Goal: Task Accomplishment & Management: Manage account settings

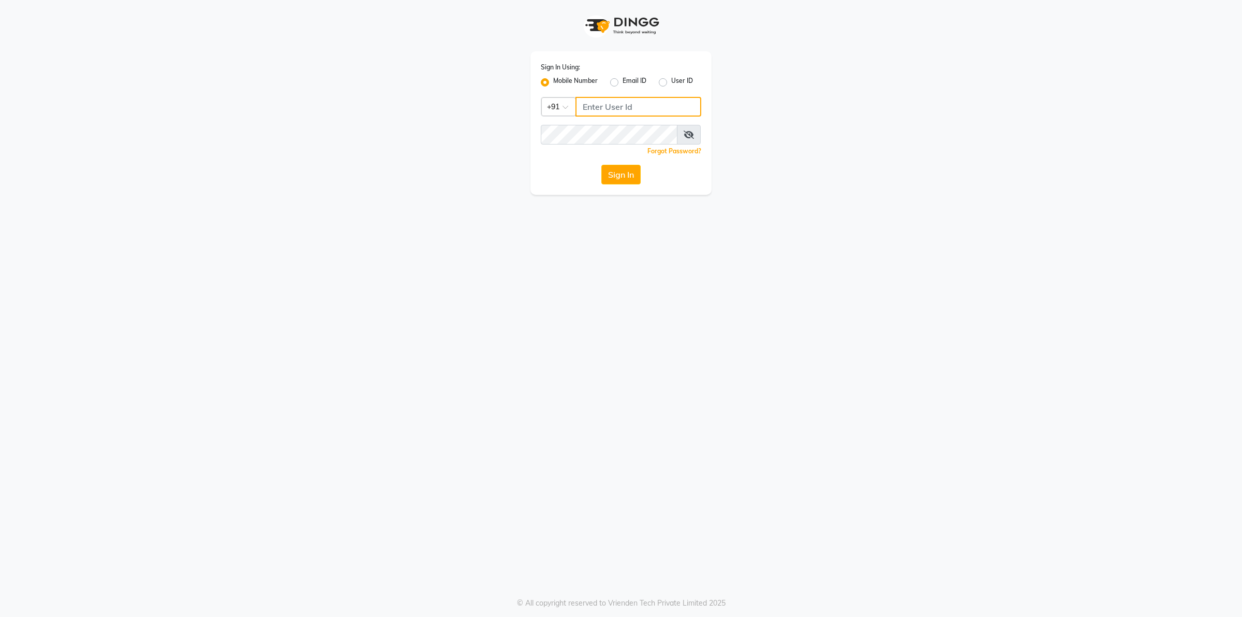
type input "9955553008"
click at [686, 133] on icon at bounding box center [689, 134] width 10 height 8
click at [686, 133] on icon at bounding box center [689, 134] width 9 height 8
click at [627, 175] on button "Sign In" at bounding box center [620, 175] width 39 height 20
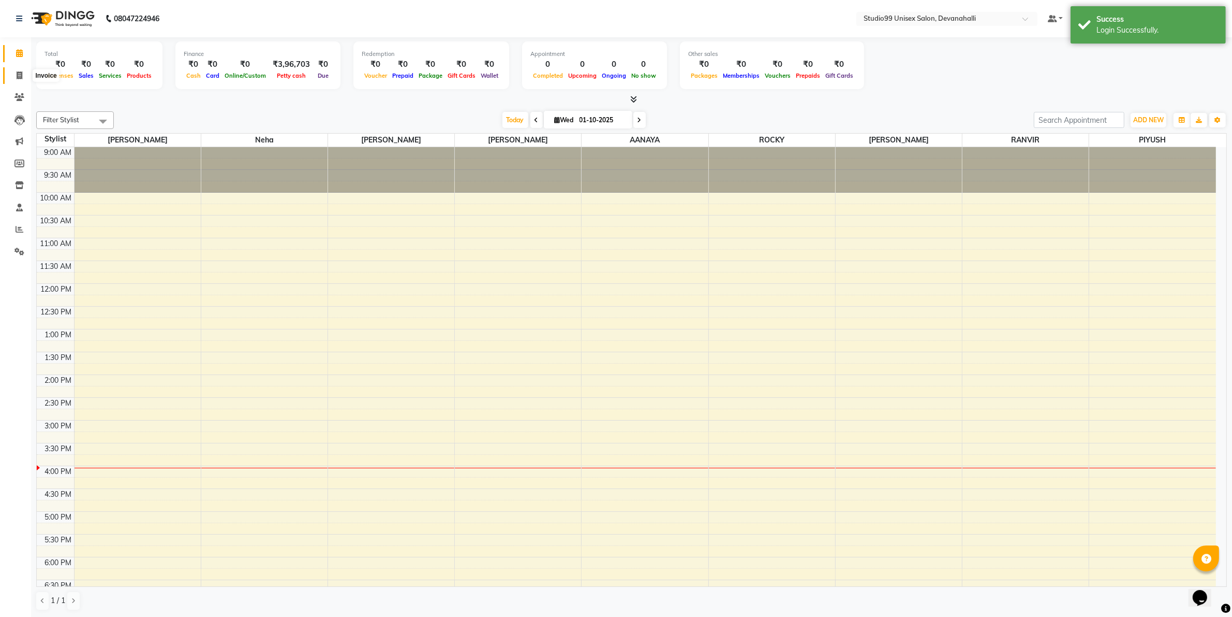
click at [22, 77] on icon at bounding box center [20, 75] width 6 height 8
select select "6467"
select select "service"
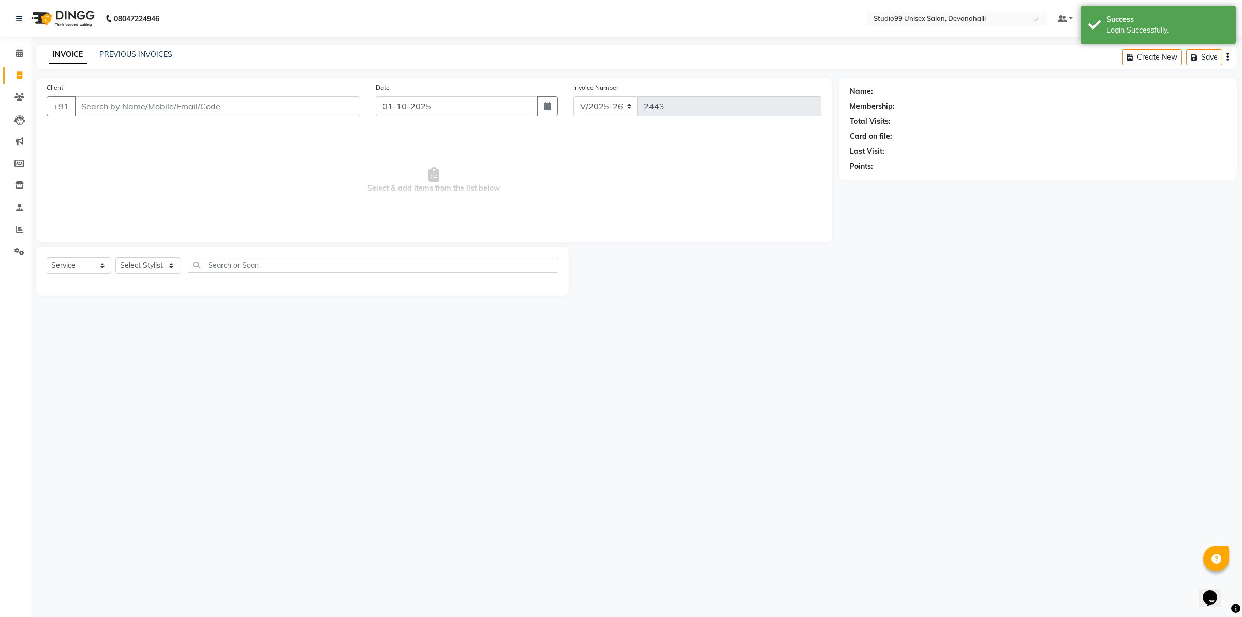
click at [202, 111] on input "Client" at bounding box center [218, 106] width 286 height 20
click at [228, 100] on input "Client" at bounding box center [218, 106] width 286 height 20
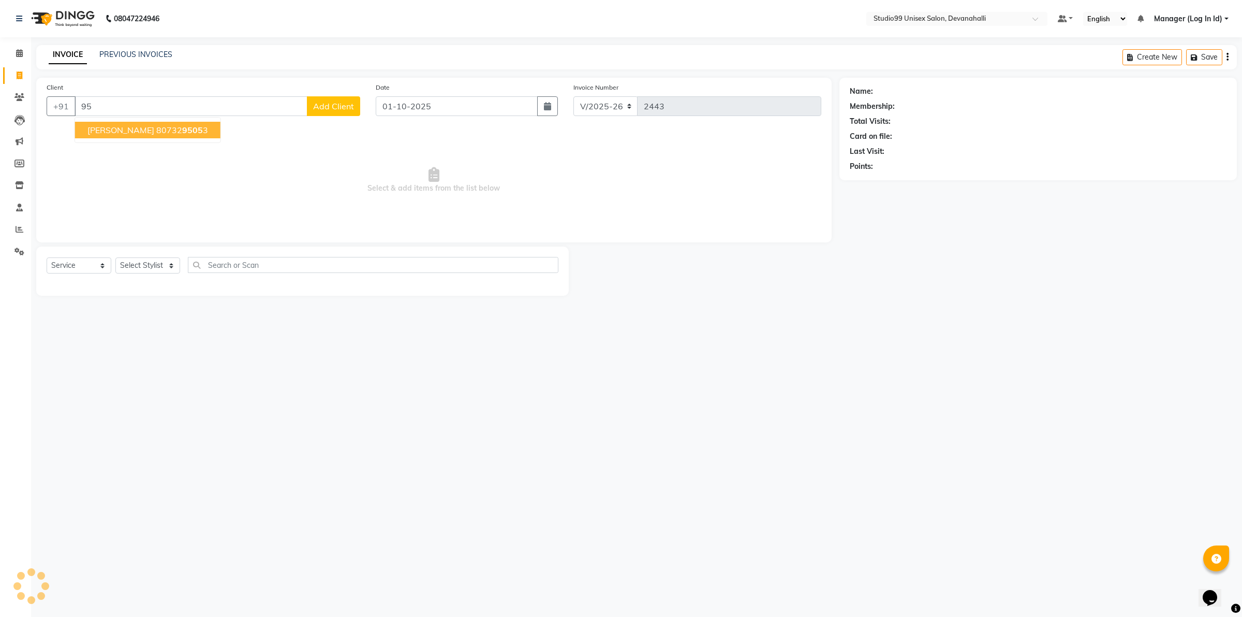
type input "9"
click at [159, 136] on button "[PERSON_NAME] 73491217 00" at bounding box center [149, 130] width 148 height 17
type input "7349121700"
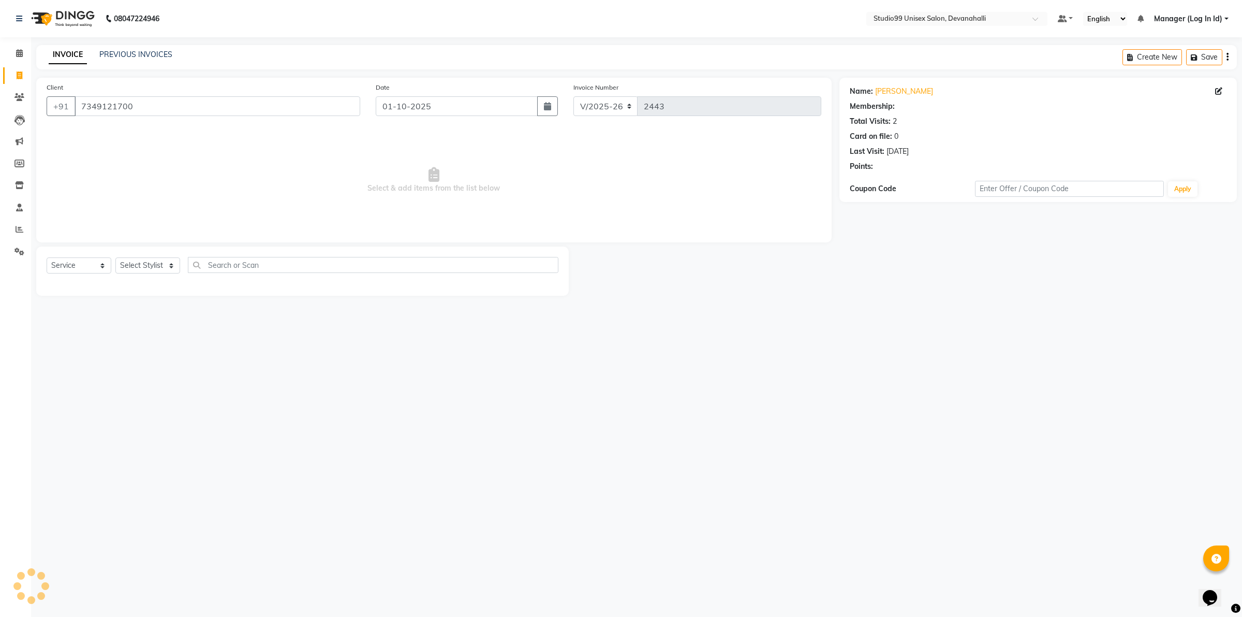
select select "1: Object"
click at [174, 109] on input "7349121700" at bounding box center [218, 106] width 286 height 20
click at [206, 175] on span "Select & add items from the list below" at bounding box center [434, 180] width 775 height 104
click at [132, 262] on select "Select Stylist AANAYA Manager (Log In Id) Neha [PERSON_NAME] [PERSON_NAME] [PER…" at bounding box center [147, 265] width 65 height 16
select select "49236"
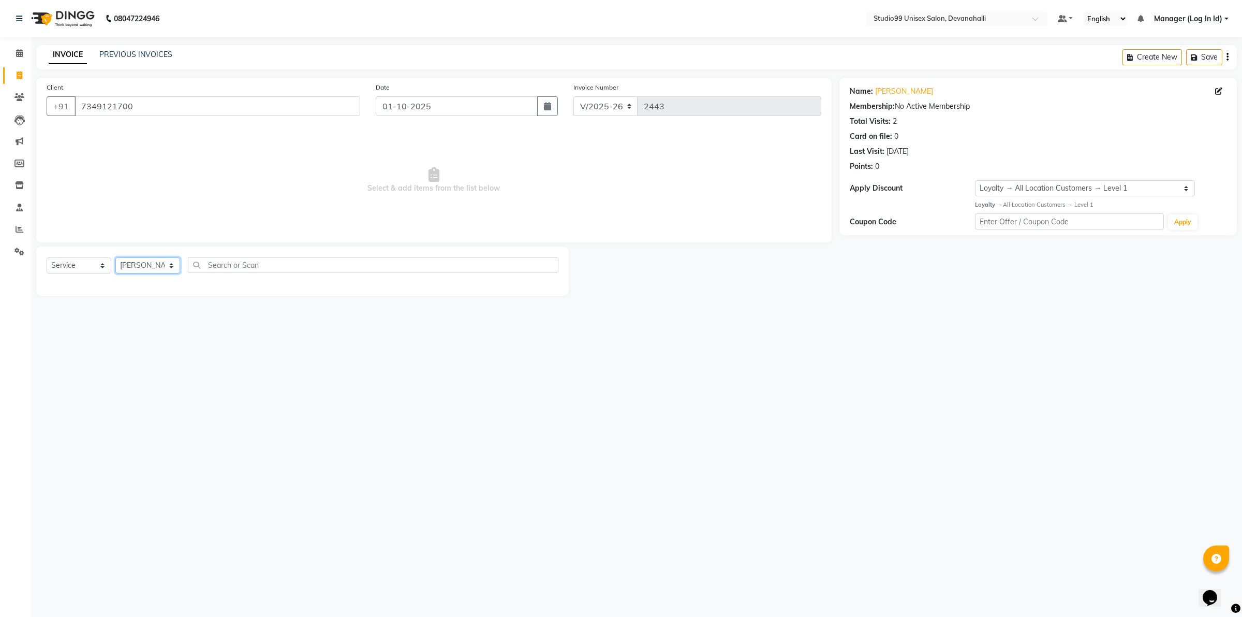
click at [115, 257] on select "Select Stylist AANAYA Manager (Log In Id) Neha [PERSON_NAME] [PERSON_NAME] [PER…" at bounding box center [147, 265] width 65 height 16
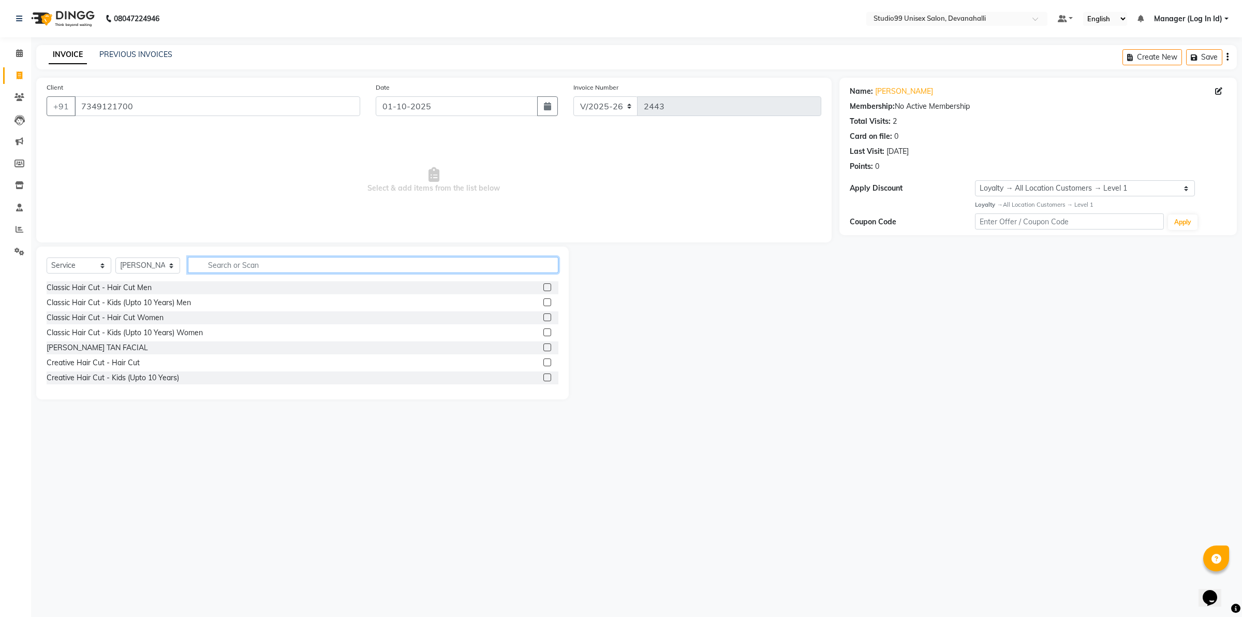
click at [259, 262] on input "text" at bounding box center [373, 265] width 371 height 16
type input "be"
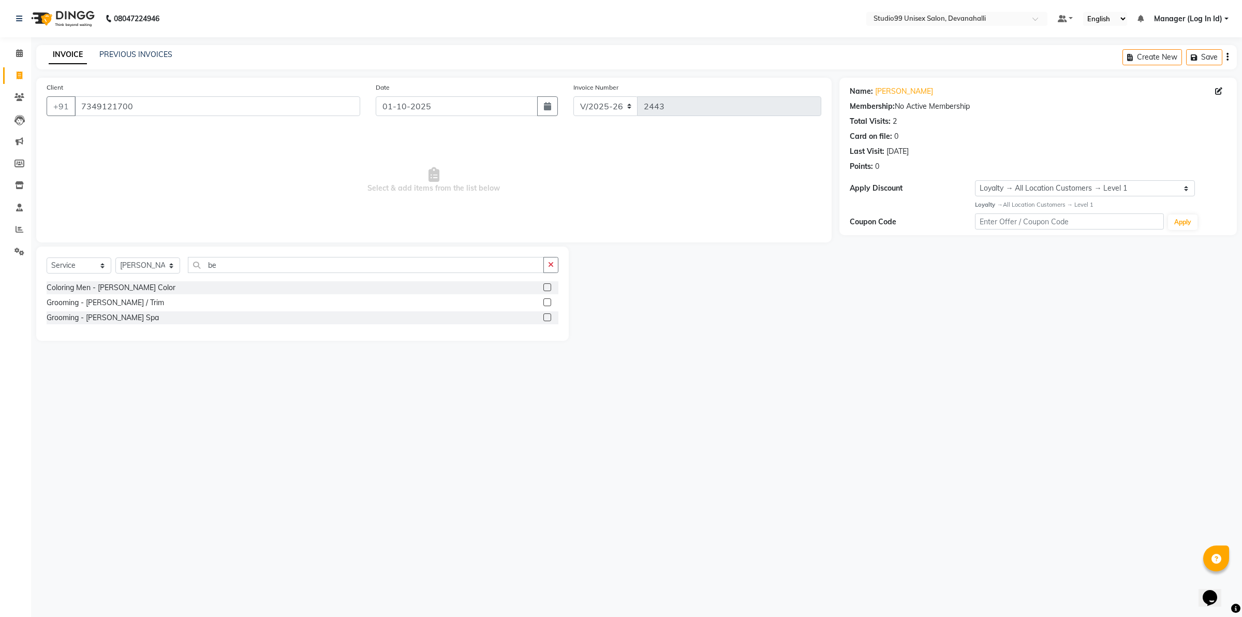
click at [550, 300] on label at bounding box center [548, 302] width 8 height 8
click at [550, 300] on input "checkbox" at bounding box center [547, 302] width 7 height 7
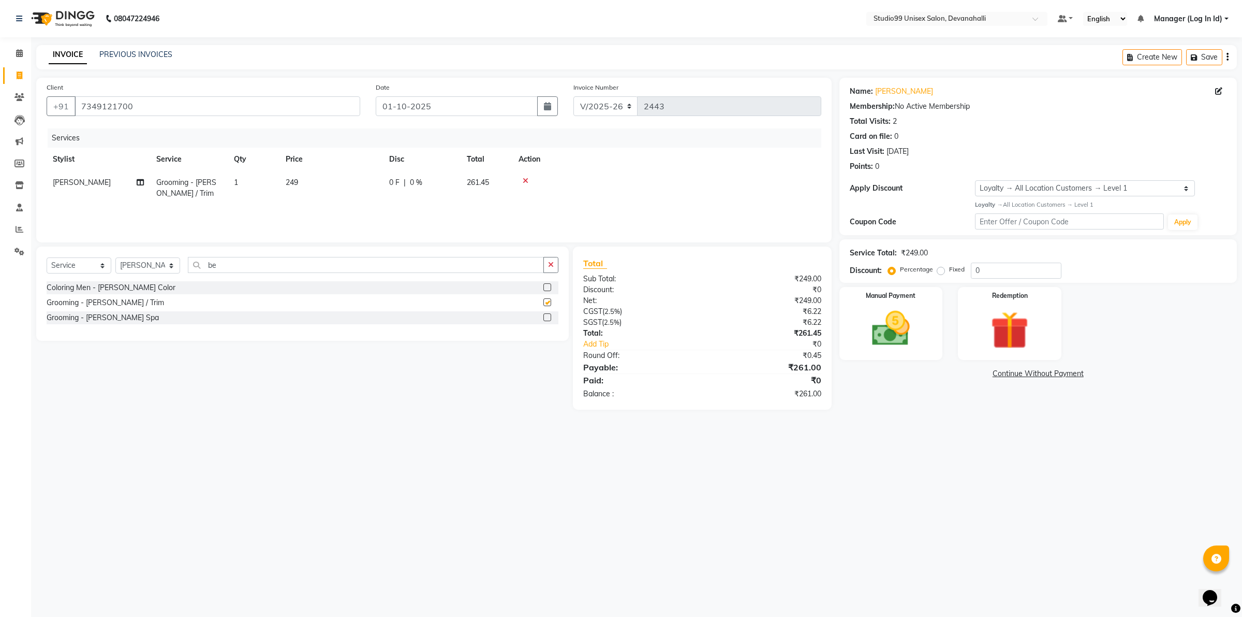
checkbox input "false"
click at [550, 267] on icon "button" at bounding box center [551, 264] width 6 height 7
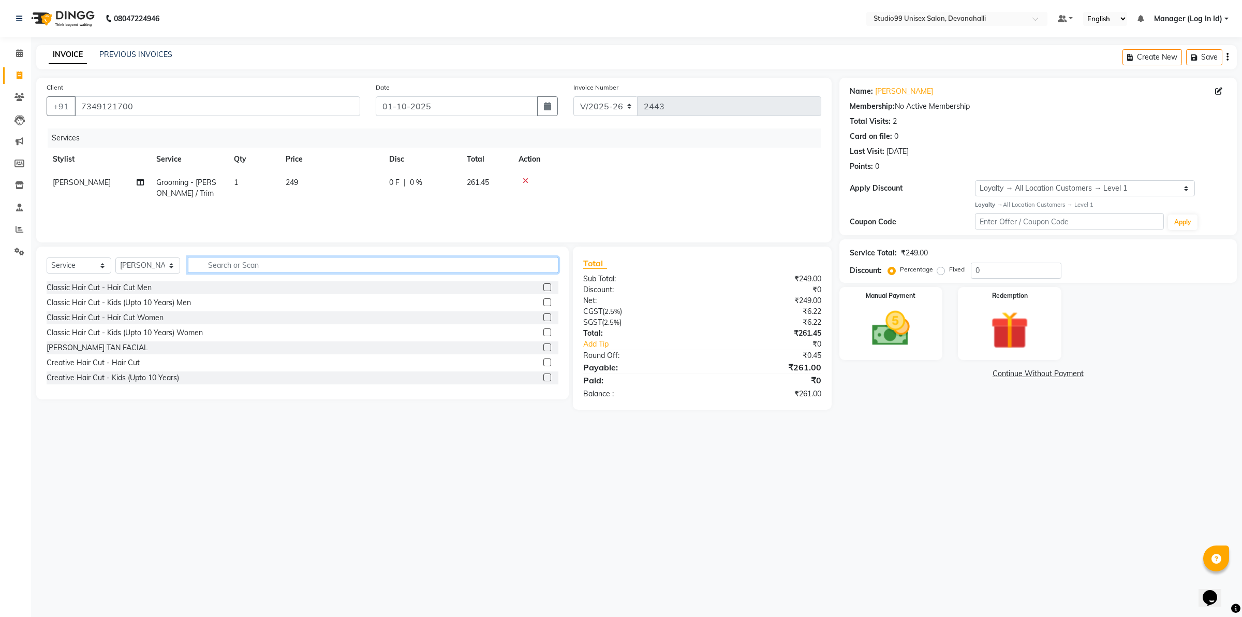
click at [467, 257] on input "text" at bounding box center [373, 265] width 371 height 16
type input "ey"
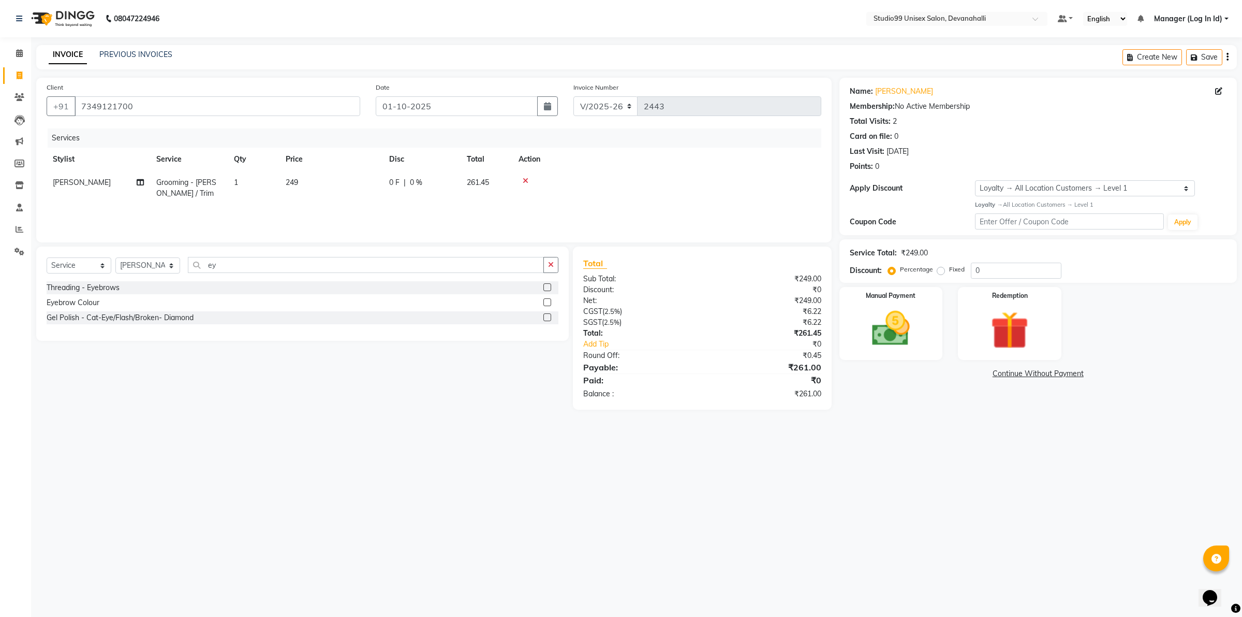
click at [342, 286] on div "Threading - Eyebrows" at bounding box center [303, 287] width 512 height 13
click at [544, 282] on div at bounding box center [551, 287] width 15 height 13
click at [549, 288] on label at bounding box center [548, 287] width 8 height 8
click at [549, 288] on input "checkbox" at bounding box center [547, 287] width 7 height 7
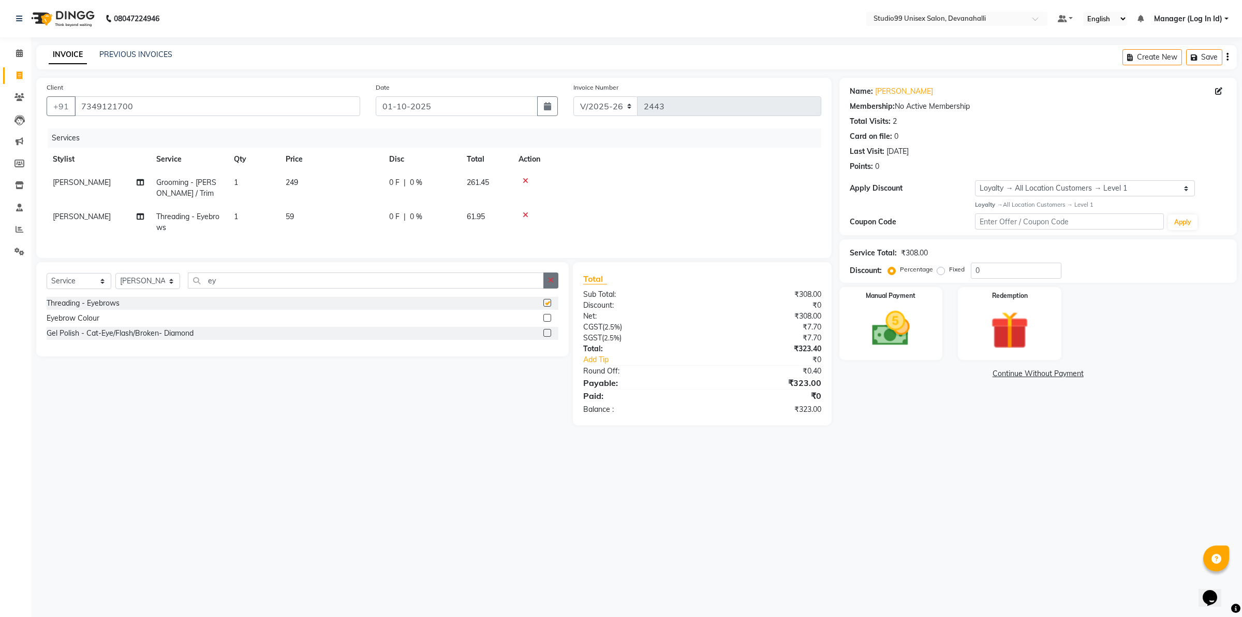
checkbox input "false"
click at [912, 316] on img at bounding box center [891, 328] width 64 height 46
click at [912, 316] on img at bounding box center [891, 329] width 63 height 45
click at [883, 327] on img at bounding box center [891, 329] width 63 height 45
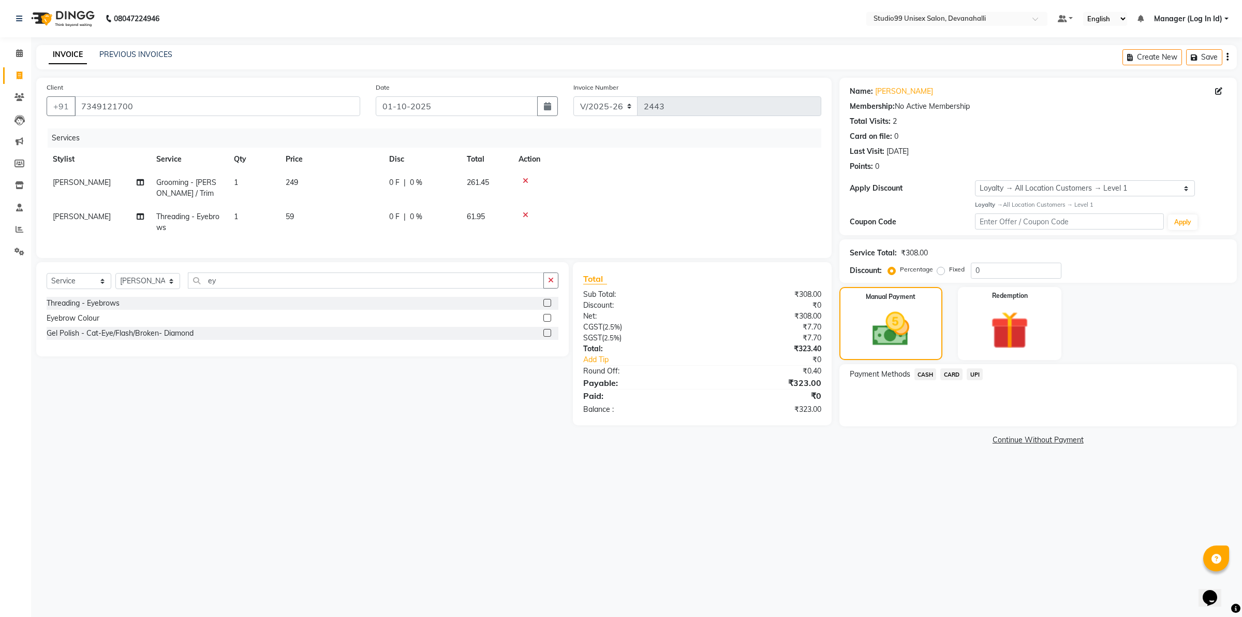
click at [976, 373] on span "UPI" at bounding box center [975, 374] width 16 height 12
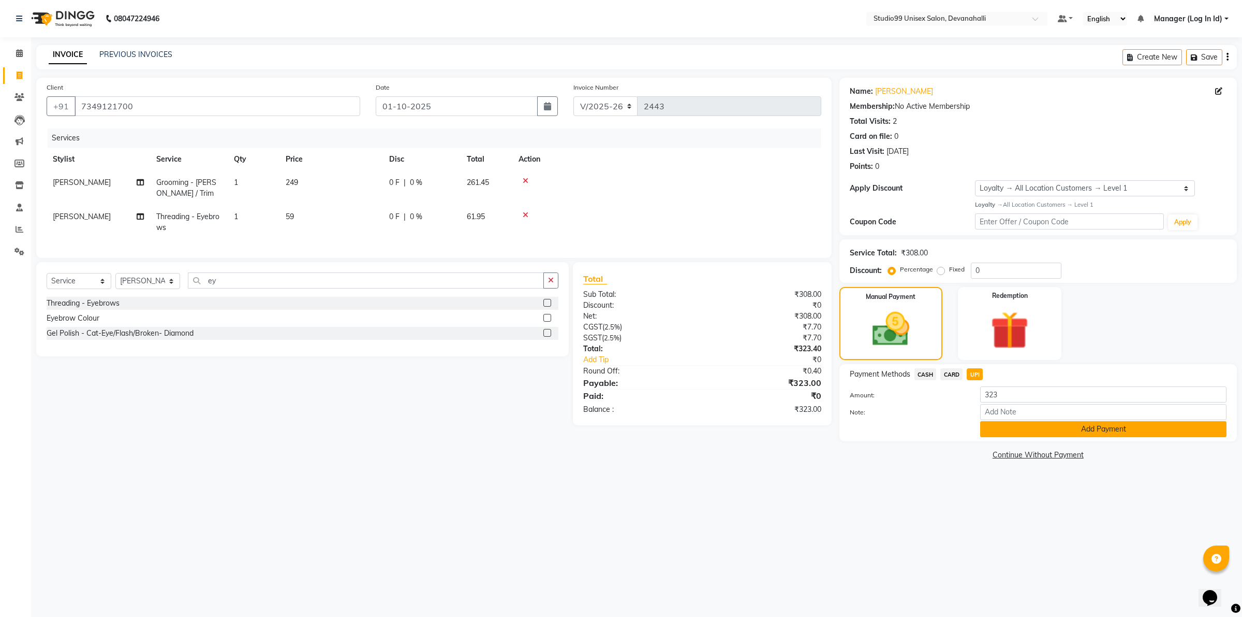
click at [1034, 431] on button "Add Payment" at bounding box center [1103, 429] width 246 height 16
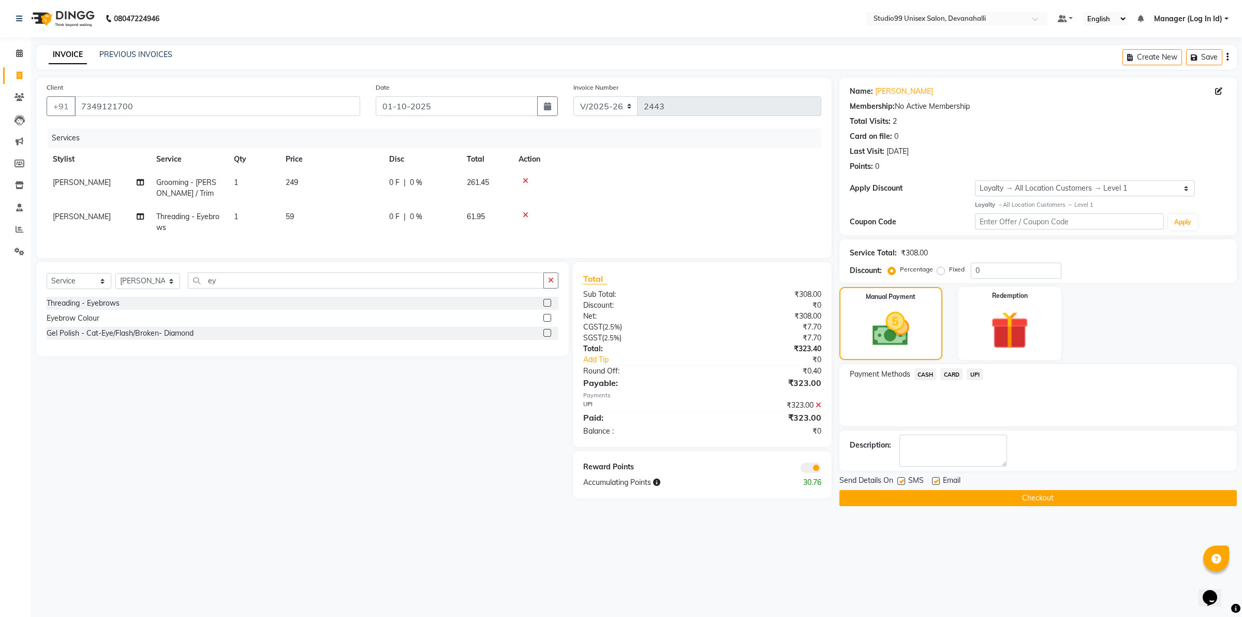
click at [1031, 495] on button "Checkout" at bounding box center [1039, 498] width 398 height 16
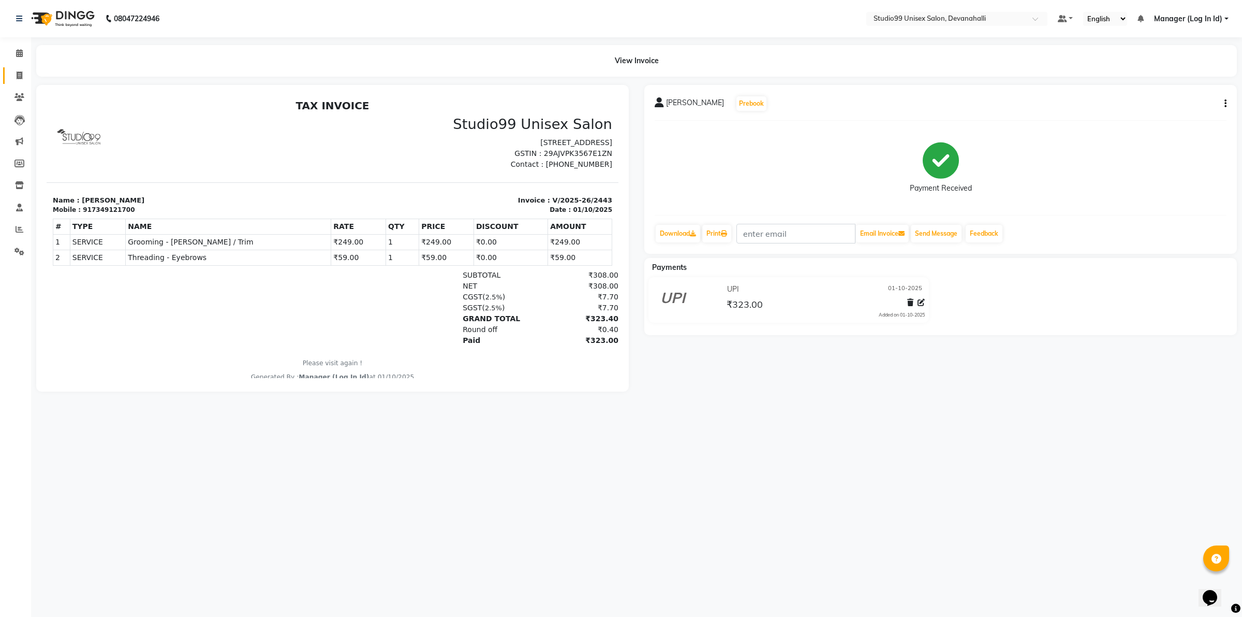
click at [9, 70] on link "Invoice" at bounding box center [15, 75] width 25 height 17
select select "service"
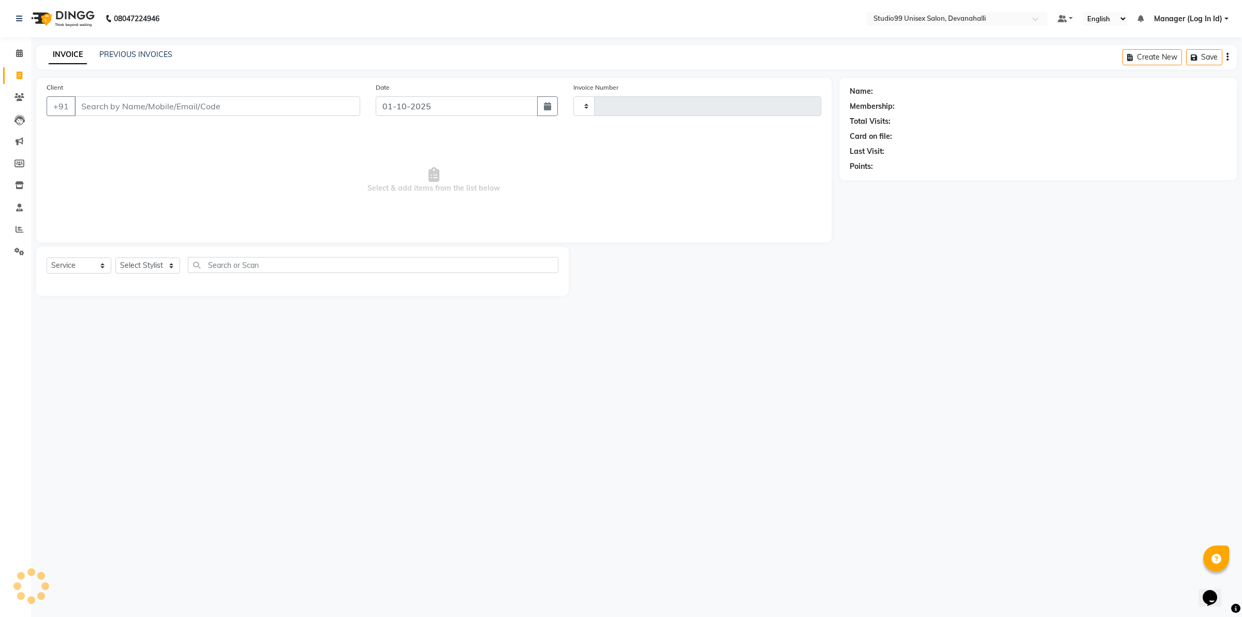
type input "2444"
select select "6467"
click at [97, 109] on input "Client" at bounding box center [218, 106] width 286 height 20
type input "8105152606"
click at [335, 102] on span "Add Client" at bounding box center [333, 106] width 41 height 10
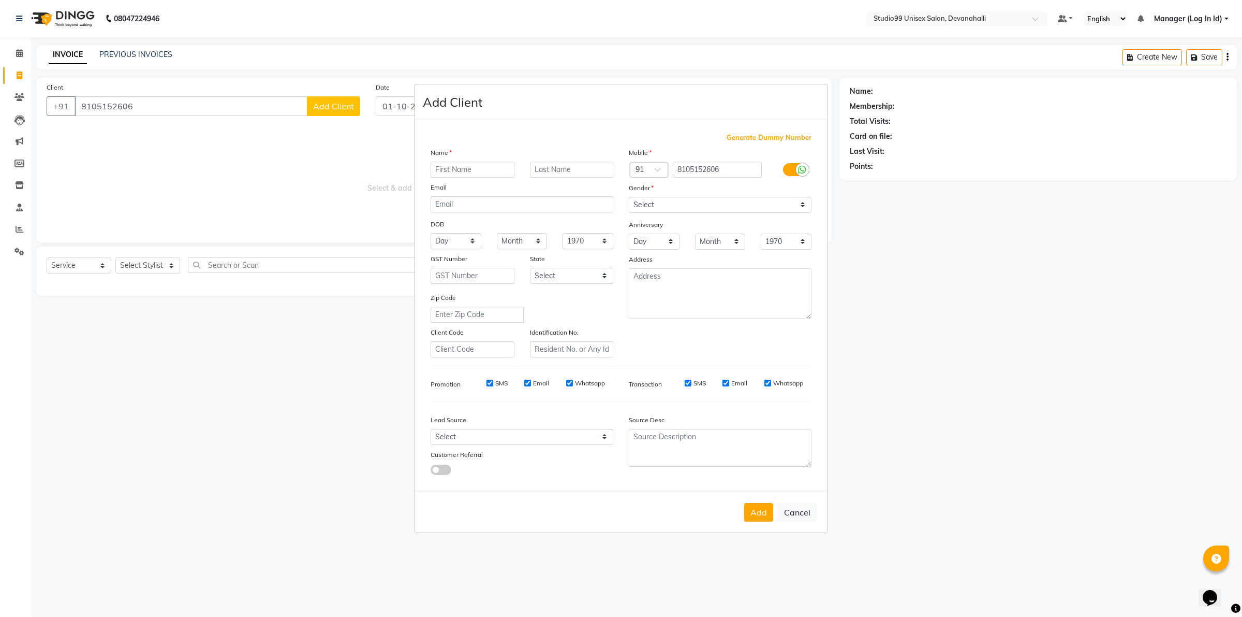
click at [491, 166] on input "text" at bounding box center [473, 170] width 84 height 16
type input "[PERSON_NAME]"
click at [658, 208] on select "Select [DEMOGRAPHIC_DATA] [DEMOGRAPHIC_DATA] Other Prefer Not To Say" at bounding box center [720, 205] width 183 height 16
click at [629, 198] on select "Select [DEMOGRAPHIC_DATA] [DEMOGRAPHIC_DATA] Other Prefer Not To Say" at bounding box center [720, 205] width 183 height 16
select select "[DEMOGRAPHIC_DATA]"
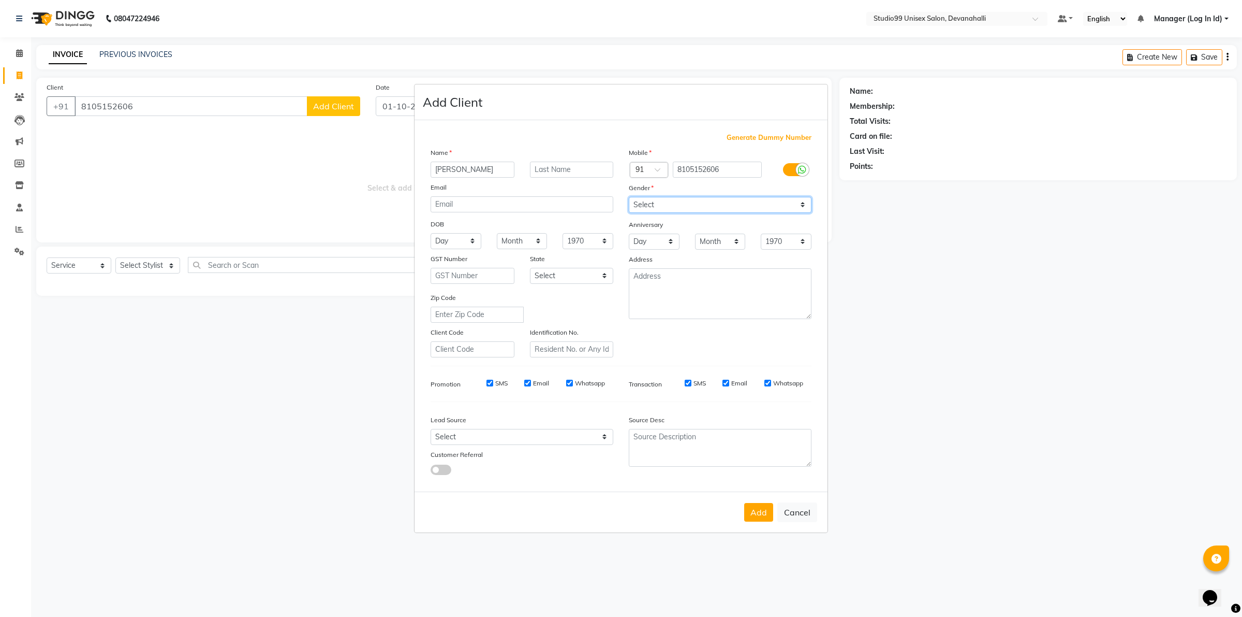
click at [699, 205] on select "Select [DEMOGRAPHIC_DATA] [DEMOGRAPHIC_DATA] Other Prefer Not To Say" at bounding box center [720, 205] width 183 height 16
select select "[DEMOGRAPHIC_DATA]"
click at [629, 198] on select "Select [DEMOGRAPHIC_DATA] [DEMOGRAPHIC_DATA] Other Prefer Not To Say" at bounding box center [720, 205] width 183 height 16
click at [751, 514] on button "Add" at bounding box center [758, 512] width 29 height 19
select select
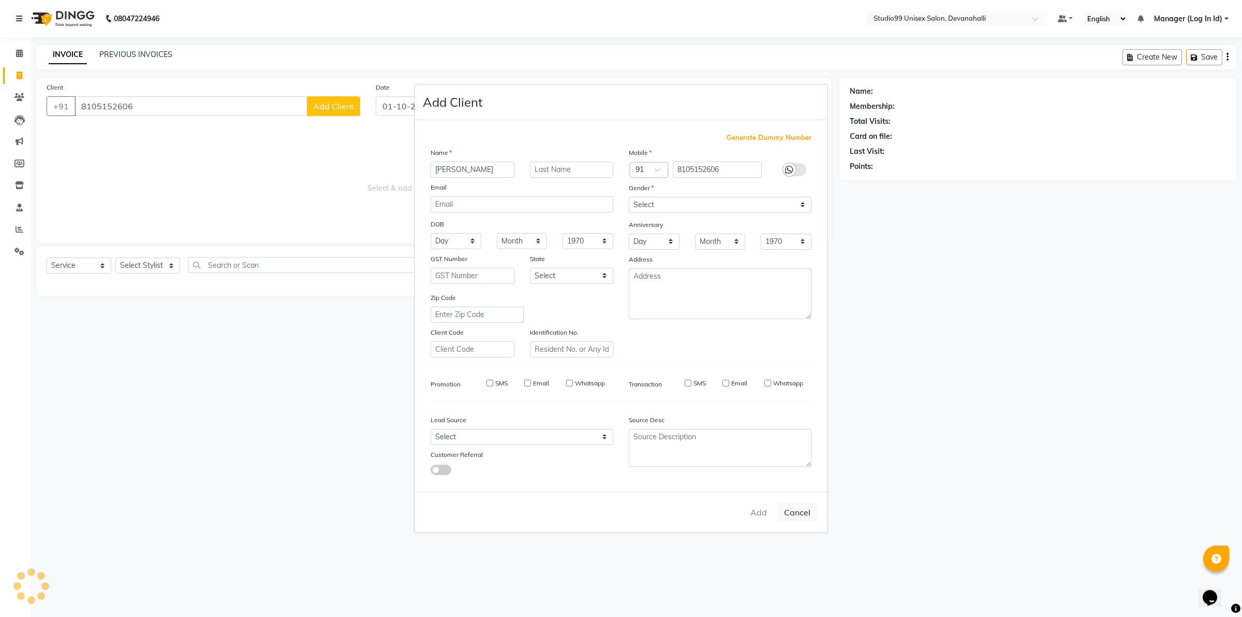
select select
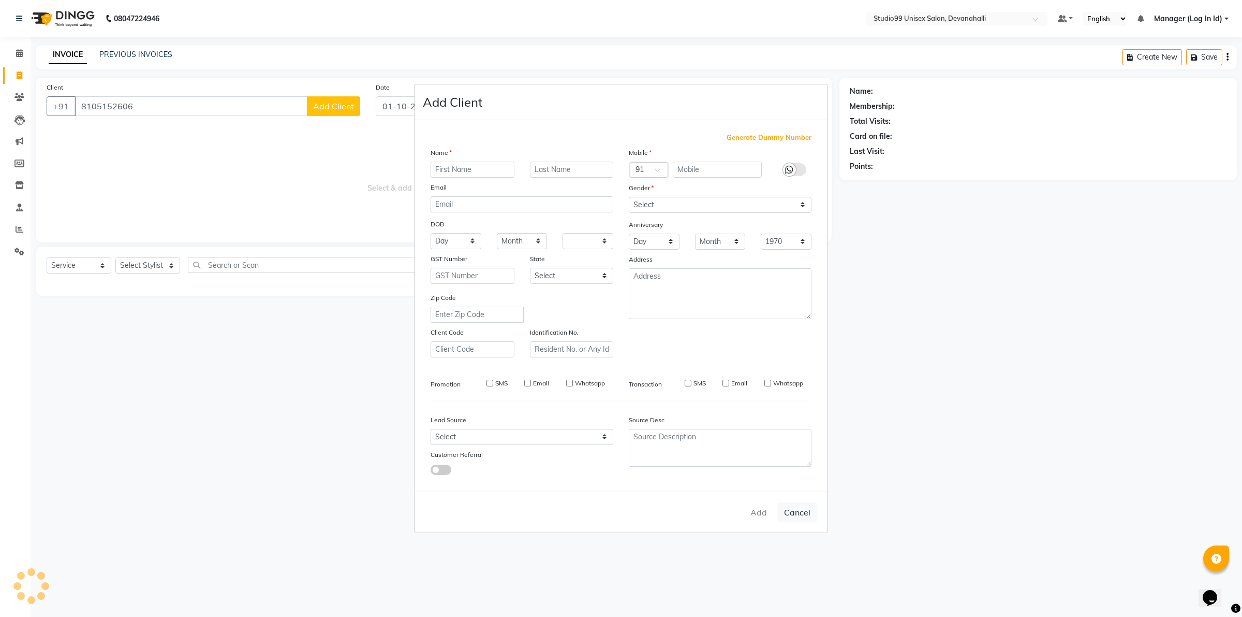
select select
checkbox input "false"
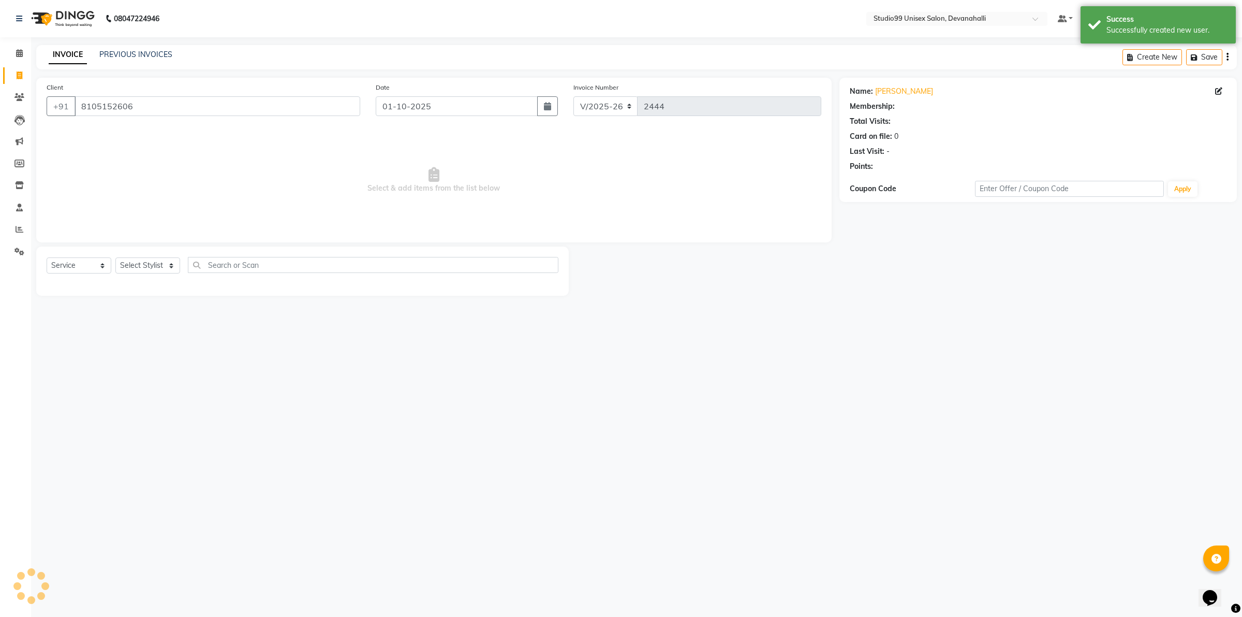
select select "1: Object"
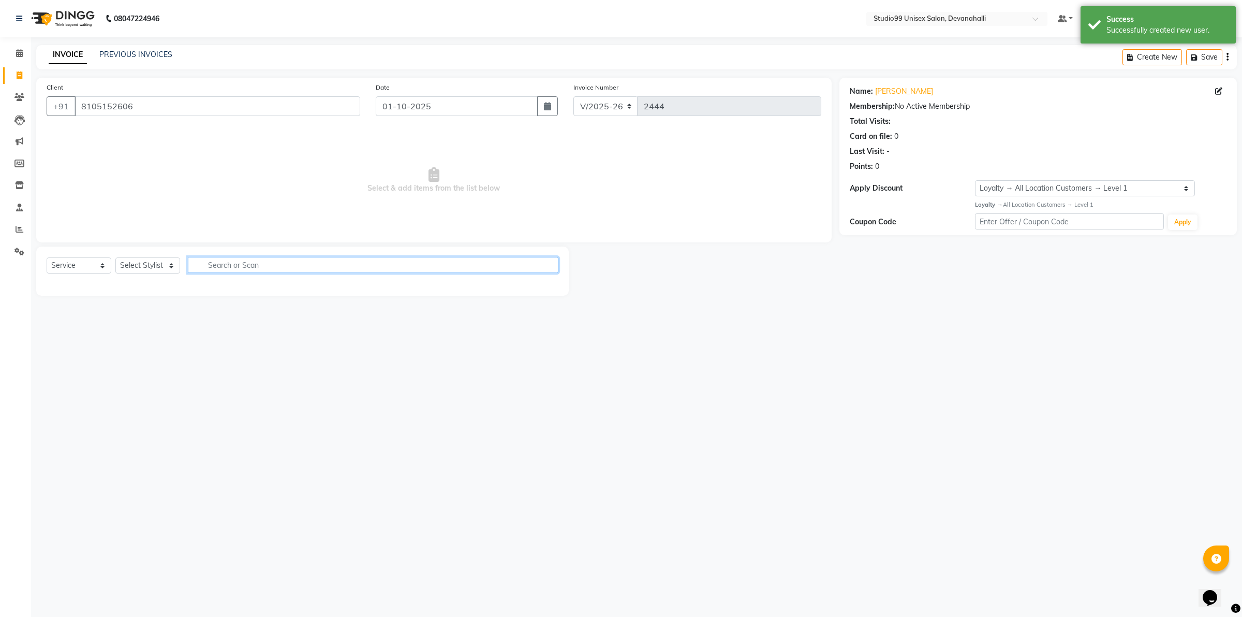
click at [221, 271] on input "text" at bounding box center [373, 265] width 371 height 16
click at [227, 260] on input "text" at bounding box center [373, 265] width 371 height 16
type input "be"
click at [136, 268] on select "Select Stylist AANAYA Manager (Log In Id) Neha [PERSON_NAME] [PERSON_NAME] [PER…" at bounding box center [147, 265] width 65 height 16
select select "49236"
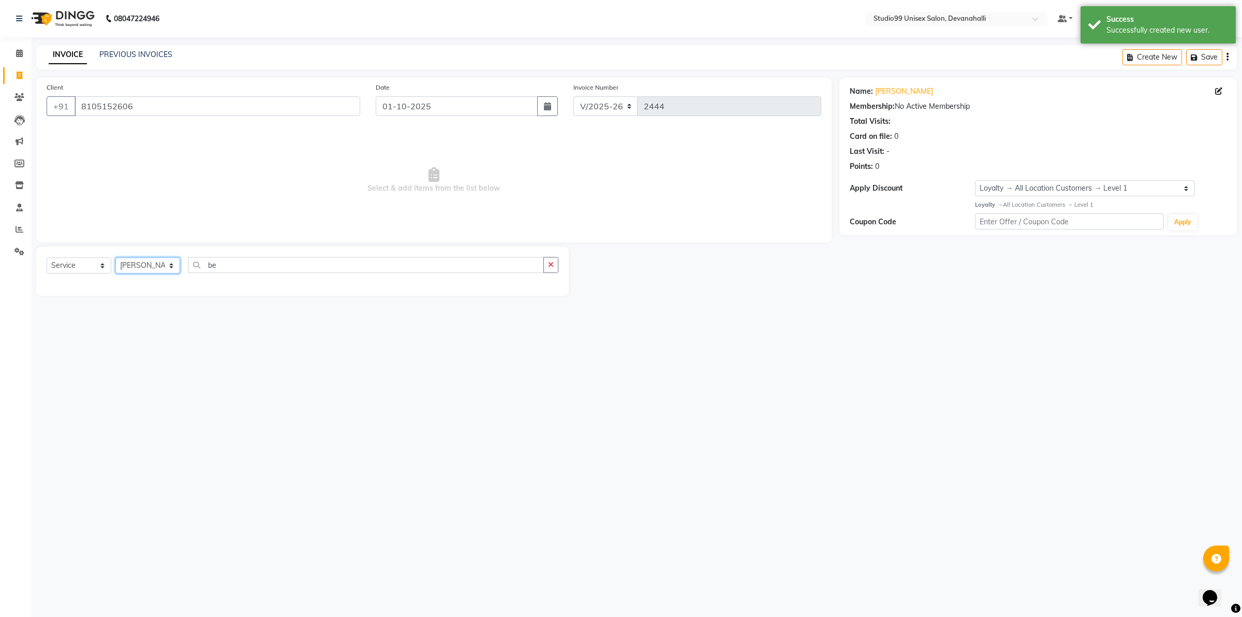
click at [115, 257] on select "Select Stylist AANAYA Manager (Log In Id) Neha [PERSON_NAME] [PERSON_NAME] [PER…" at bounding box center [147, 265] width 65 height 16
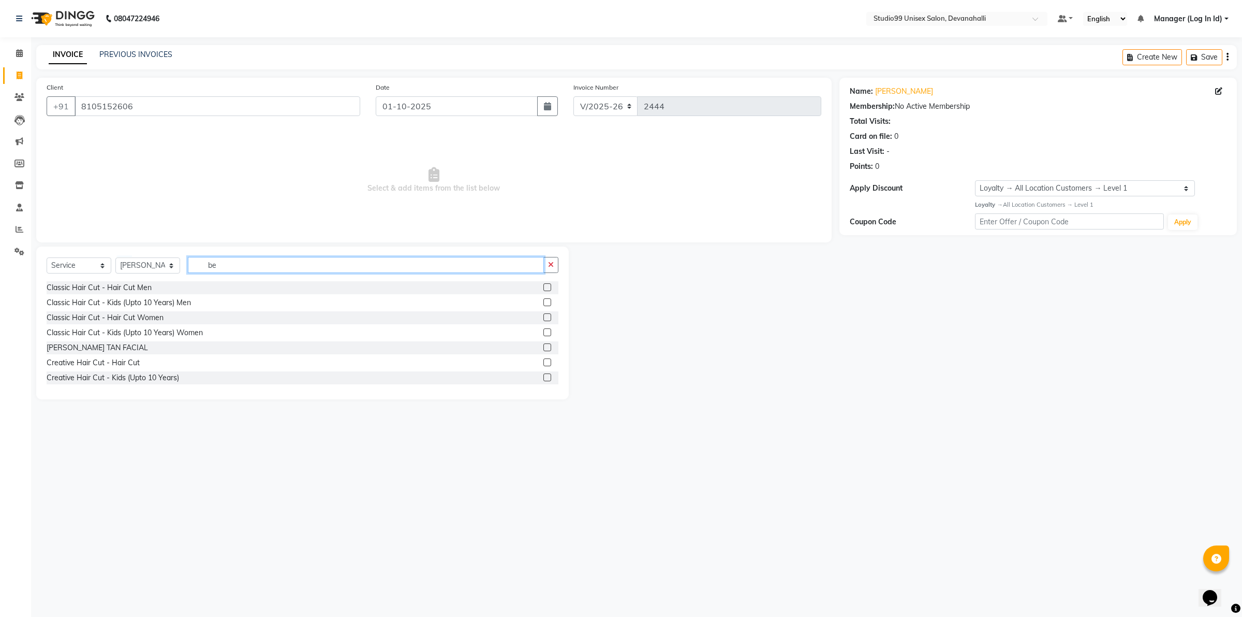
click at [258, 268] on input "be" at bounding box center [366, 265] width 356 height 16
type input "bea"
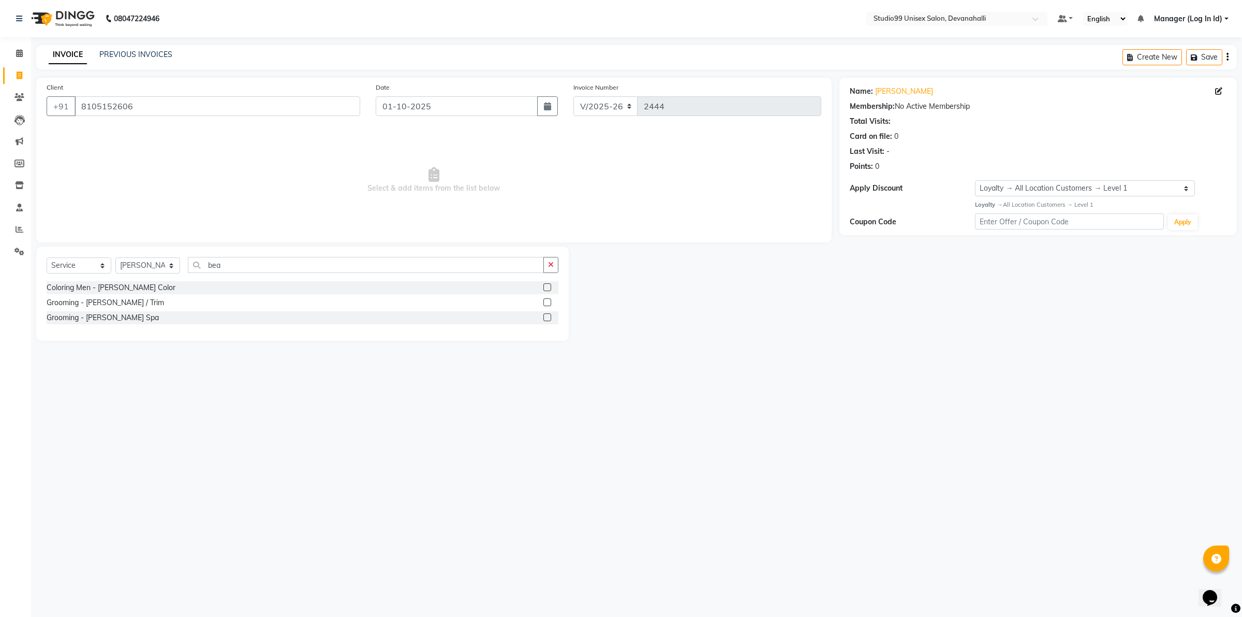
click at [270, 298] on div "Grooming - [PERSON_NAME] / Trim" at bounding box center [303, 302] width 512 height 13
click at [541, 302] on div "Grooming - [PERSON_NAME] / Trim" at bounding box center [303, 302] width 512 height 13
click at [548, 302] on label at bounding box center [548, 302] width 8 height 8
click at [548, 302] on input "checkbox" at bounding box center [547, 302] width 7 height 7
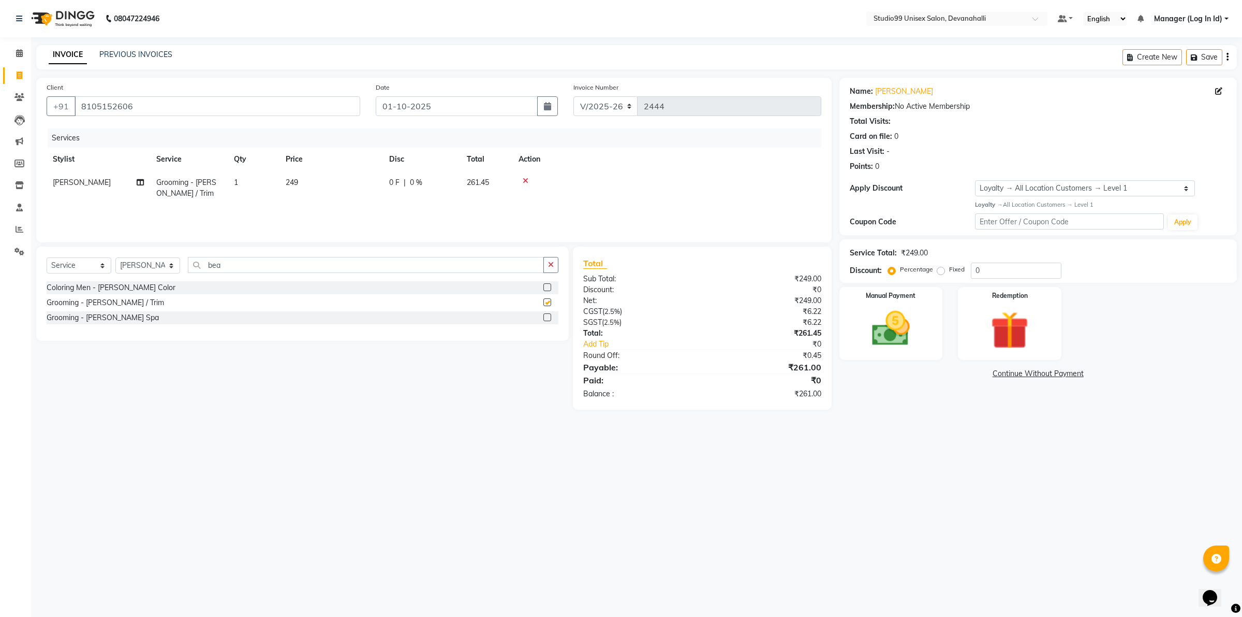
checkbox input "false"
click at [904, 317] on img at bounding box center [891, 328] width 64 height 46
click at [903, 334] on img at bounding box center [891, 329] width 63 height 45
click at [979, 373] on span "UPI" at bounding box center [975, 374] width 16 height 12
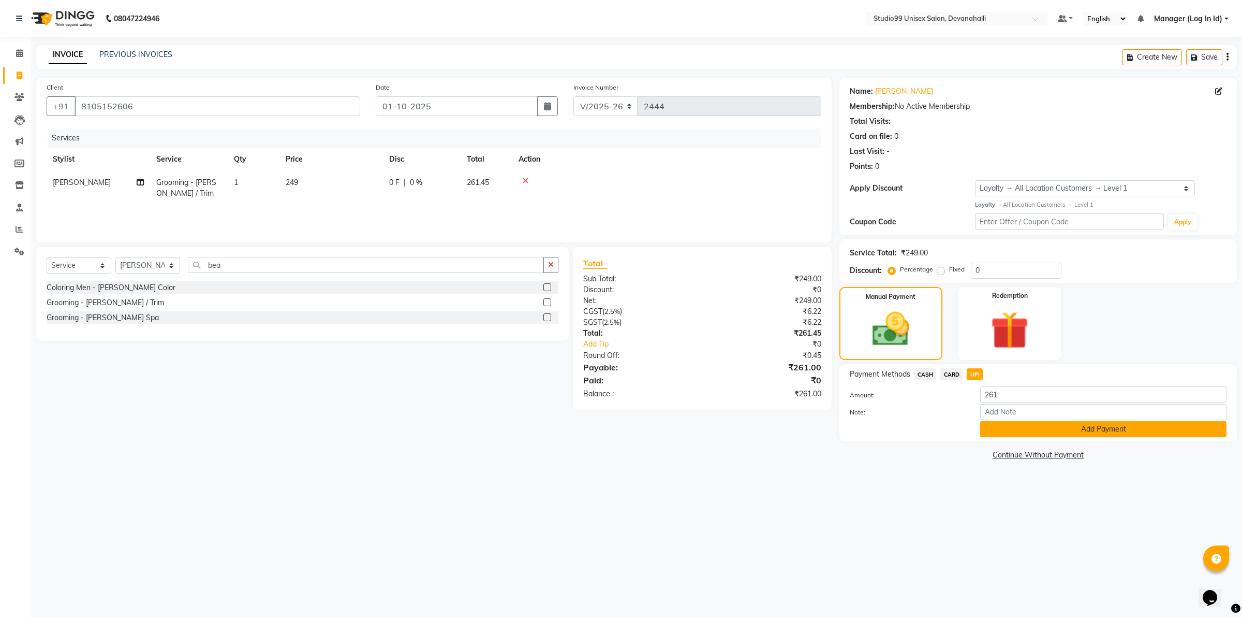
click at [1054, 429] on button "Add Payment" at bounding box center [1103, 429] width 246 height 16
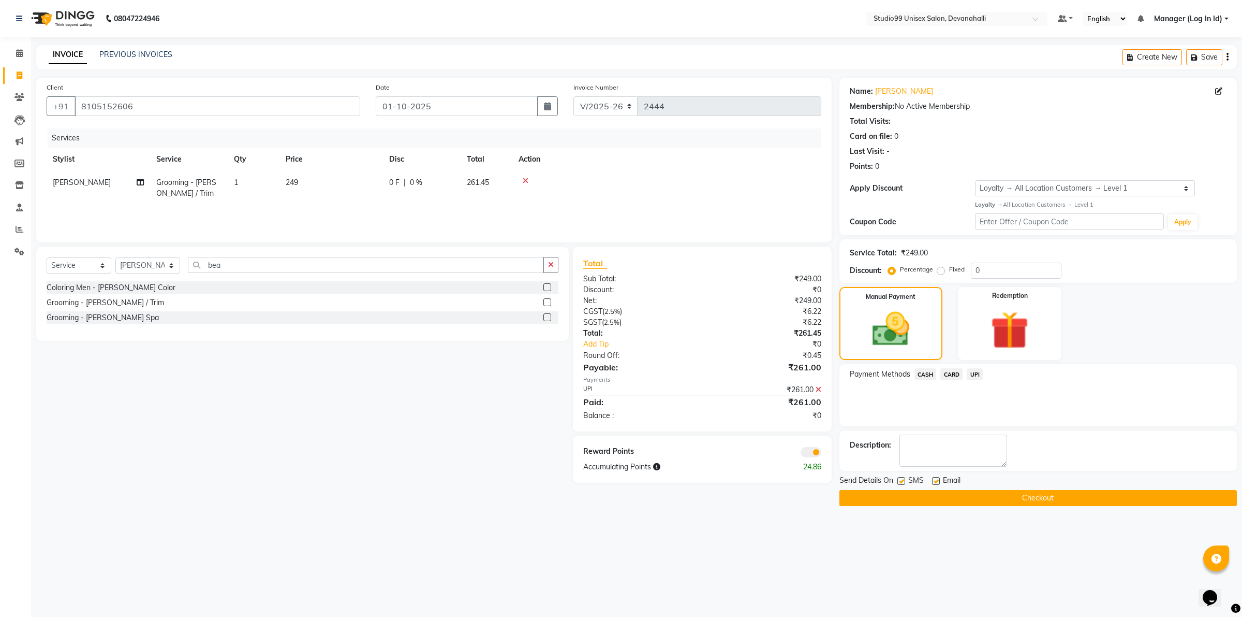
click at [976, 375] on span "UPI" at bounding box center [975, 374] width 16 height 12
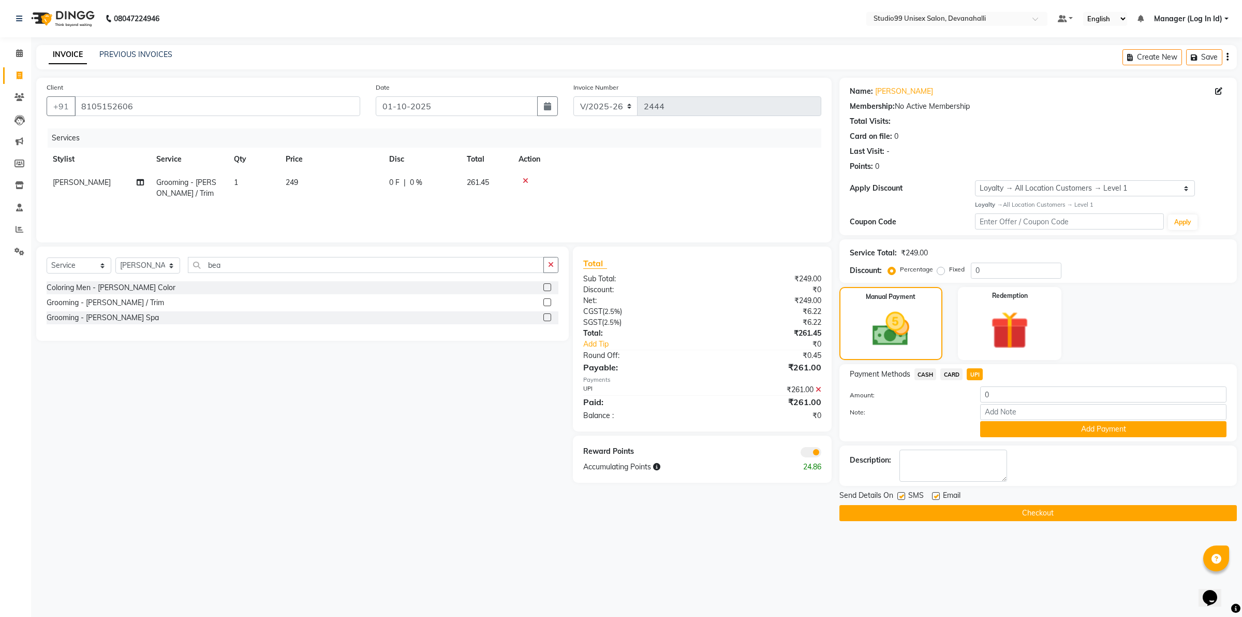
click at [972, 376] on span "UPI" at bounding box center [975, 374] width 16 height 12
click at [1017, 515] on button "Checkout" at bounding box center [1039, 513] width 398 height 16
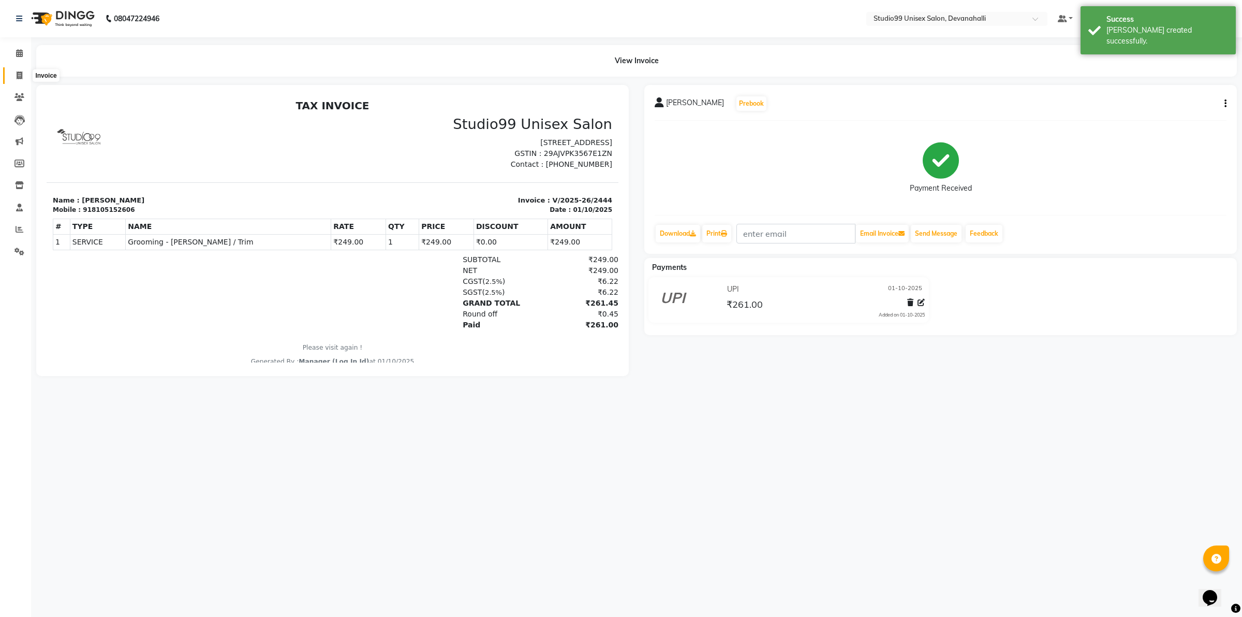
click at [18, 72] on icon at bounding box center [20, 75] width 6 height 8
select select "service"
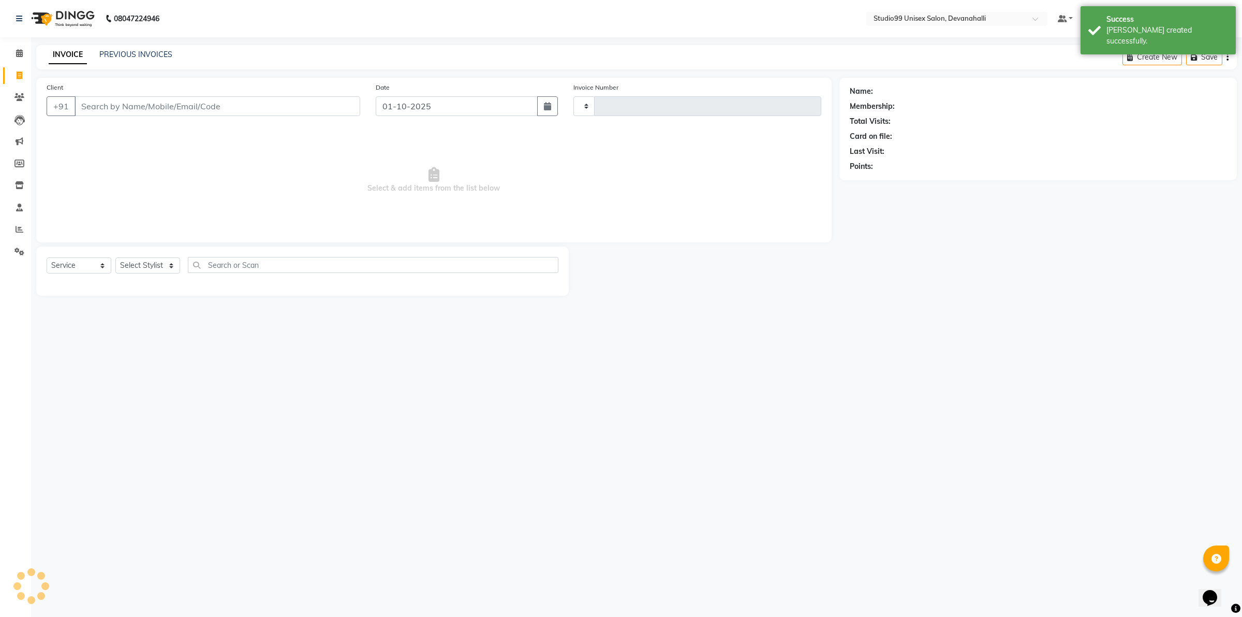
type input "2445"
select select "6467"
click at [144, 105] on input "Client" at bounding box center [218, 106] width 286 height 20
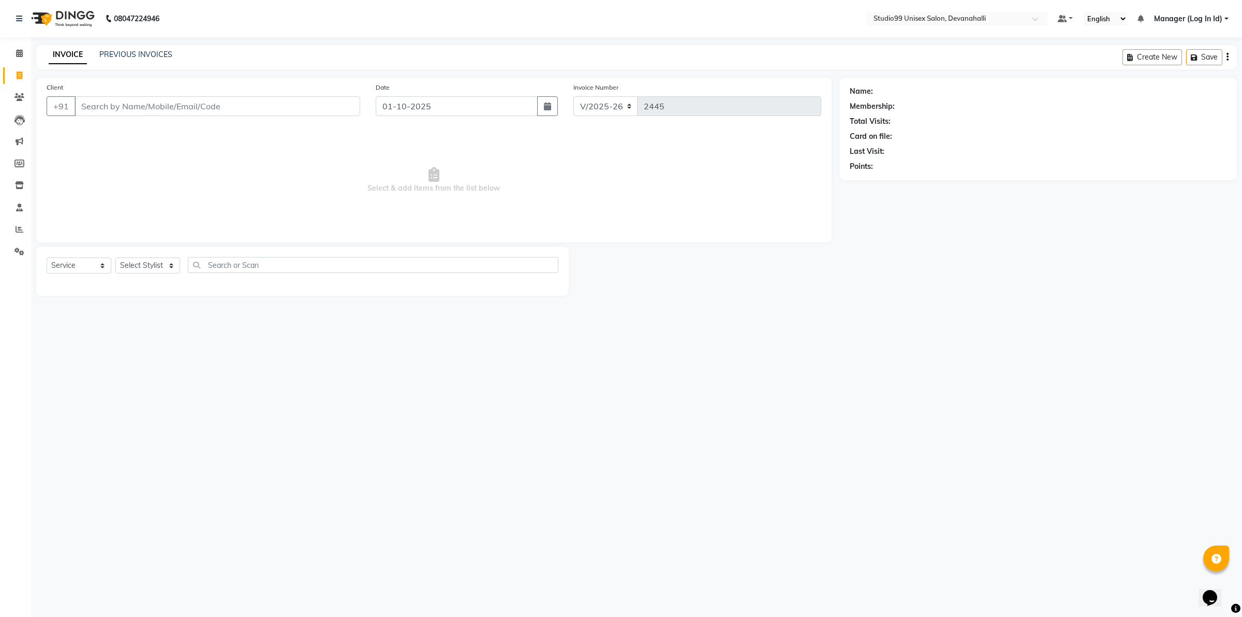
click at [115, 105] on input "Client" at bounding box center [218, 106] width 286 height 20
click at [128, 133] on span "Miss. [GEOGRAPHIC_DATA]" at bounding box center [141, 130] width 108 height 10
type input "9163297397"
select select "1: Object"
click at [149, 259] on select "Select Stylist AANAYA Manager (Log In Id) Neha [PERSON_NAME] [PERSON_NAME] [PER…" at bounding box center [147, 265] width 65 height 16
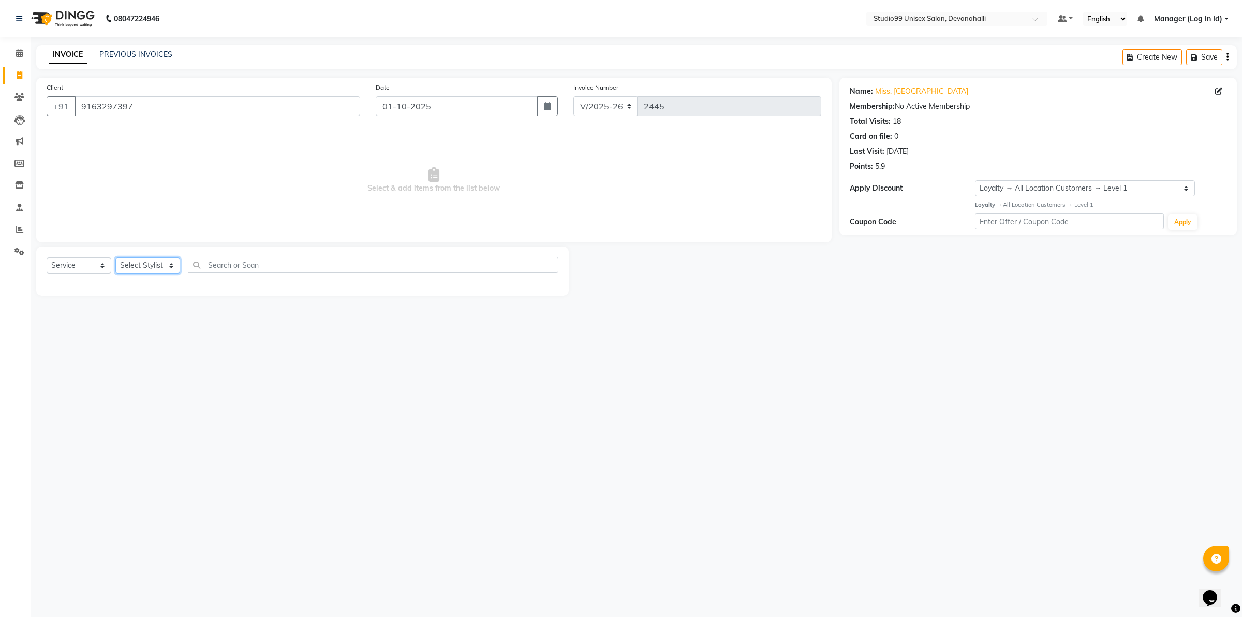
select select "49236"
click at [115, 257] on select "Select Stylist AANAYA Manager (Log In Id) Neha [PERSON_NAME] [PERSON_NAME] [PER…" at bounding box center [147, 265] width 65 height 16
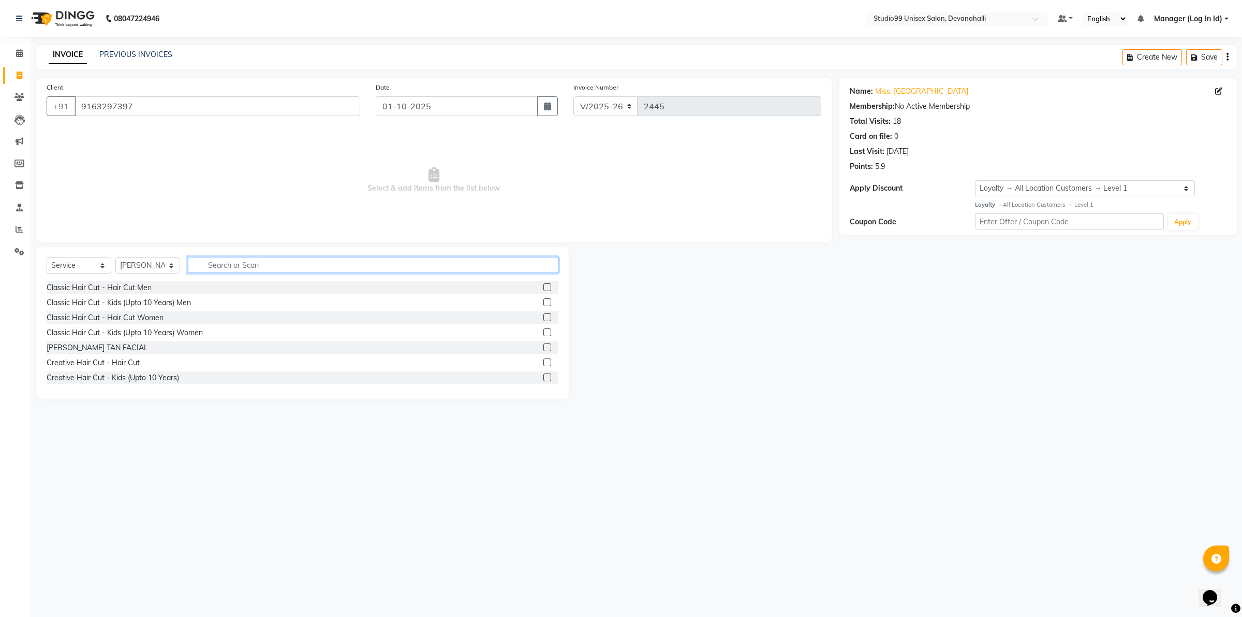
click at [255, 259] on input "text" at bounding box center [373, 265] width 371 height 16
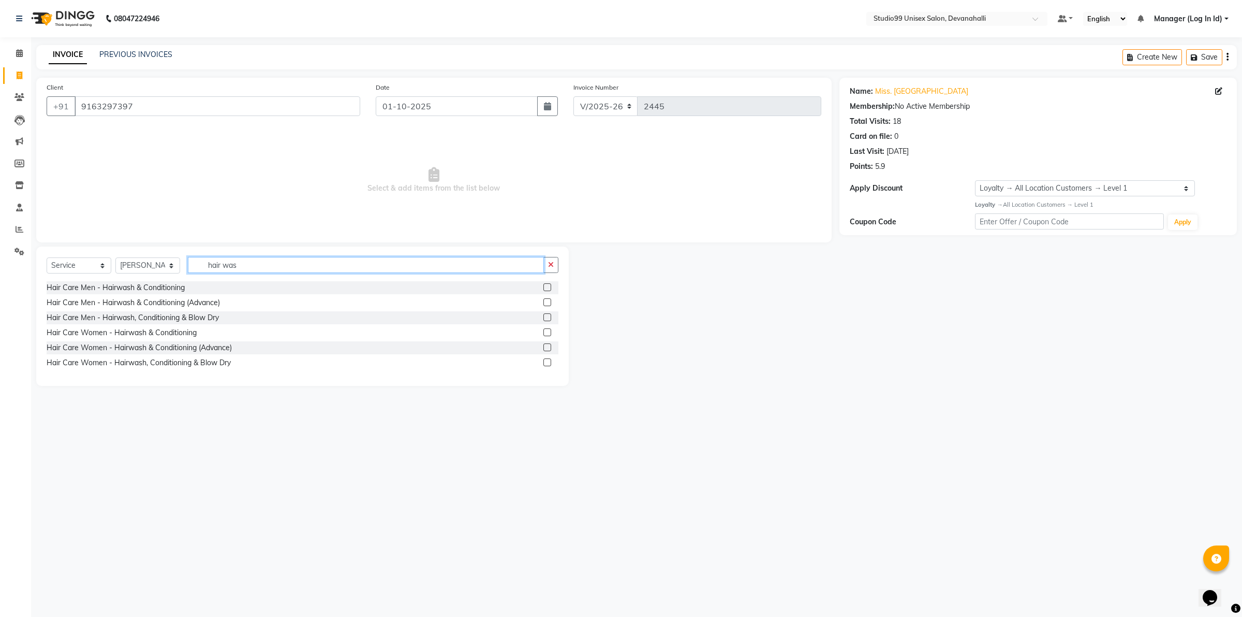
type input "hair was"
click at [550, 283] on label at bounding box center [548, 287] width 8 height 8
click at [550, 284] on input "checkbox" at bounding box center [547, 287] width 7 height 7
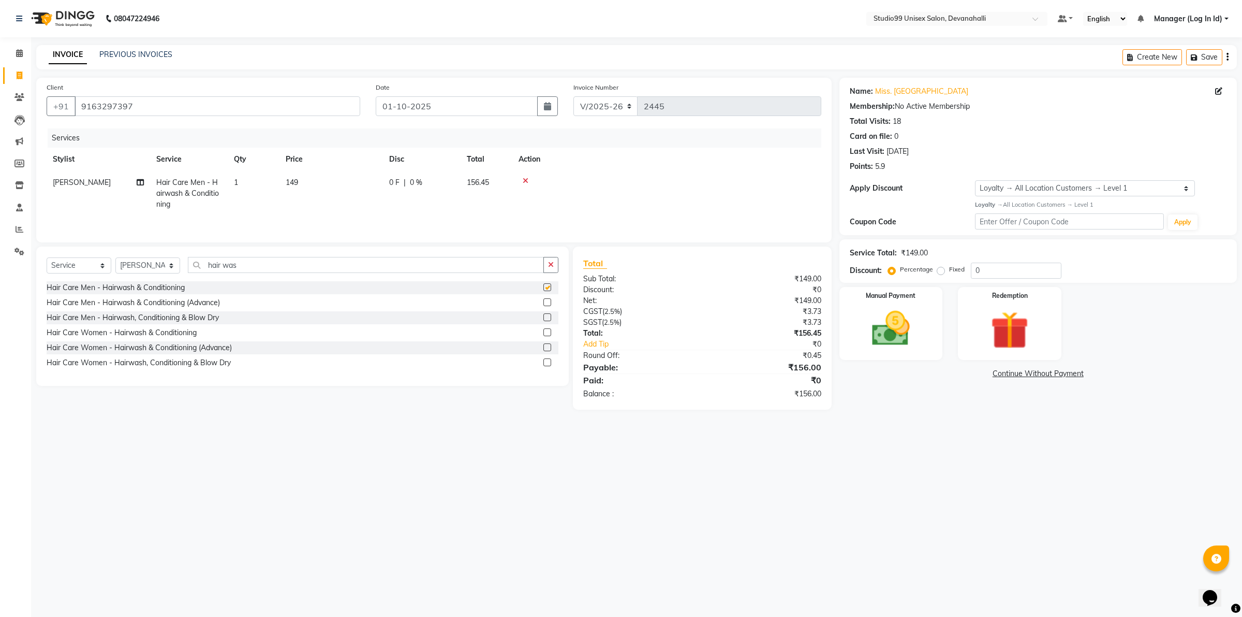
checkbox input "false"
click at [559, 265] on div "Select Service Product Membership Package Voucher Prepaid Gift Card Select Styl…" at bounding box center [302, 315] width 533 height 139
click at [520, 329] on div "Hair Care Women - Hairwash & Conditioning" at bounding box center [303, 332] width 512 height 13
click at [547, 334] on label at bounding box center [548, 332] width 8 height 8
click at [547, 334] on input "checkbox" at bounding box center [547, 332] width 7 height 7
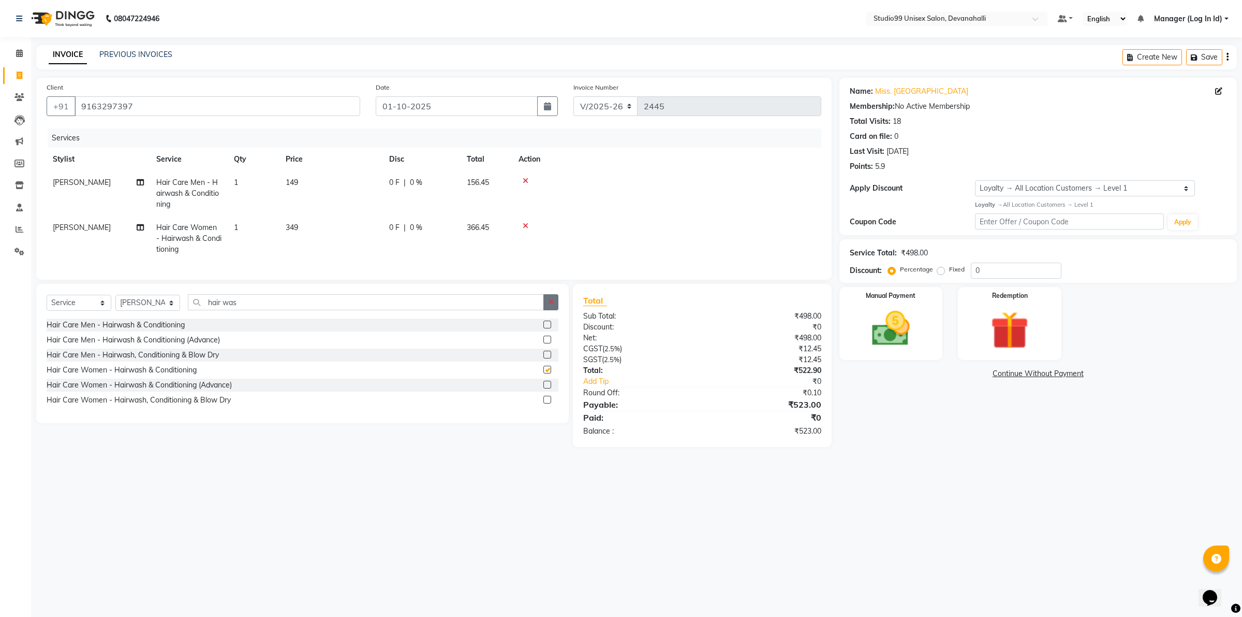
checkbox input "false"
click at [555, 309] on button "button" at bounding box center [551, 302] width 15 height 16
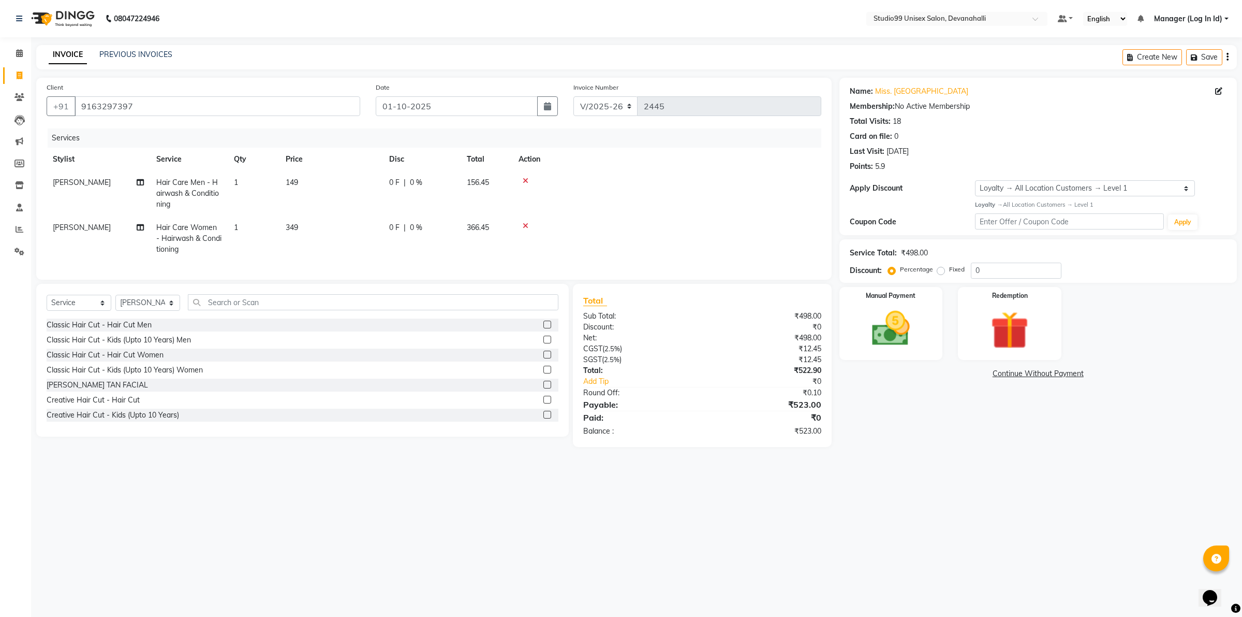
click at [521, 179] on div at bounding box center [667, 180] width 297 height 7
click at [526, 177] on icon at bounding box center [526, 180] width 6 height 7
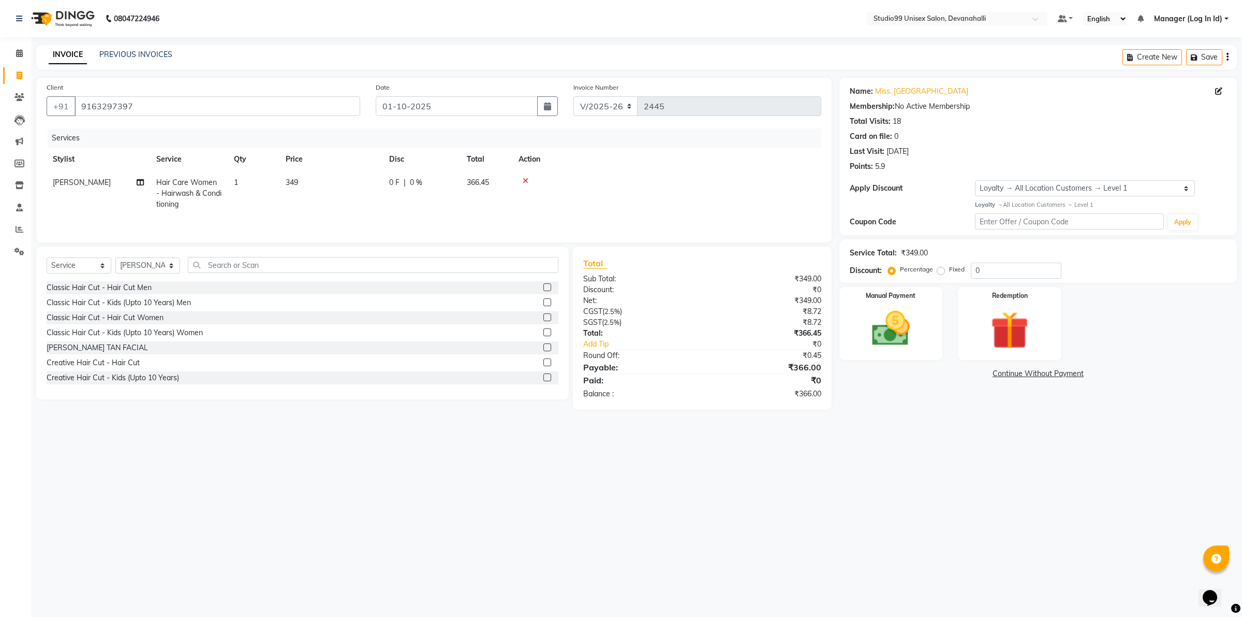
click at [526, 177] on icon at bounding box center [526, 180] width 6 height 7
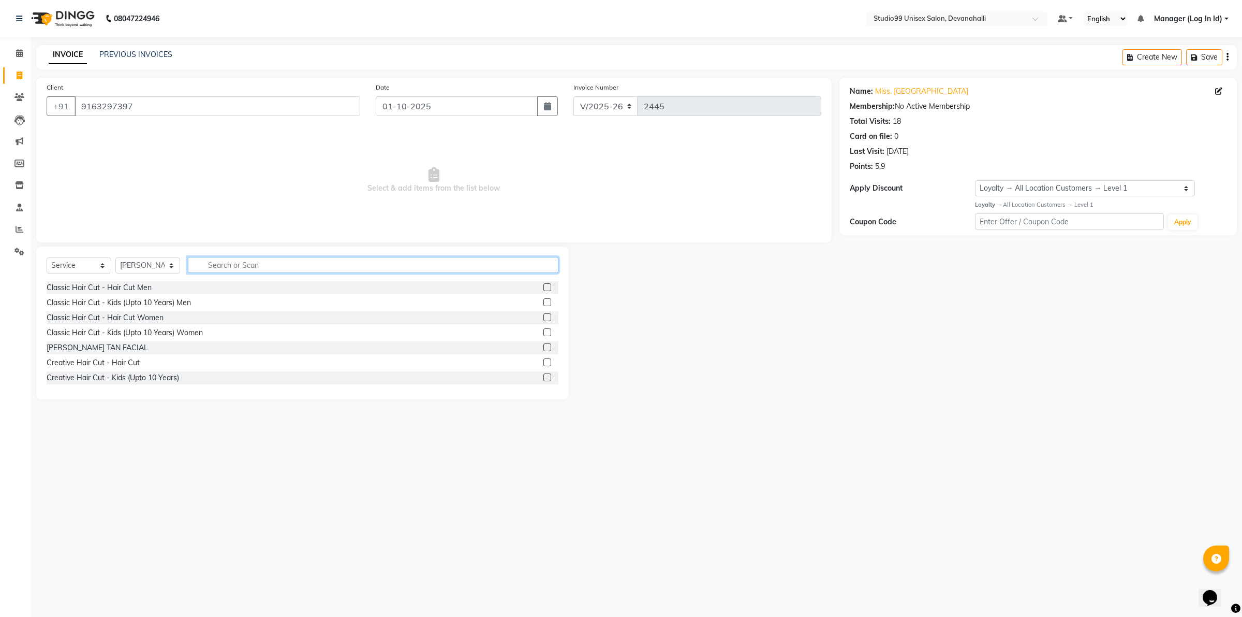
click at [443, 257] on input "text" at bounding box center [373, 265] width 371 height 16
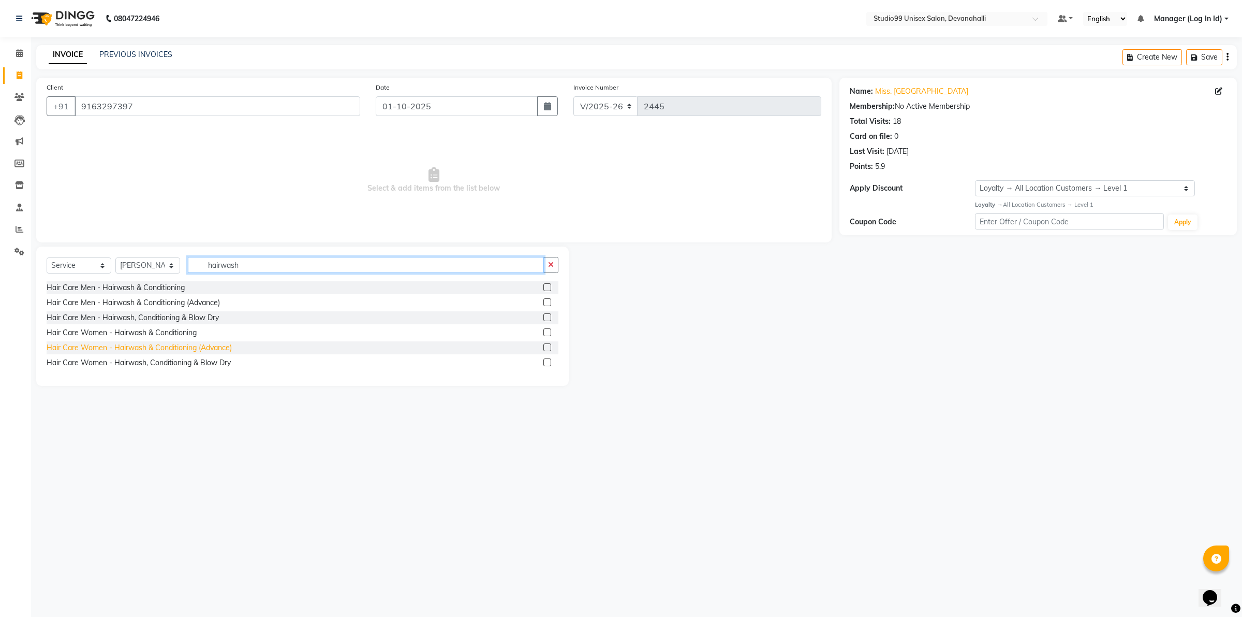
type input "hairwash"
click at [172, 345] on div "Hair Care Women - Hairwash & Conditioning (Advance)" at bounding box center [139, 347] width 185 height 11
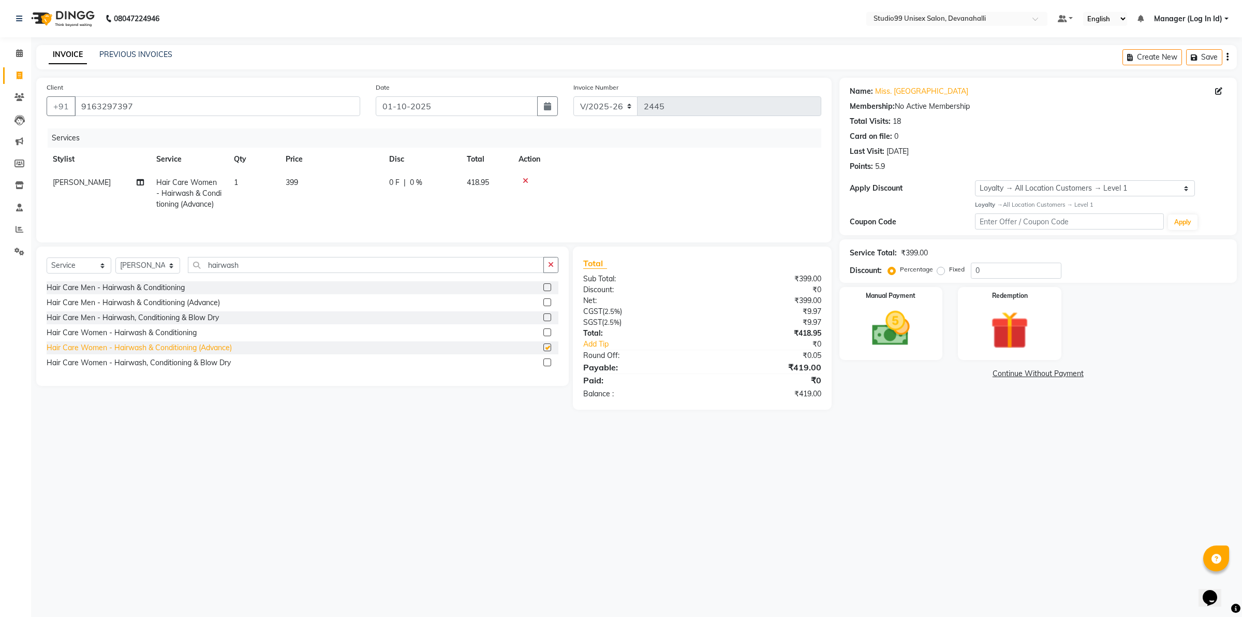
checkbox input "false"
click at [177, 363] on div "Hair Care Women - Hairwash, Conditioning & Blow Dry" at bounding box center [139, 362] width 184 height 11
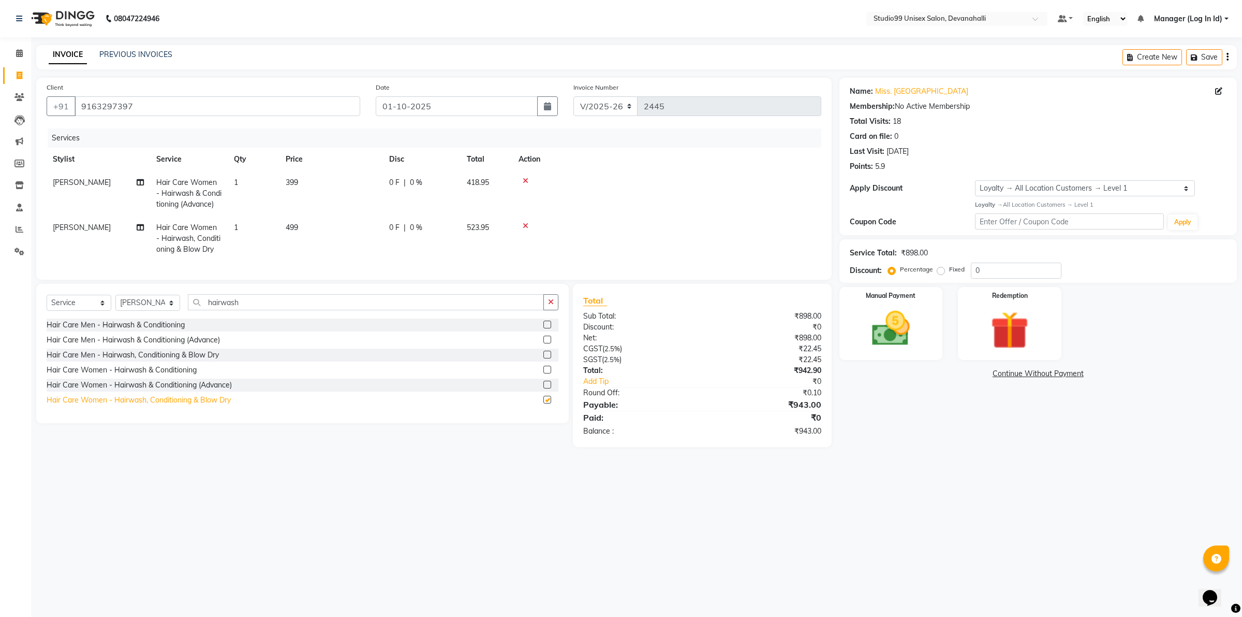
checkbox input "false"
click at [524, 180] on icon at bounding box center [526, 180] width 6 height 7
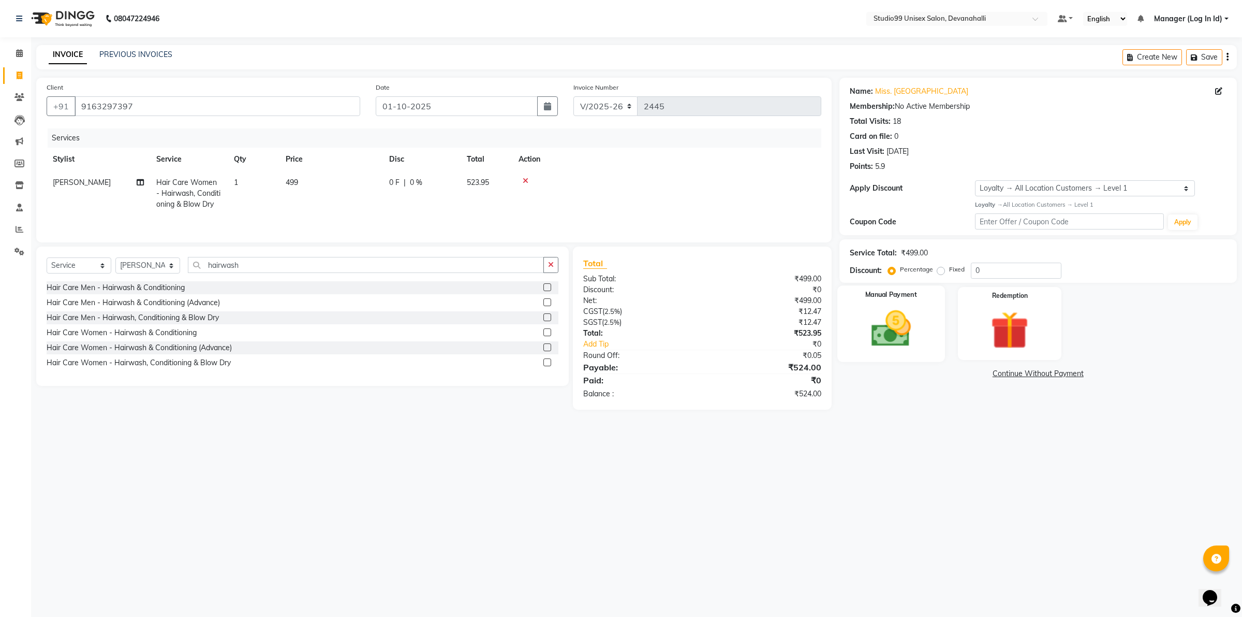
drag, startPoint x: 931, startPoint y: 291, endPoint x: 926, endPoint y: 299, distance: 9.3
click at [928, 294] on div "Manual Payment" at bounding box center [892, 323] width 108 height 76
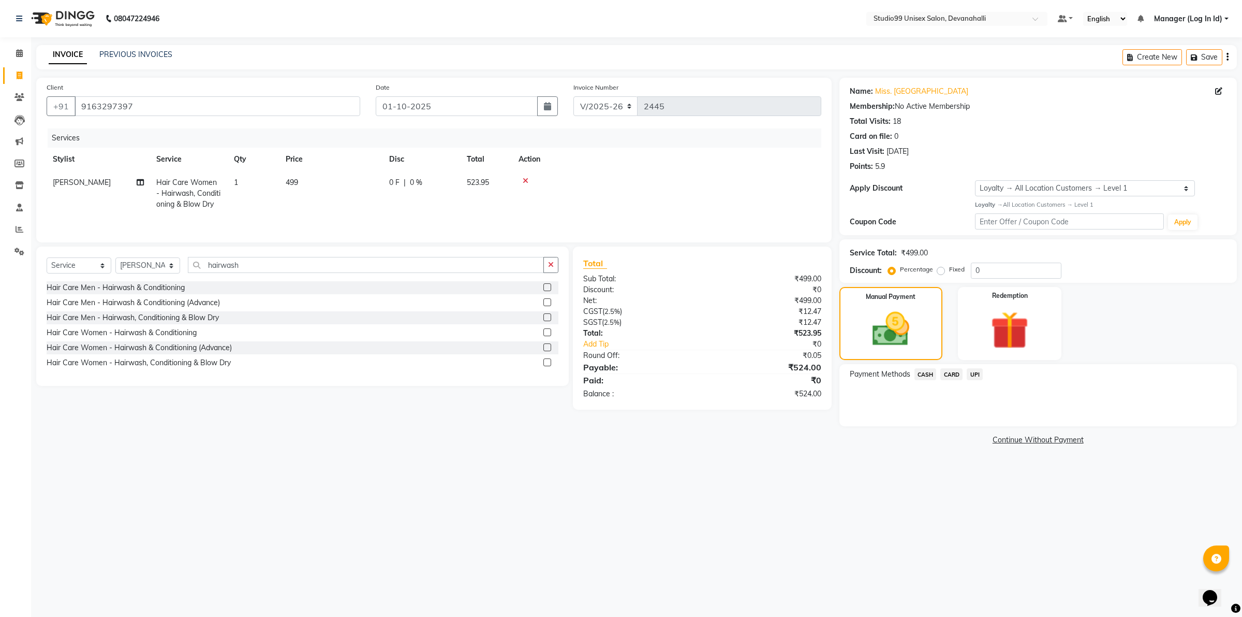
click at [977, 373] on span "UPI" at bounding box center [975, 374] width 16 height 12
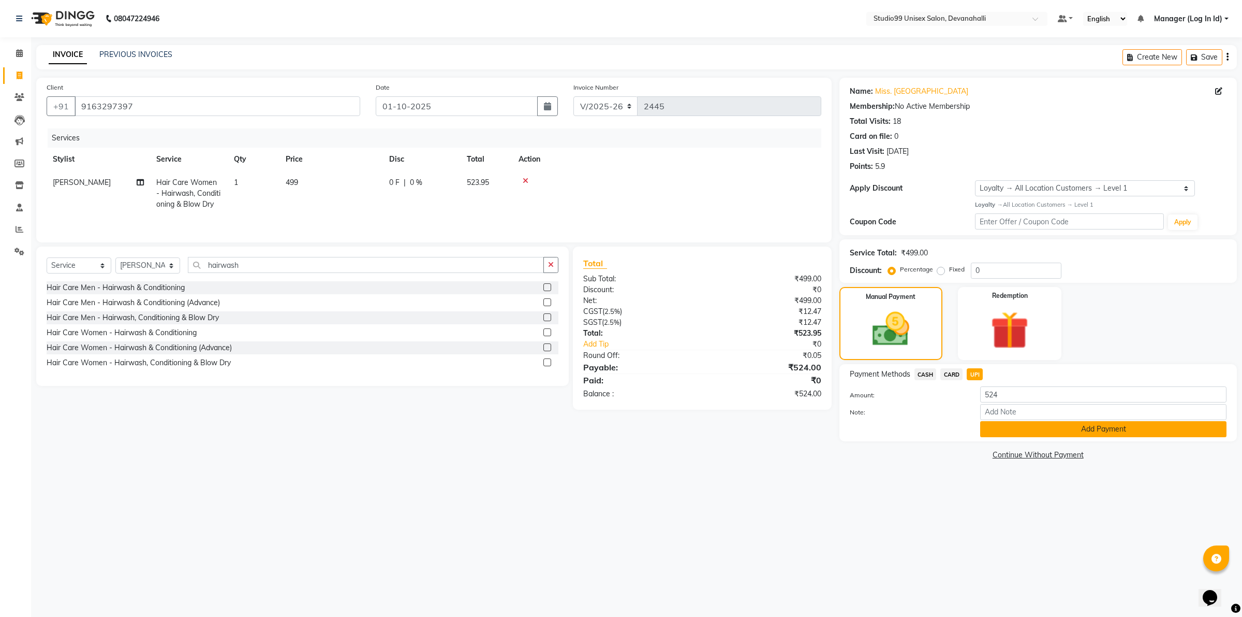
click at [1012, 428] on button "Add Payment" at bounding box center [1103, 429] width 246 height 16
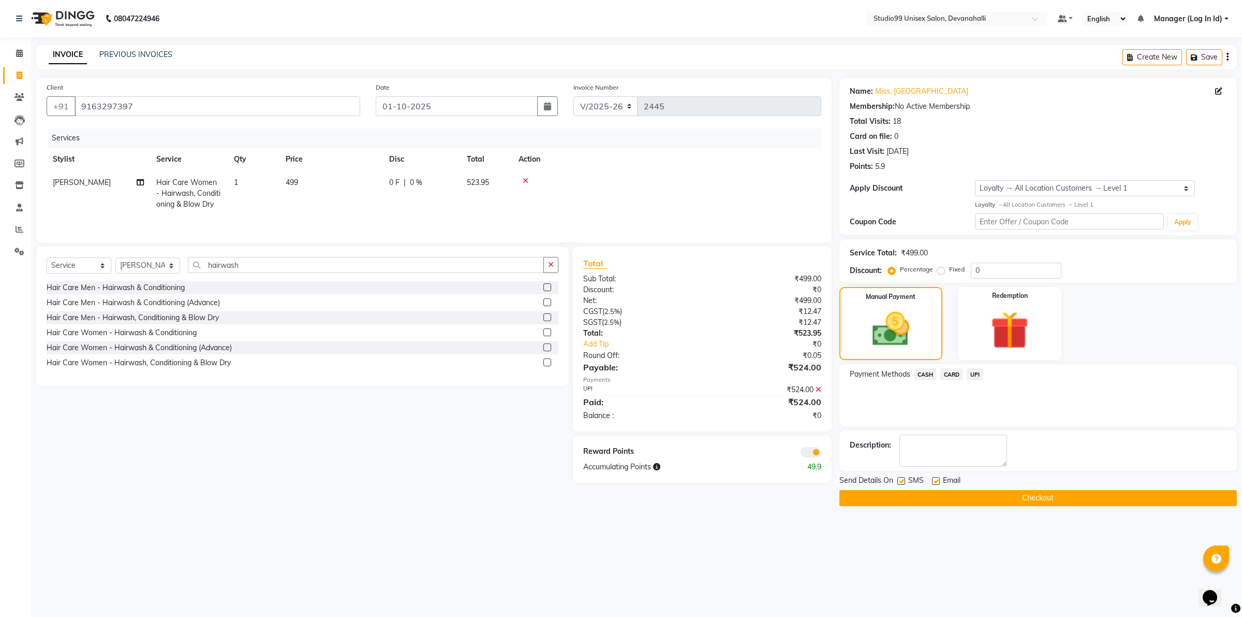
click at [1028, 497] on button "Checkout" at bounding box center [1039, 498] width 398 height 16
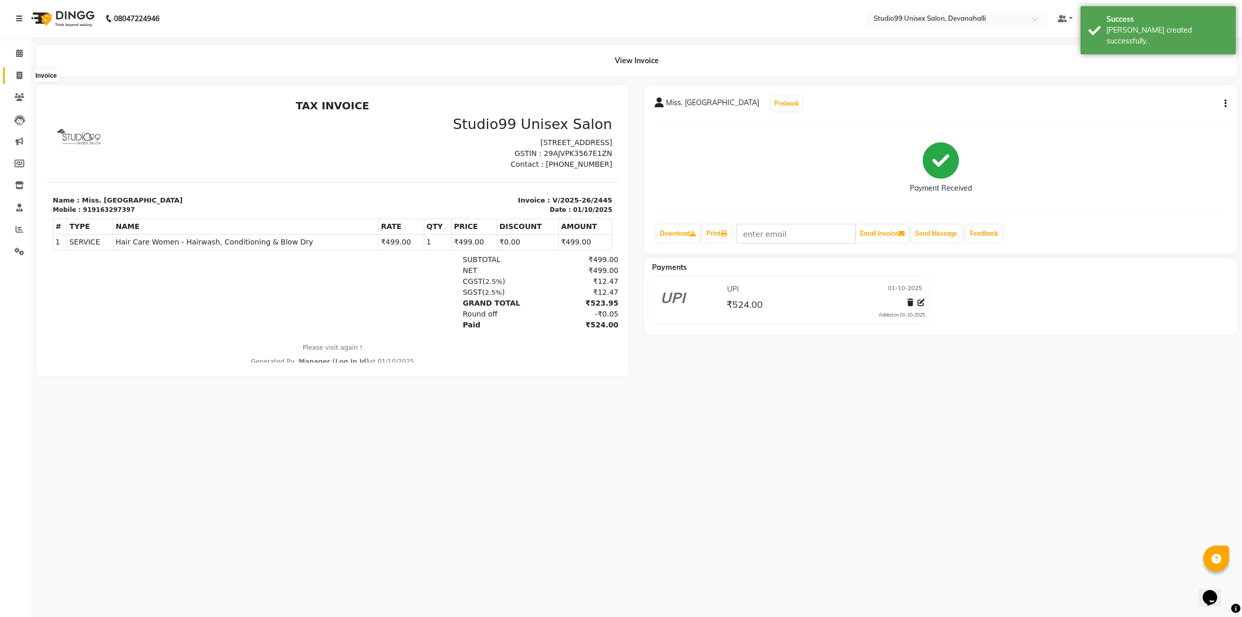
click at [11, 78] on span at bounding box center [19, 76] width 18 height 12
select select "service"
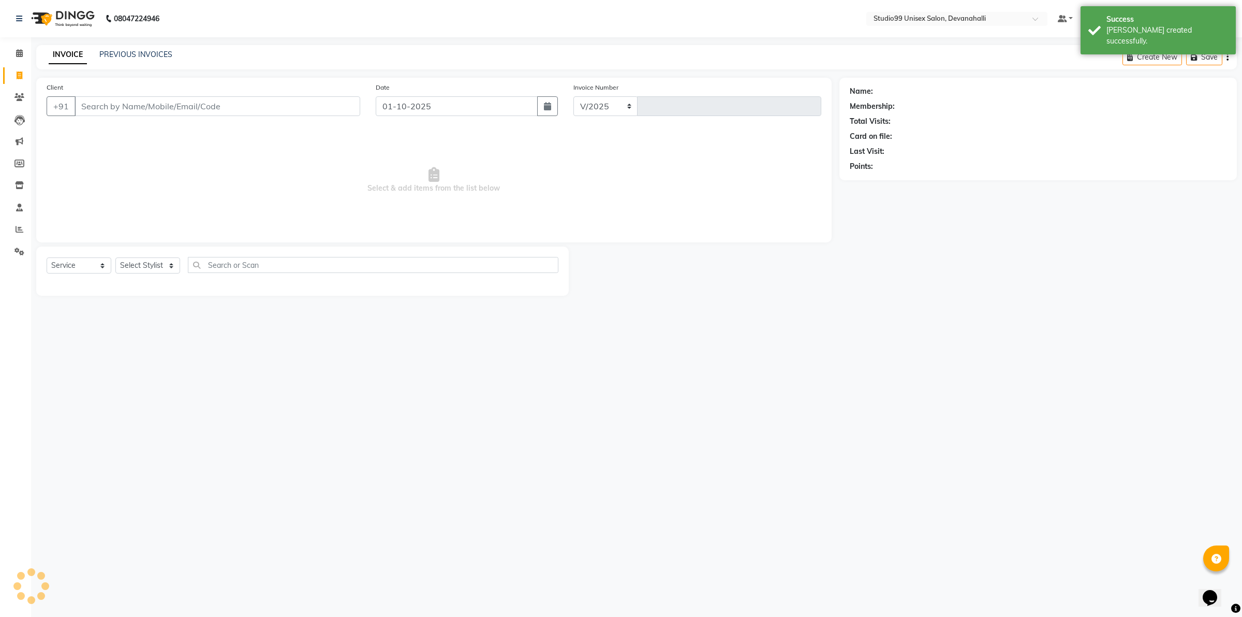
select select "6467"
type input "2446"
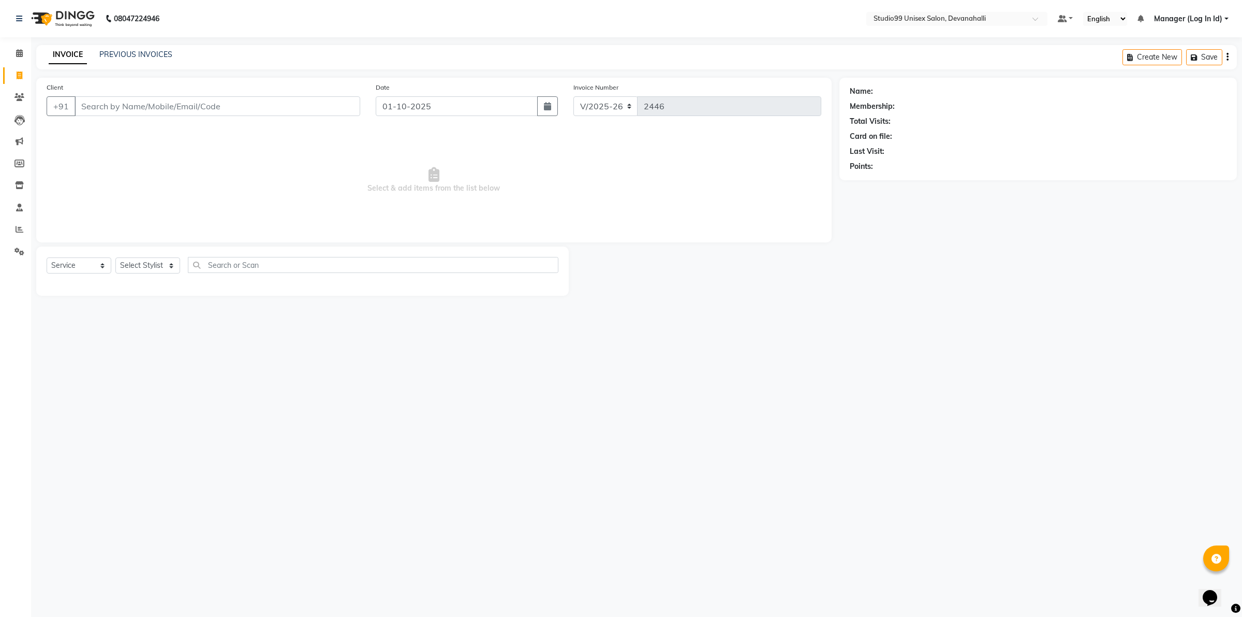
click at [153, 112] on input "Client" at bounding box center [218, 106] width 286 height 20
click at [111, 120] on ngb-typeahead-window "Miss Puja 9986843 015" at bounding box center [159, 130] width 168 height 26
click at [114, 127] on span "Miss [PERSON_NAME]" at bounding box center [130, 130] width 86 height 10
type input "9986843015"
select select "1: Object"
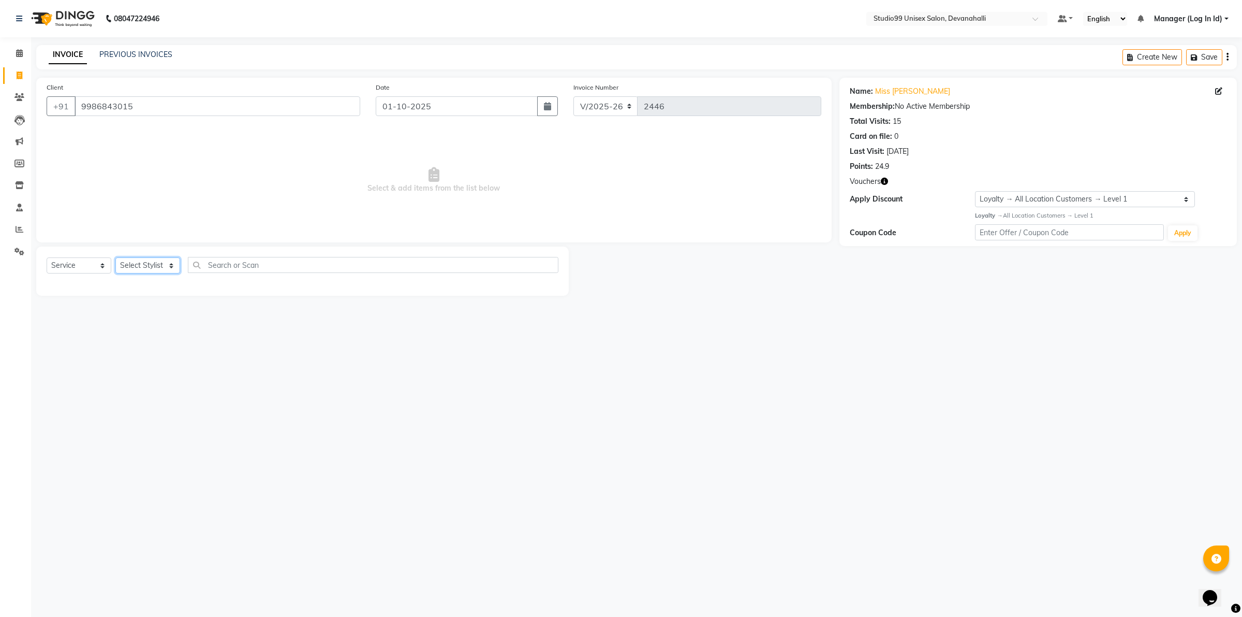
click at [126, 260] on select "Select Stylist AANAYA Manager (Log In Id) Neha [PERSON_NAME] [PERSON_NAME] [PER…" at bounding box center [147, 265] width 65 height 16
select select "91868"
click at [115, 257] on select "Select Stylist AANAYA Manager (Log In Id) Neha [PERSON_NAME] [PERSON_NAME] [PER…" at bounding box center [147, 265] width 65 height 16
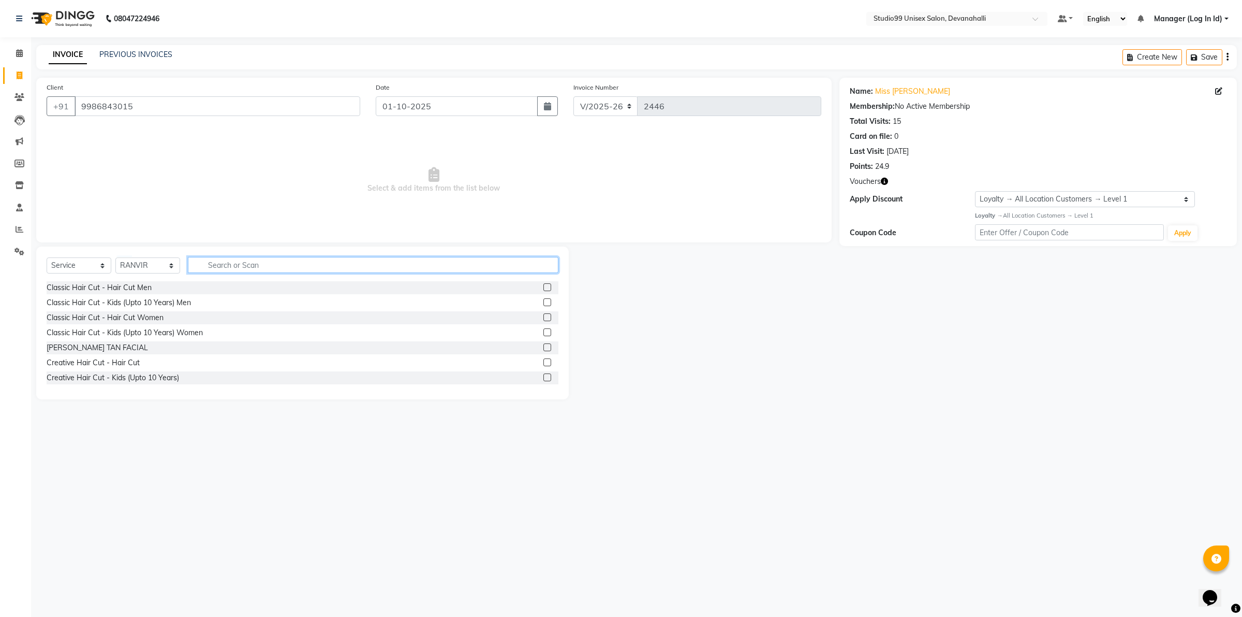
click at [200, 260] on input "text" at bounding box center [373, 265] width 371 height 16
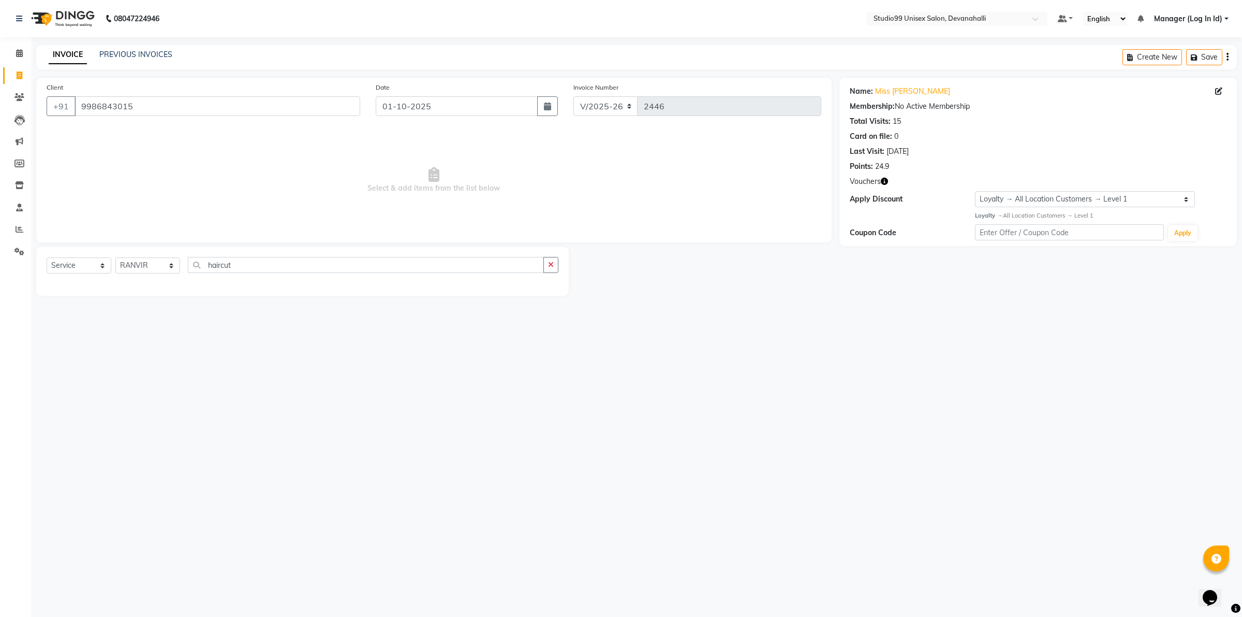
click at [281, 276] on div "Select Service Product Membership Package Voucher Prepaid Gift Card Select Styl…" at bounding box center [303, 269] width 512 height 24
click at [281, 267] on input "haircut" at bounding box center [366, 265] width 356 height 16
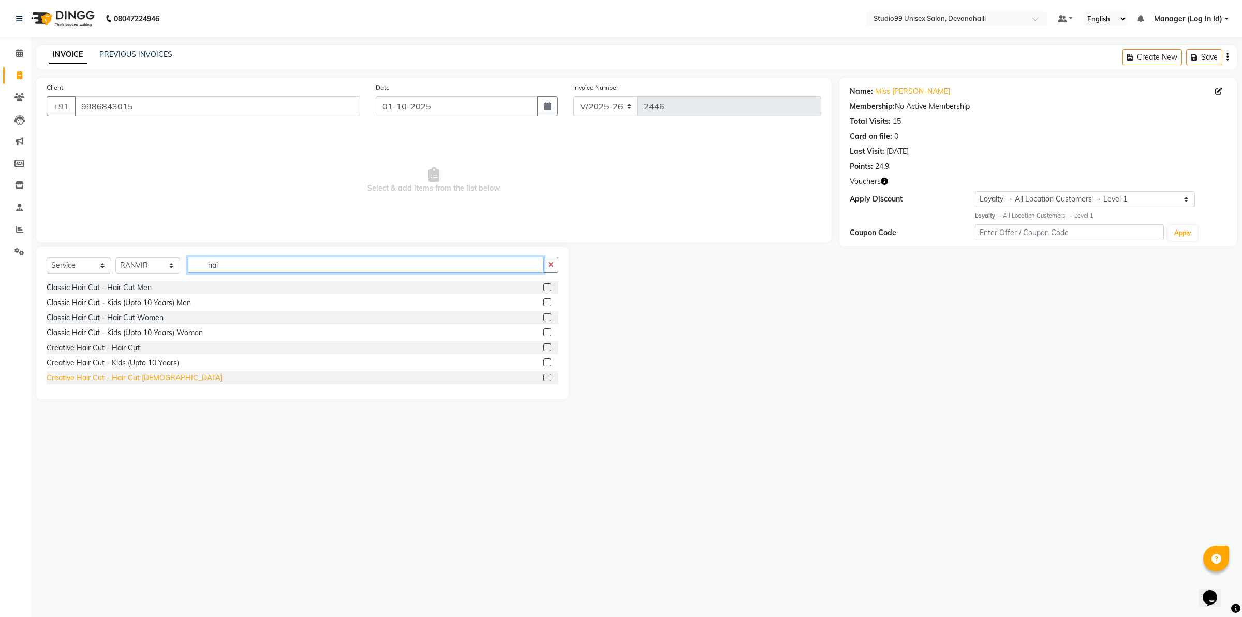
type input "hai"
click at [154, 373] on div "Creative Hair Cut - Hair Cut [DEMOGRAPHIC_DATA]" at bounding box center [135, 377] width 176 height 11
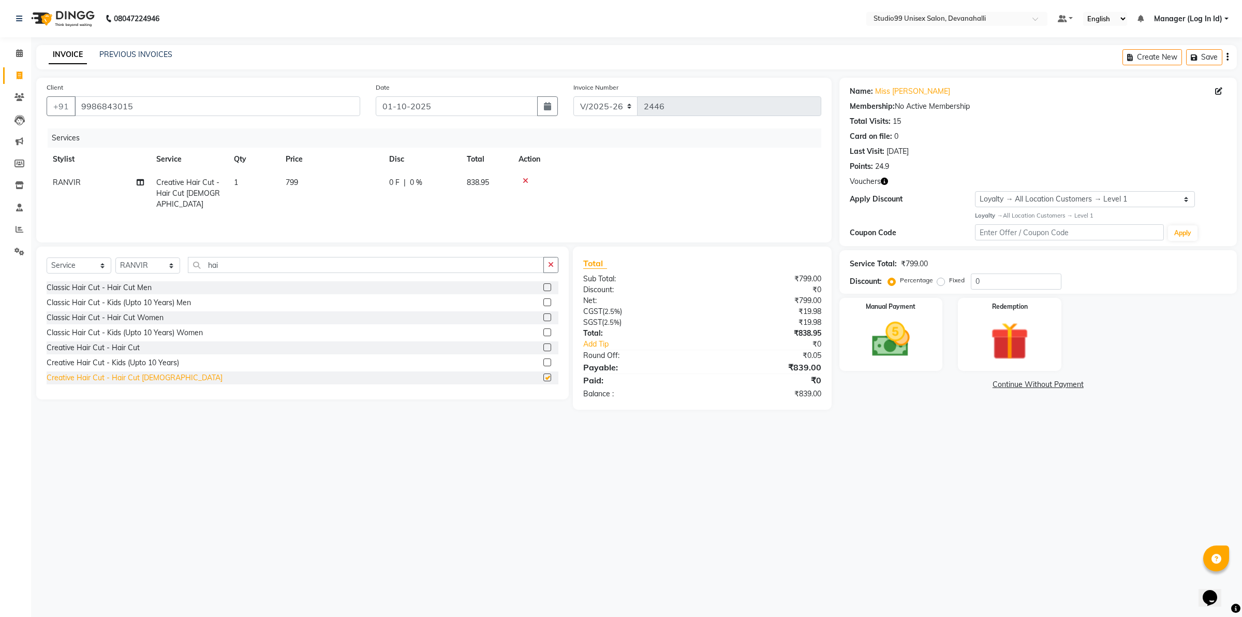
checkbox input "false"
click at [922, 338] on div "Manual Payment" at bounding box center [892, 334] width 108 height 76
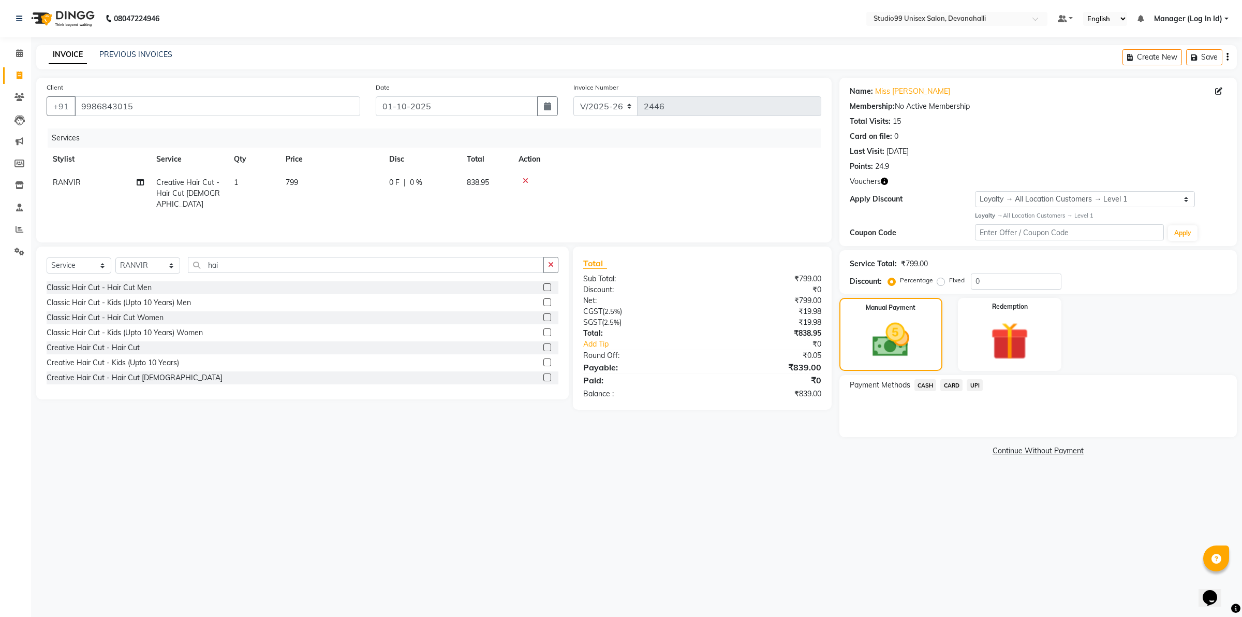
click at [979, 386] on span "UPI" at bounding box center [975, 385] width 16 height 12
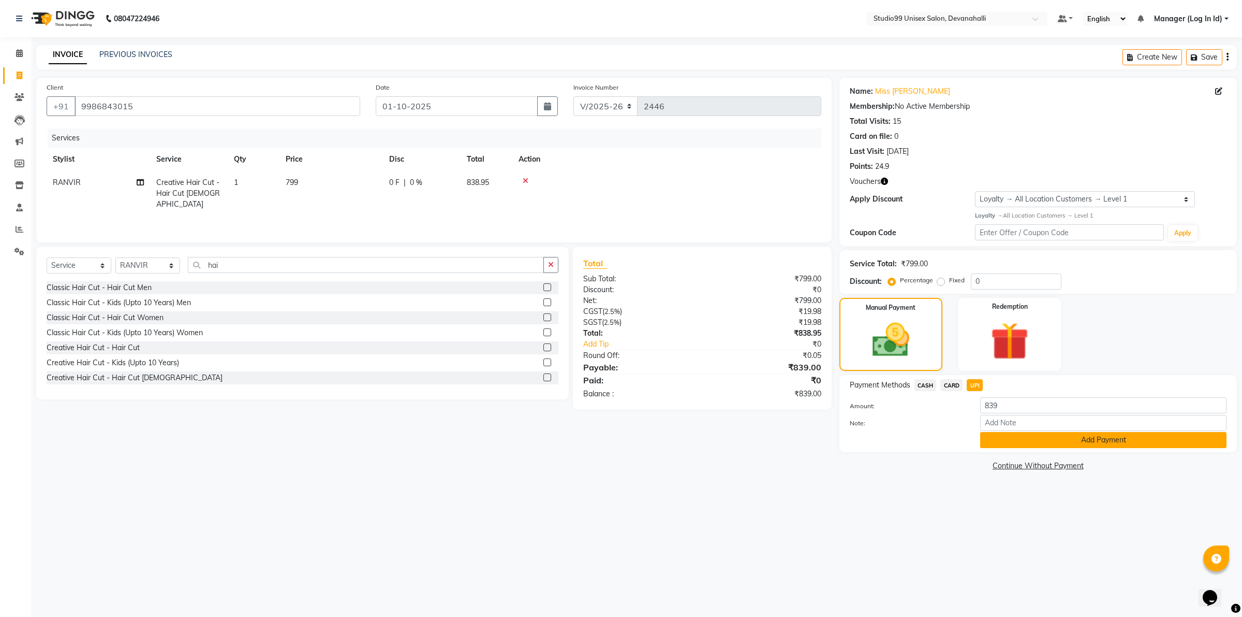
click at [1016, 437] on button "Add Payment" at bounding box center [1103, 440] width 246 height 16
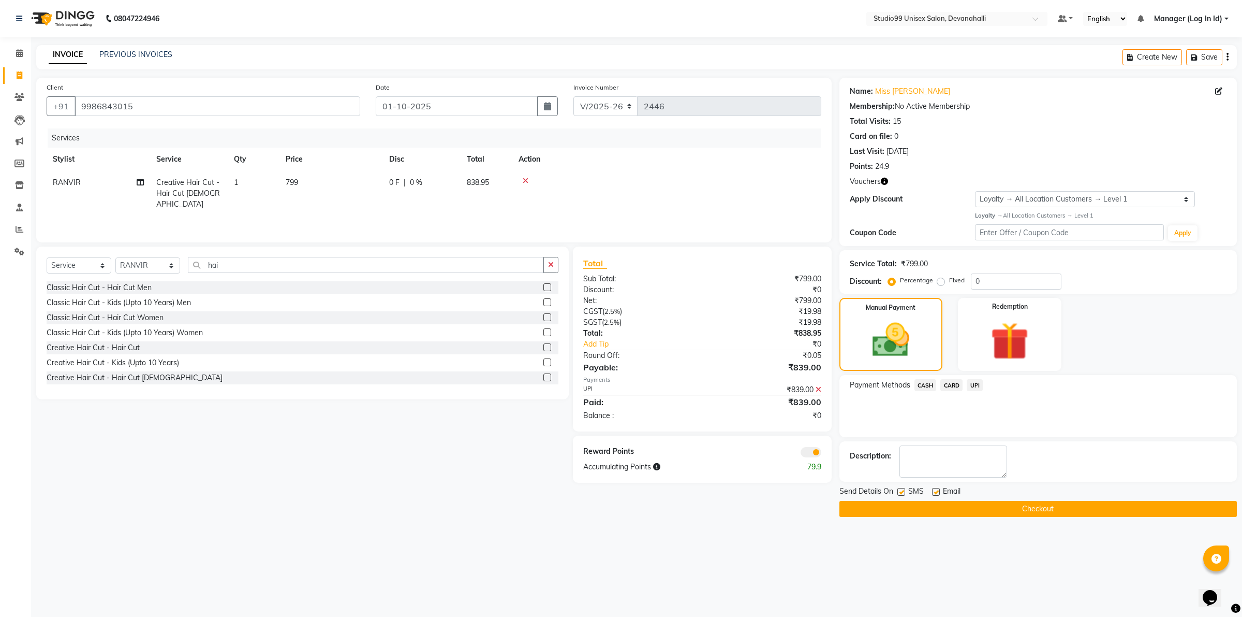
click at [975, 508] on button "Checkout" at bounding box center [1039, 509] width 398 height 16
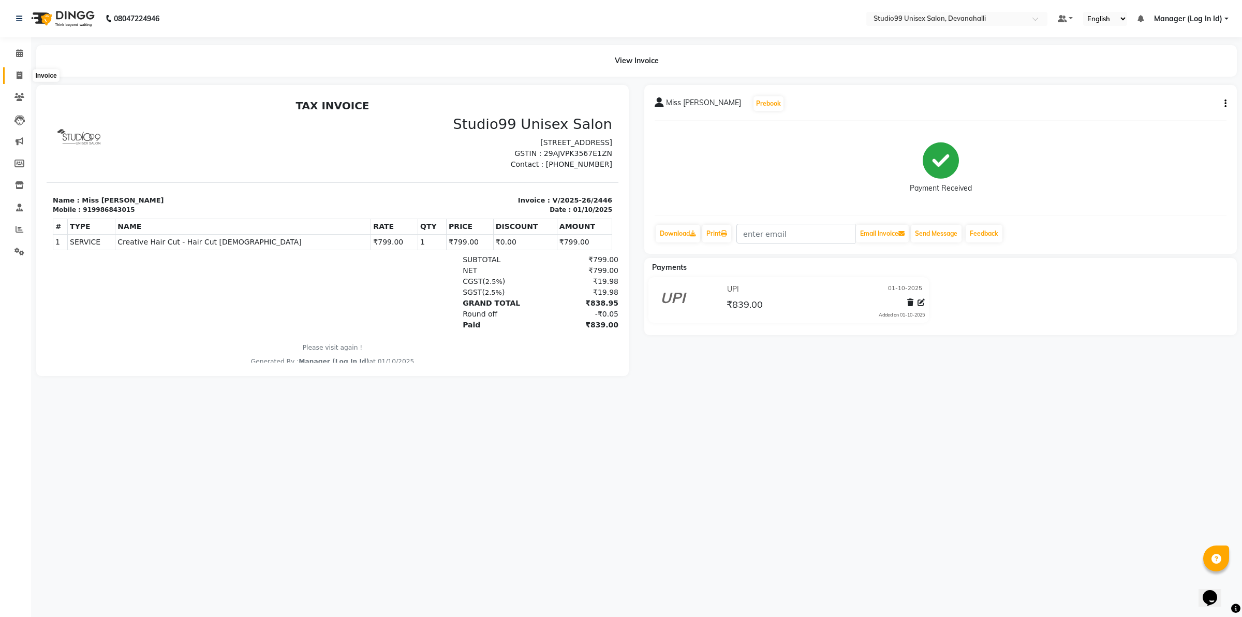
click at [22, 78] on icon at bounding box center [20, 75] width 6 height 8
select select "service"
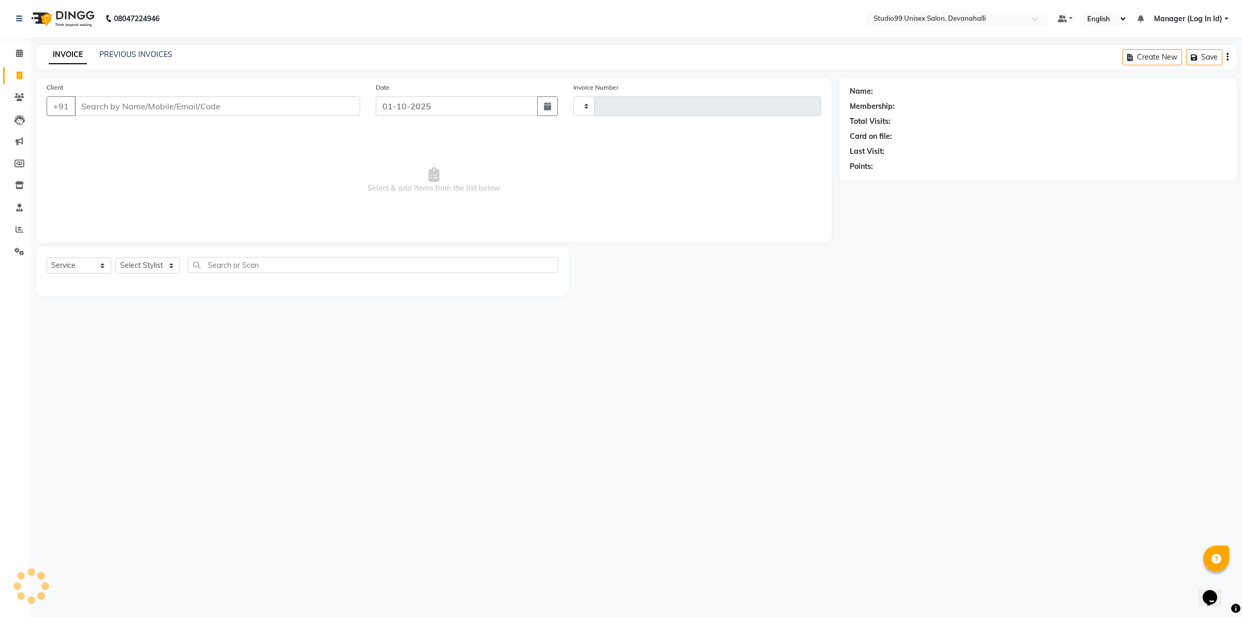
type input "2447"
select select "6467"
click at [115, 111] on input "Client" at bounding box center [218, 106] width 286 height 20
click at [94, 107] on input "Client" at bounding box center [218, 106] width 286 height 20
click at [288, 101] on input "9458587575" at bounding box center [191, 106] width 233 height 20
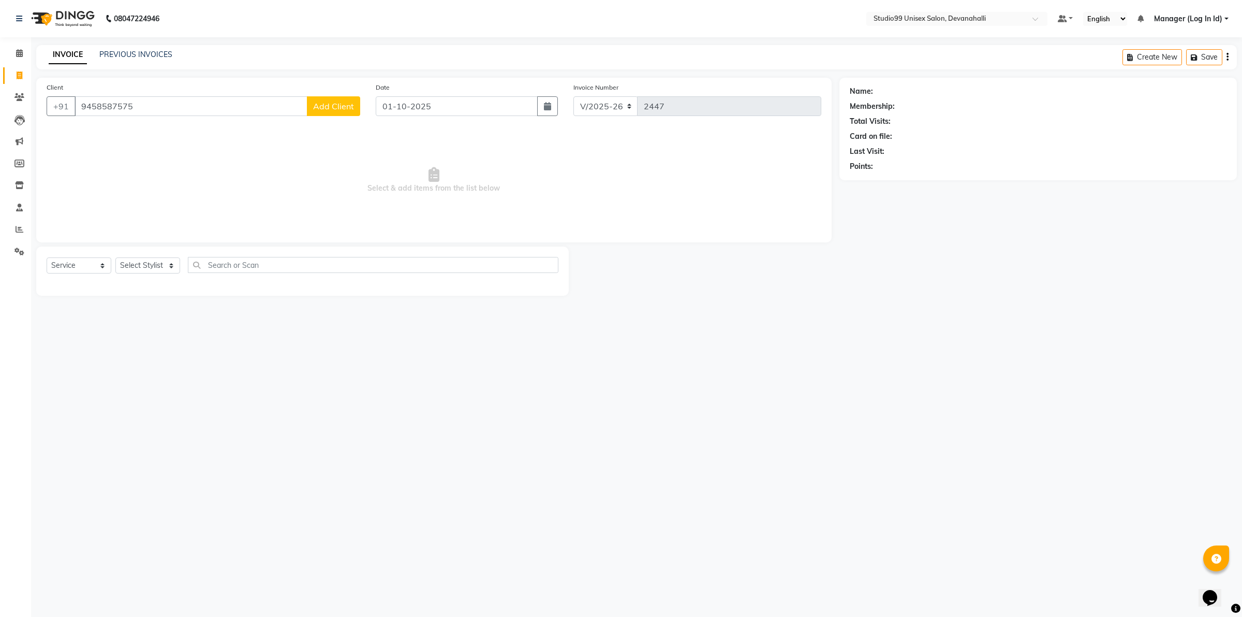
drag, startPoint x: 83, startPoint y: 102, endPoint x: 148, endPoint y: 99, distance: 65.3
click at [143, 100] on input "9458587575" at bounding box center [191, 106] width 233 height 20
type input "9458587575"
click at [336, 97] on button "Add Client" at bounding box center [333, 106] width 53 height 20
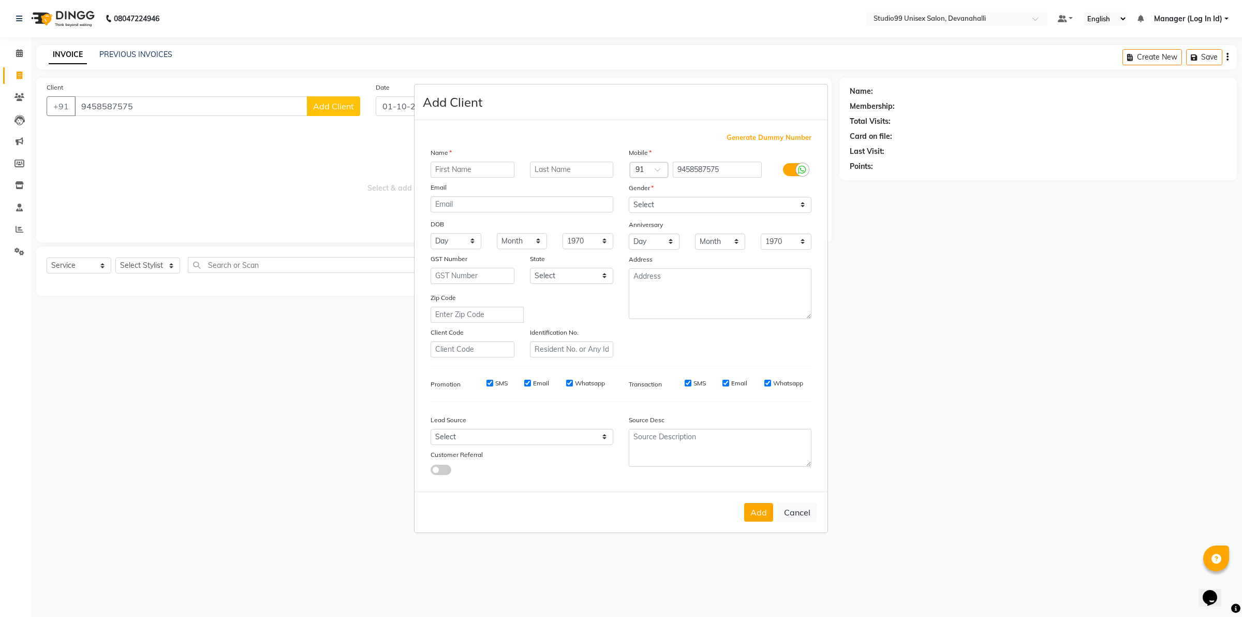
click at [489, 171] on input "text" at bounding box center [473, 170] width 84 height 16
type input "hima"
click at [567, 172] on input "text" at bounding box center [572, 170] width 84 height 16
type input "singh"
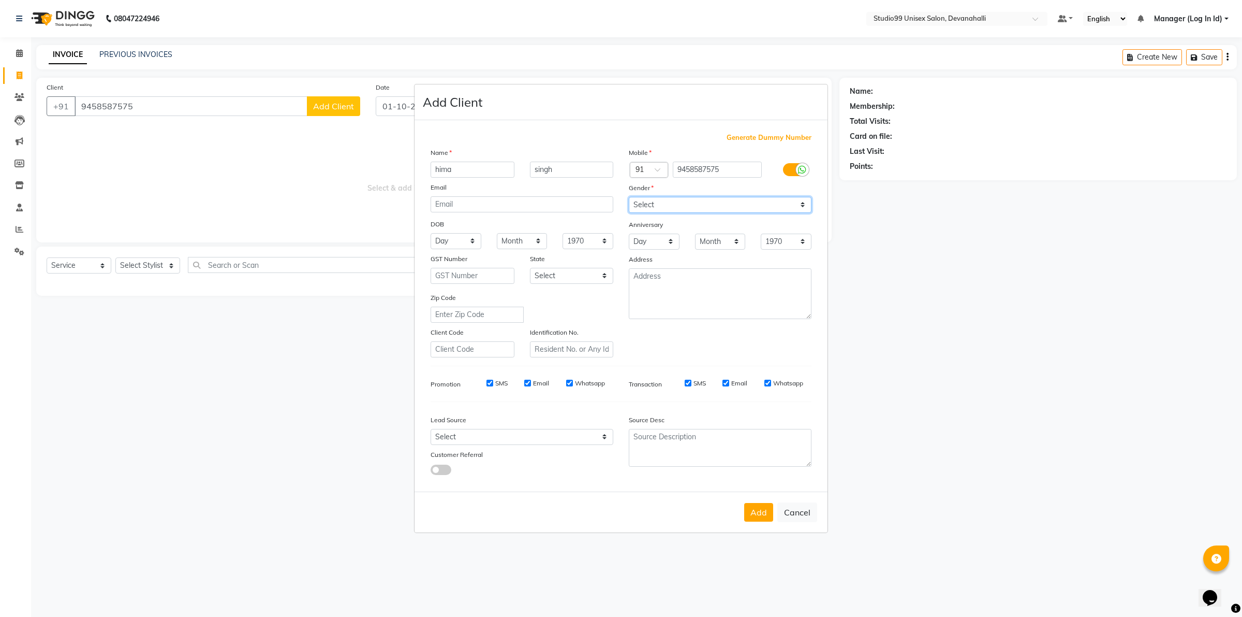
click at [718, 211] on select "Select [DEMOGRAPHIC_DATA] [DEMOGRAPHIC_DATA] Other Prefer Not To Say" at bounding box center [720, 205] width 183 height 16
select select "[DEMOGRAPHIC_DATA]"
click at [629, 198] on select "Select [DEMOGRAPHIC_DATA] [DEMOGRAPHIC_DATA] Other Prefer Not To Say" at bounding box center [720, 205] width 183 height 16
click at [750, 511] on button "Add" at bounding box center [758, 512] width 29 height 19
select select
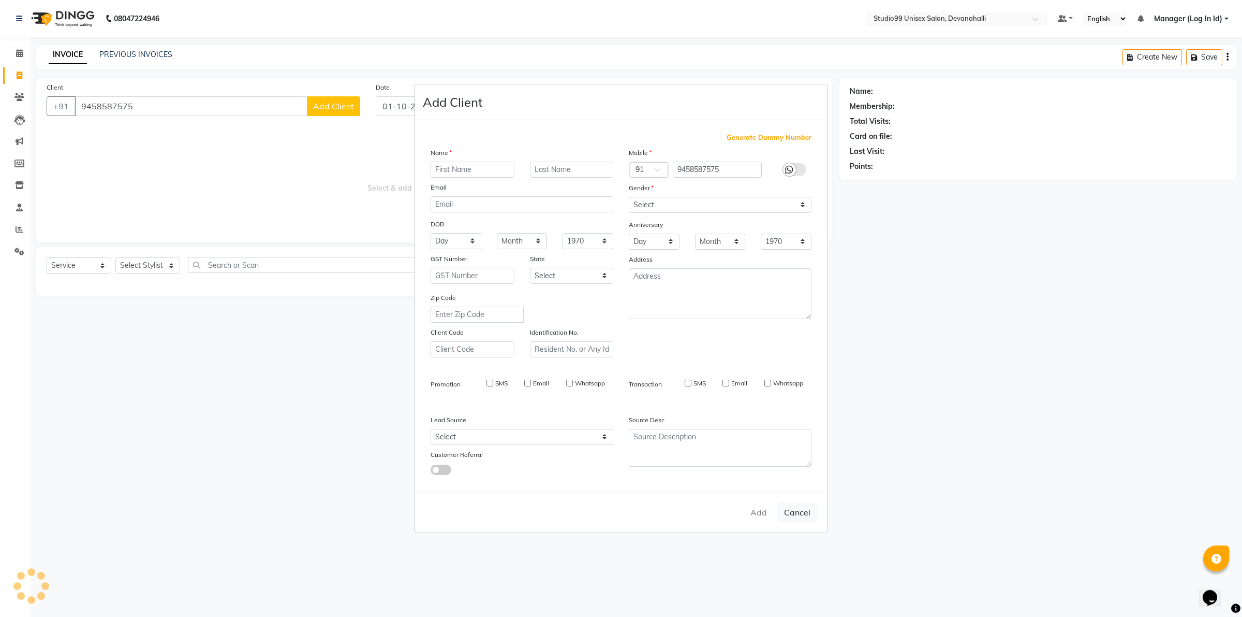
select select
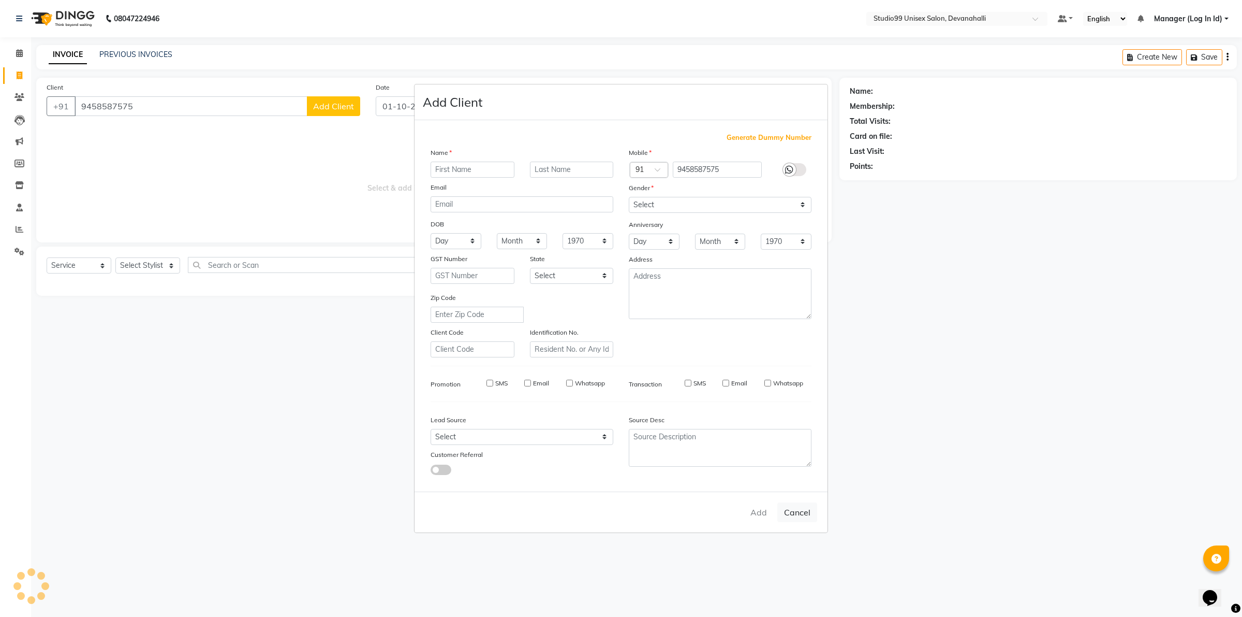
select select
checkbox input "false"
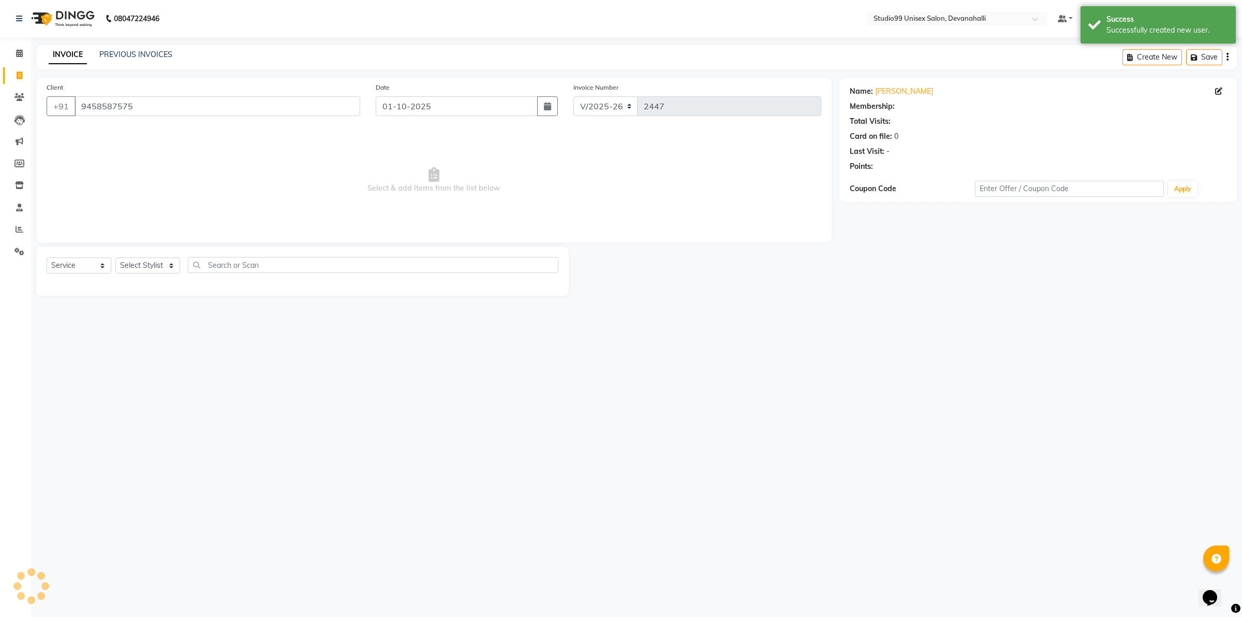
select select "1: Object"
click at [140, 264] on select "Select Stylist AANAYA Manager (Log In Id) Neha [PERSON_NAME] [PERSON_NAME] [PER…" at bounding box center [147, 265] width 65 height 16
click at [115, 257] on select "Select Stylist AANAYA Manager (Log In Id) Neha [PERSON_NAME] [PERSON_NAME] [PER…" at bounding box center [147, 265] width 65 height 16
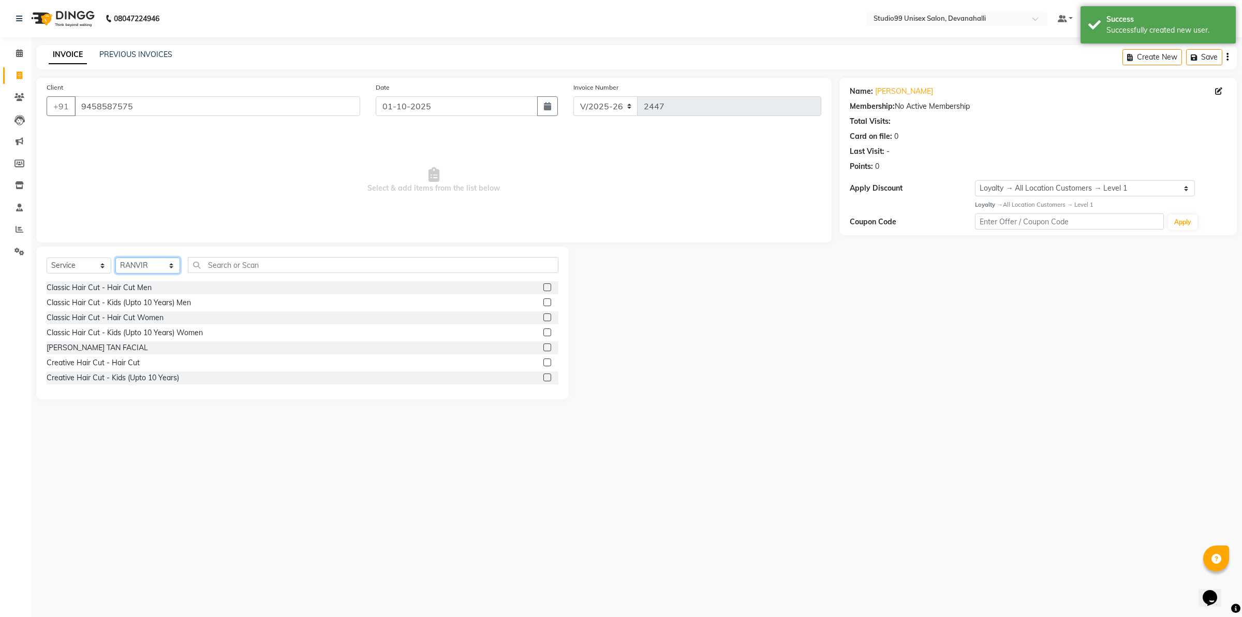
click at [161, 269] on select "Select Stylist AANAYA Manager (Log In Id) Neha [PERSON_NAME] [PERSON_NAME] [PER…" at bounding box center [147, 265] width 65 height 16
click at [115, 257] on select "Select Stylist AANAYA Manager (Log In Id) Neha [PERSON_NAME] [PERSON_NAME] [PER…" at bounding box center [147, 265] width 65 height 16
click at [159, 268] on select "Select Stylist AANAYA Manager (Log In Id) Neha [PERSON_NAME] [PERSON_NAME] [PER…" at bounding box center [147, 265] width 65 height 16
select select "91868"
click at [115, 257] on select "Select Stylist AANAYA Manager (Log In Id) Neha [PERSON_NAME] [PERSON_NAME] [PER…" at bounding box center [147, 265] width 65 height 16
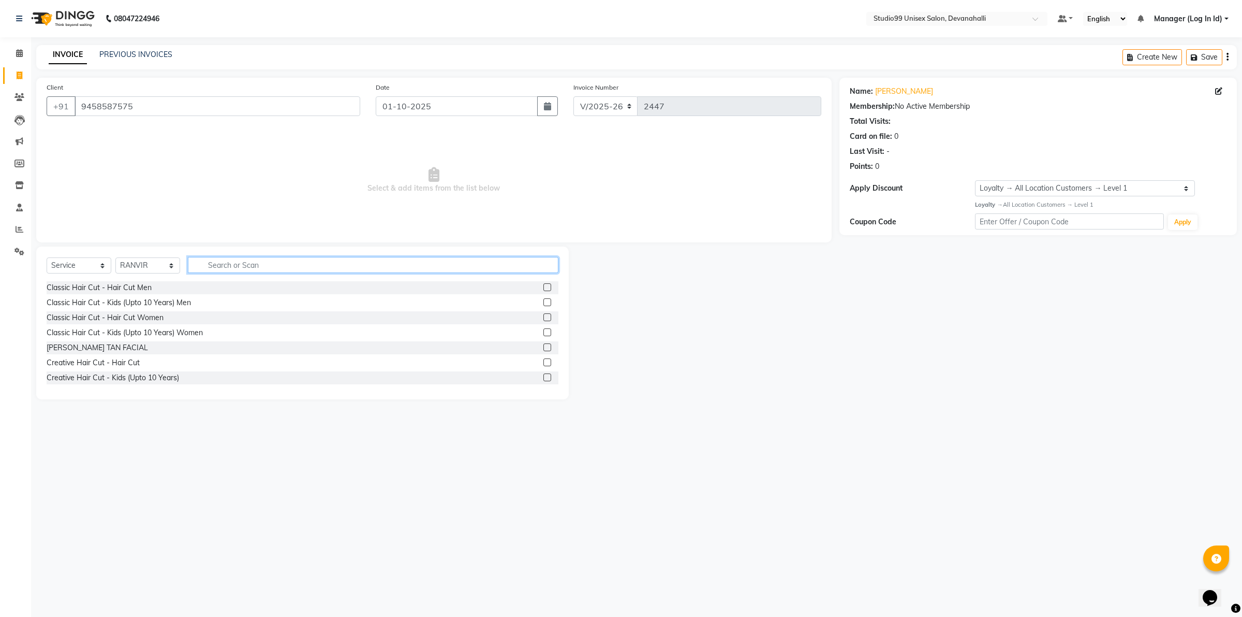
click at [240, 262] on input "text" at bounding box center [373, 265] width 371 height 16
click at [273, 265] on input "text" at bounding box center [373, 265] width 371 height 16
type input "roo"
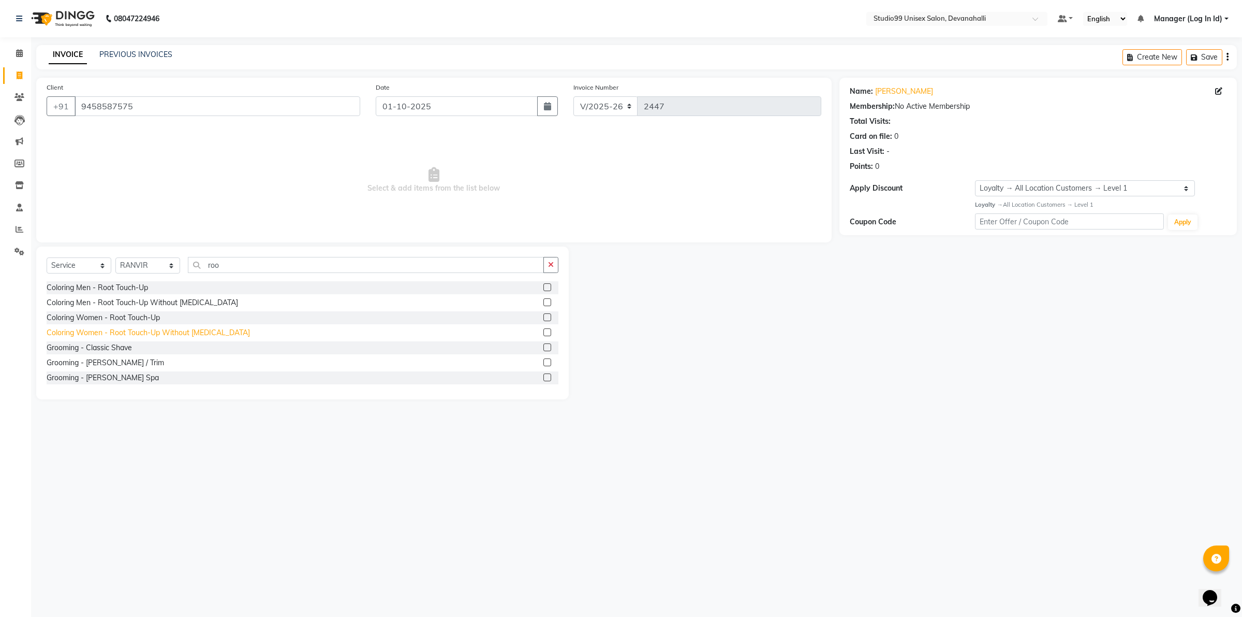
click at [123, 333] on div "Coloring Women - Root Touch-Up Without [MEDICAL_DATA]" at bounding box center [148, 332] width 203 height 11
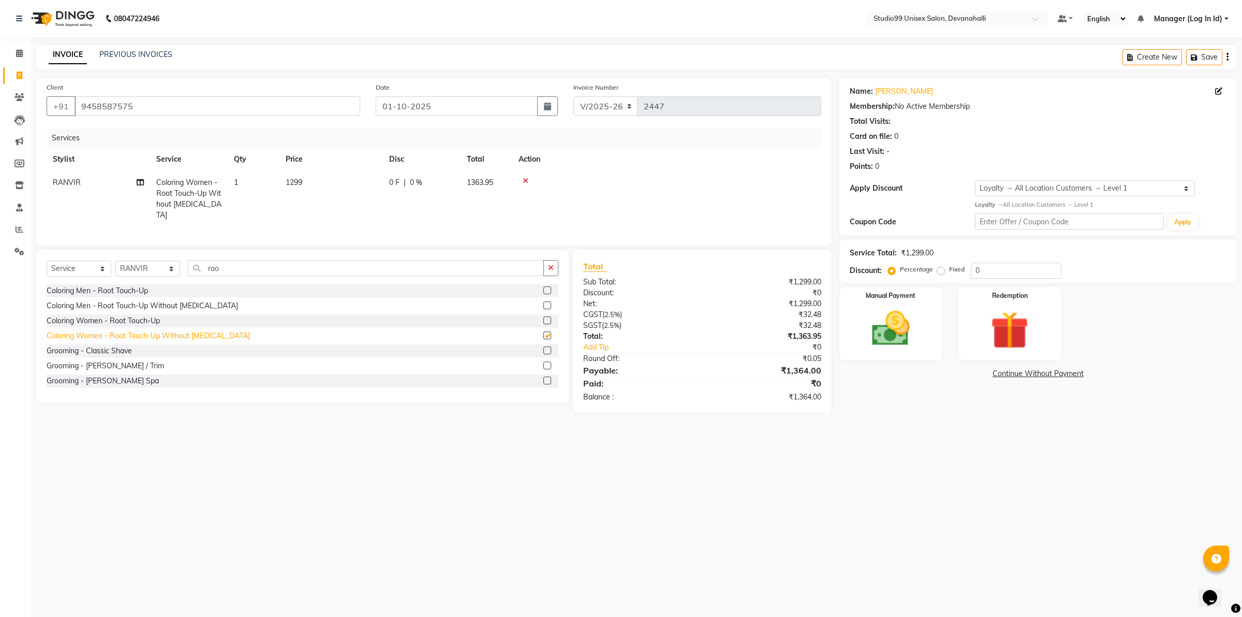
checkbox input "false"
click at [158, 266] on select "Select Stylist AANAYA Manager (Log In Id) Neha [PERSON_NAME] [PERSON_NAME] [PER…" at bounding box center [147, 268] width 65 height 16
select select "82290"
click at [115, 260] on select "Select Stylist AANAYA Manager (Log In Id) Neha [PERSON_NAME] [PERSON_NAME] [PER…" at bounding box center [147, 268] width 65 height 16
click at [259, 268] on input "roo" at bounding box center [366, 268] width 356 height 16
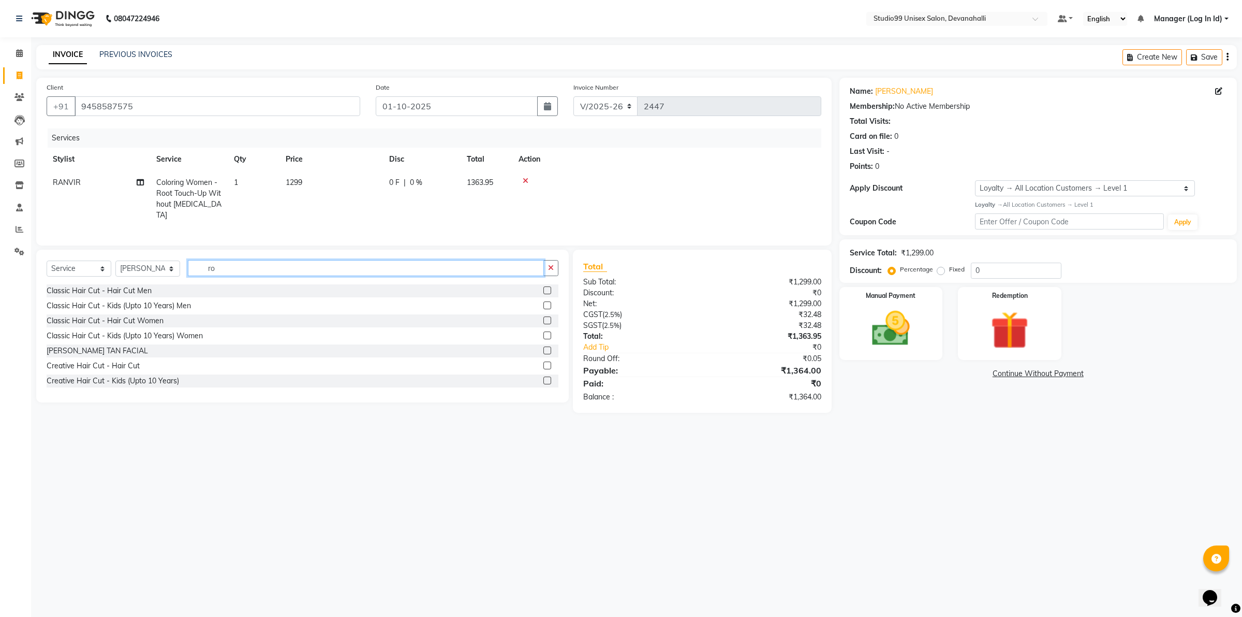
type input "r"
type input "eye"
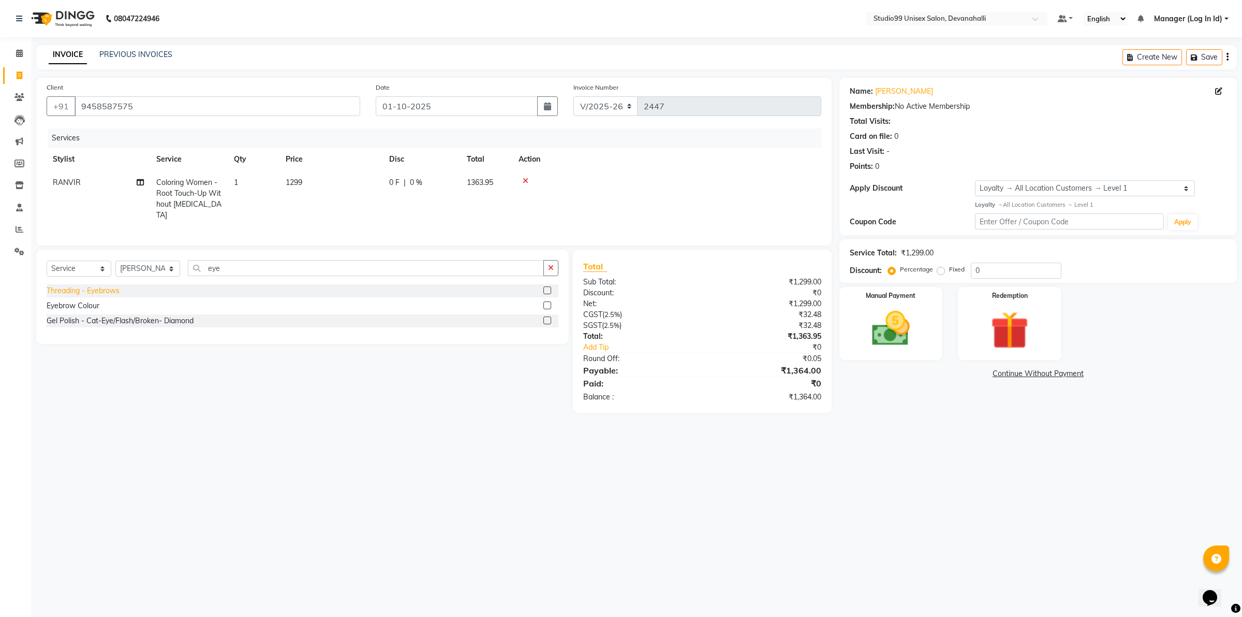
click at [109, 289] on div "Threading - Eyebrows" at bounding box center [83, 290] width 73 height 11
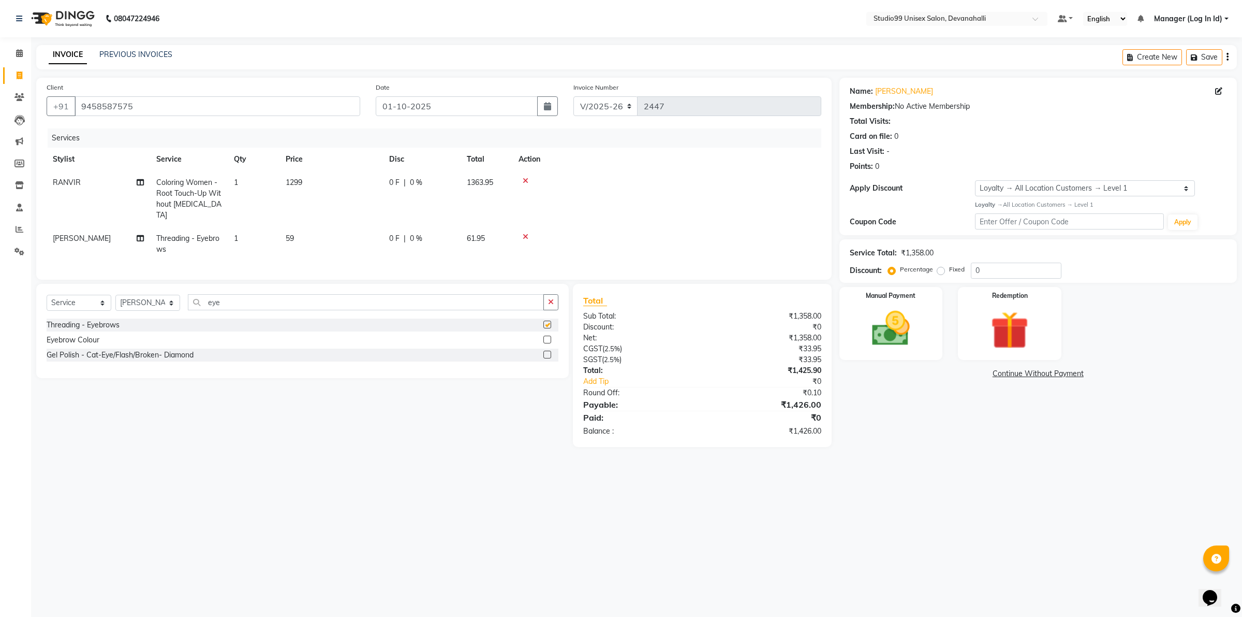
checkbox input "false"
click at [891, 339] on img at bounding box center [891, 328] width 64 height 46
click at [973, 374] on span "UPI" at bounding box center [975, 374] width 16 height 12
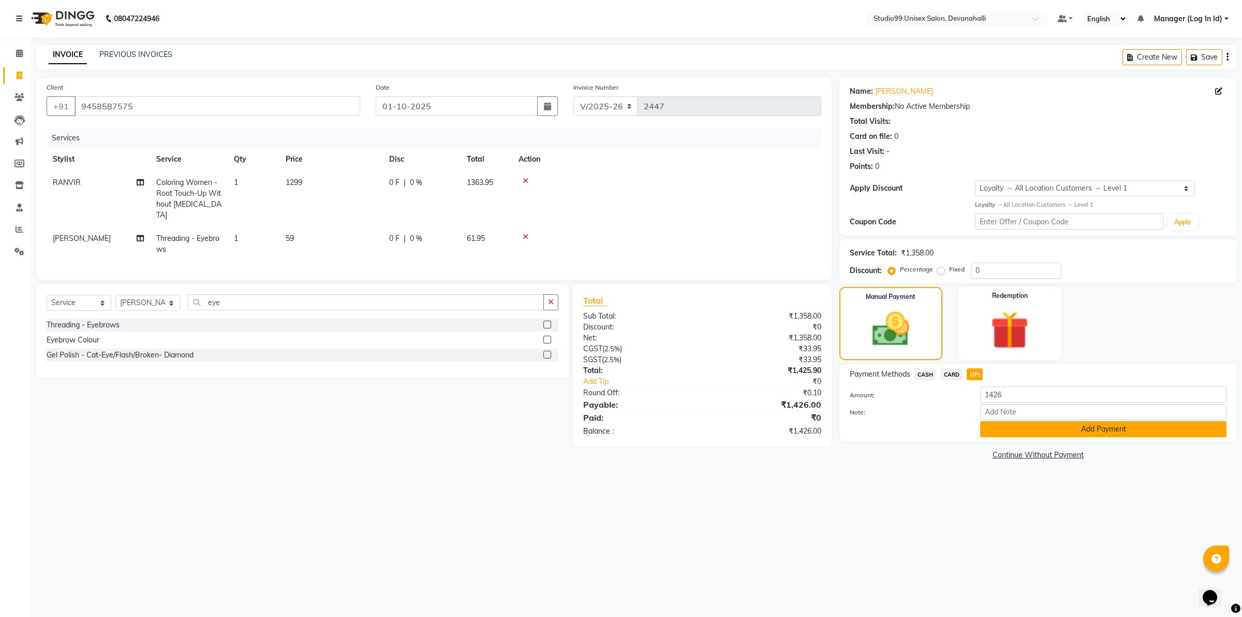
click at [1002, 427] on button "Add Payment" at bounding box center [1103, 429] width 246 height 16
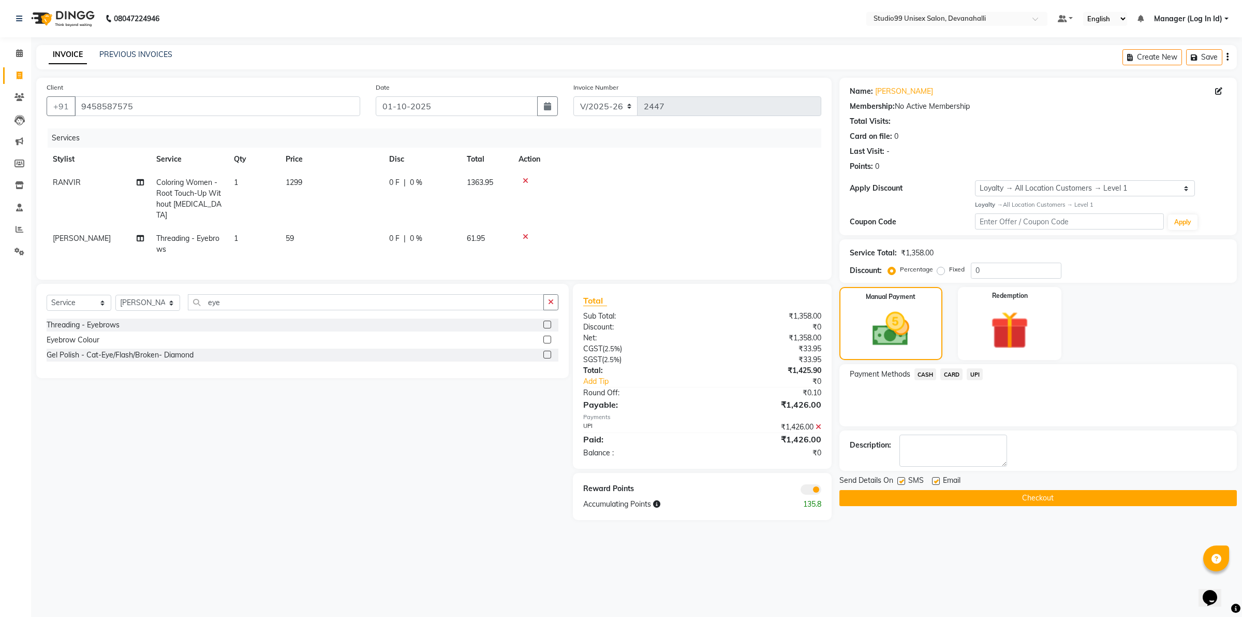
click at [1093, 497] on button "Checkout" at bounding box center [1039, 498] width 398 height 16
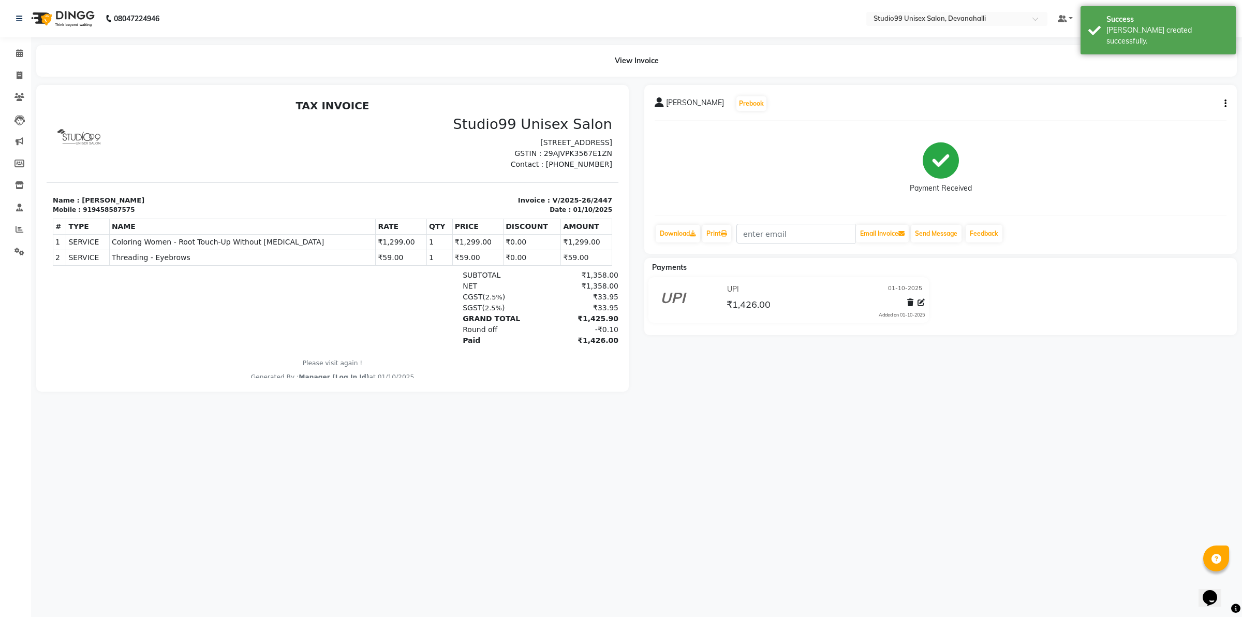
click at [927, 533] on div "08047224946 Select Location × Studio99 Unisex Salon, Devanahalli Default Panel …" at bounding box center [621, 308] width 1242 height 617
click at [26, 79] on span at bounding box center [19, 76] width 18 height 12
select select "service"
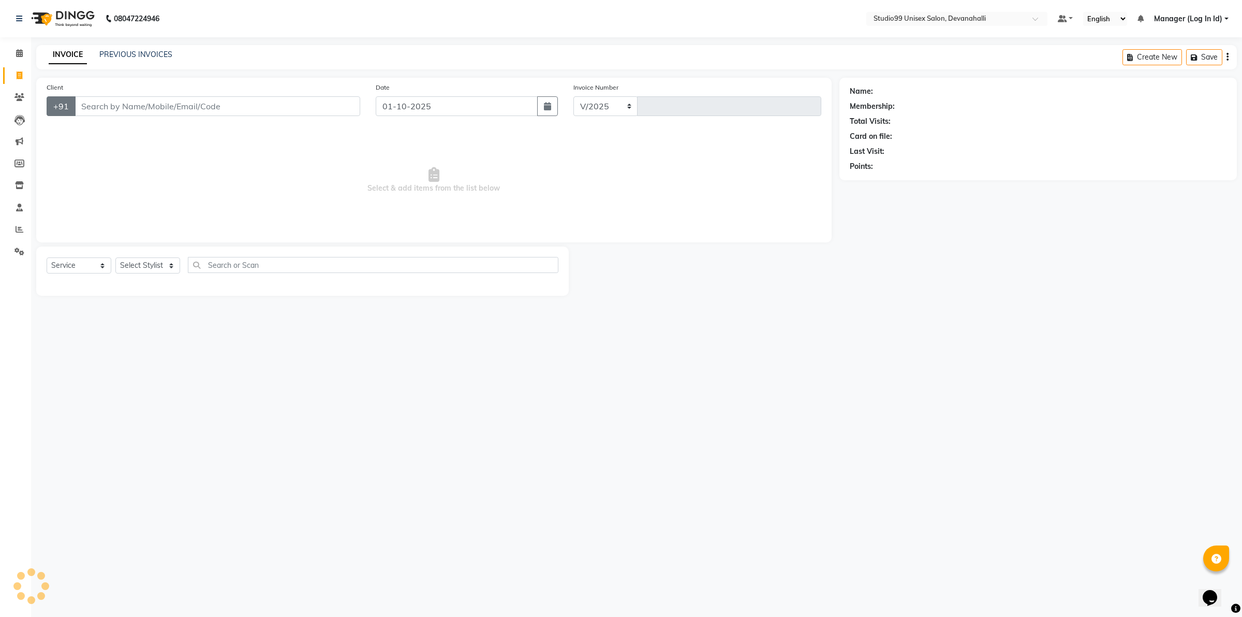
select select "6467"
type input "2448"
click at [89, 110] on input "Client" at bounding box center [218, 106] width 286 height 20
click at [233, 104] on input "Client" at bounding box center [218, 106] width 286 height 20
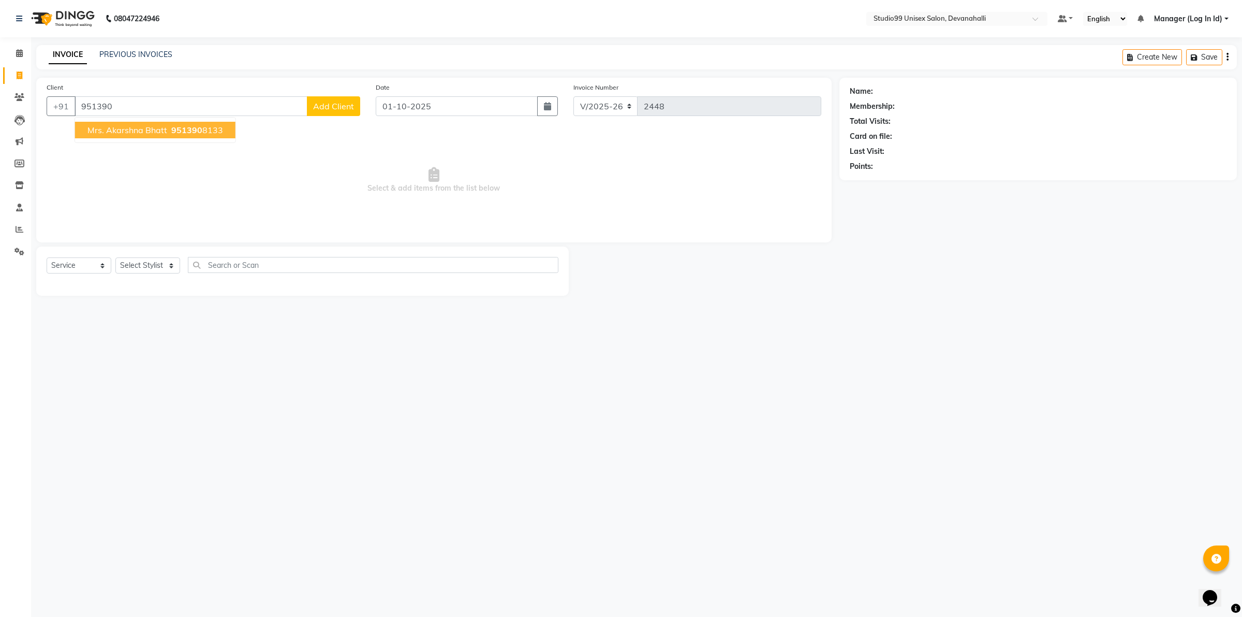
click at [145, 127] on span "Mrs. Akarshna Bhatt" at bounding box center [127, 130] width 80 height 10
type input "9513908133"
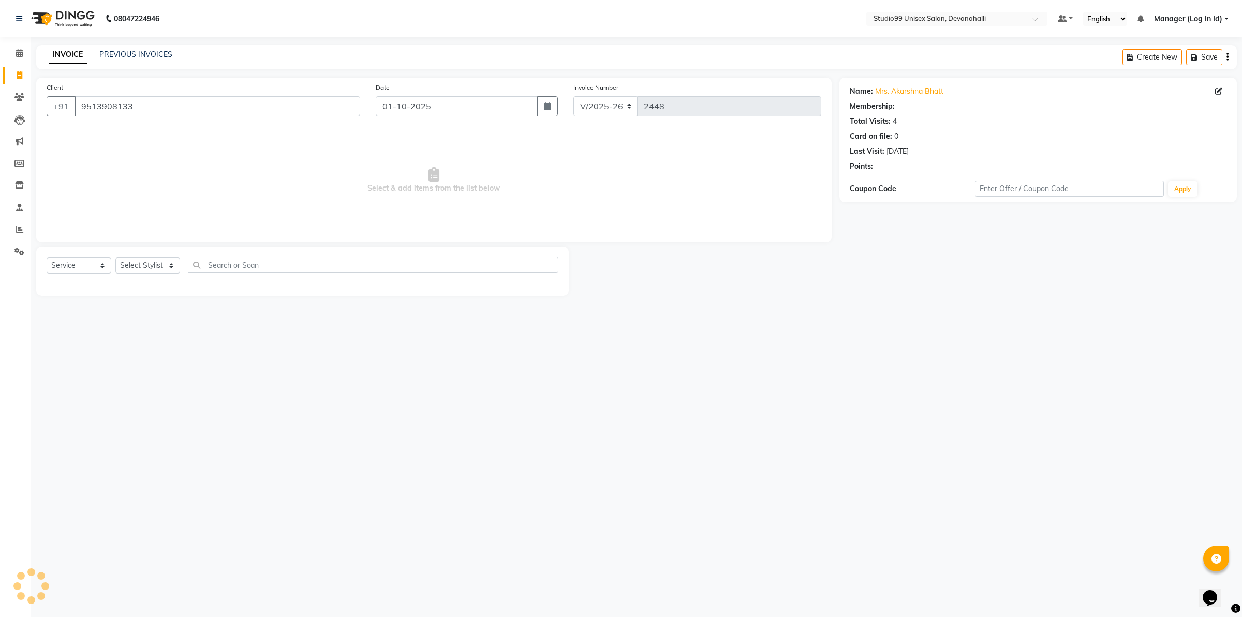
select select "1: Object"
click at [138, 272] on select "Select Stylist AANAYA Manager (Log In Id) Neha [PERSON_NAME] [PERSON_NAME] [PER…" at bounding box center [147, 265] width 65 height 16
select select "58194"
click at [115, 257] on select "Select Stylist AANAYA Manager (Log In Id) Neha [PERSON_NAME] [PERSON_NAME] [PER…" at bounding box center [147, 265] width 65 height 16
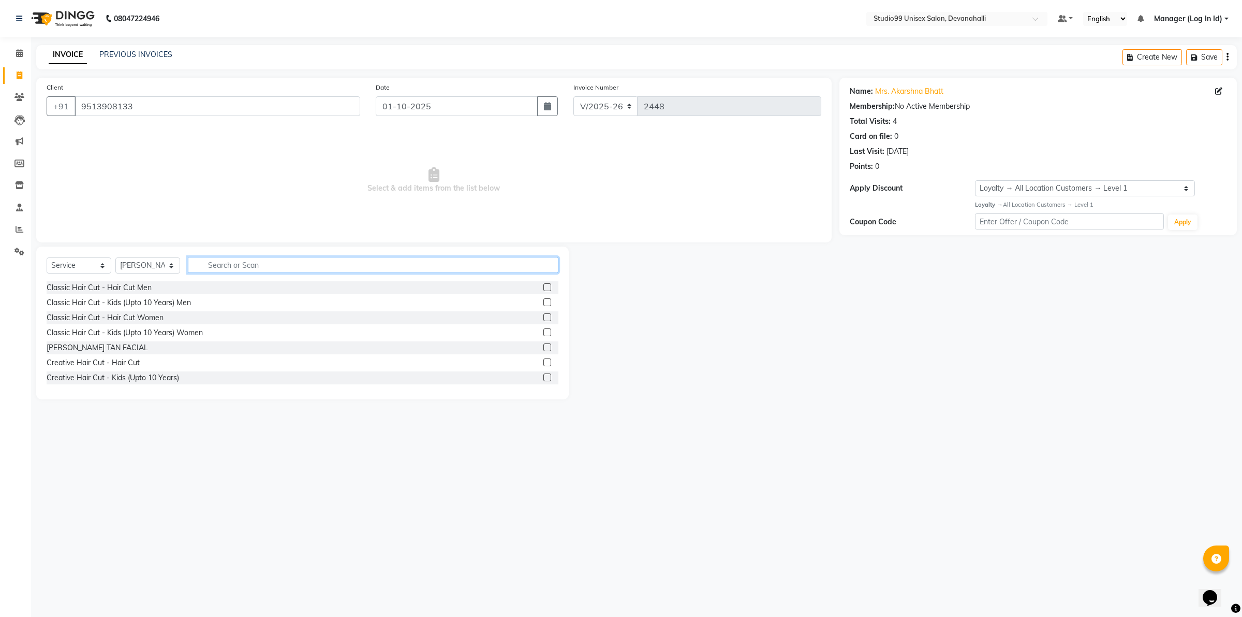
click at [240, 262] on input "text" at bounding box center [373, 265] width 371 height 16
type input "w"
type input "ful"
click at [96, 301] on div "Waxing - Full Arms" at bounding box center [79, 302] width 64 height 11
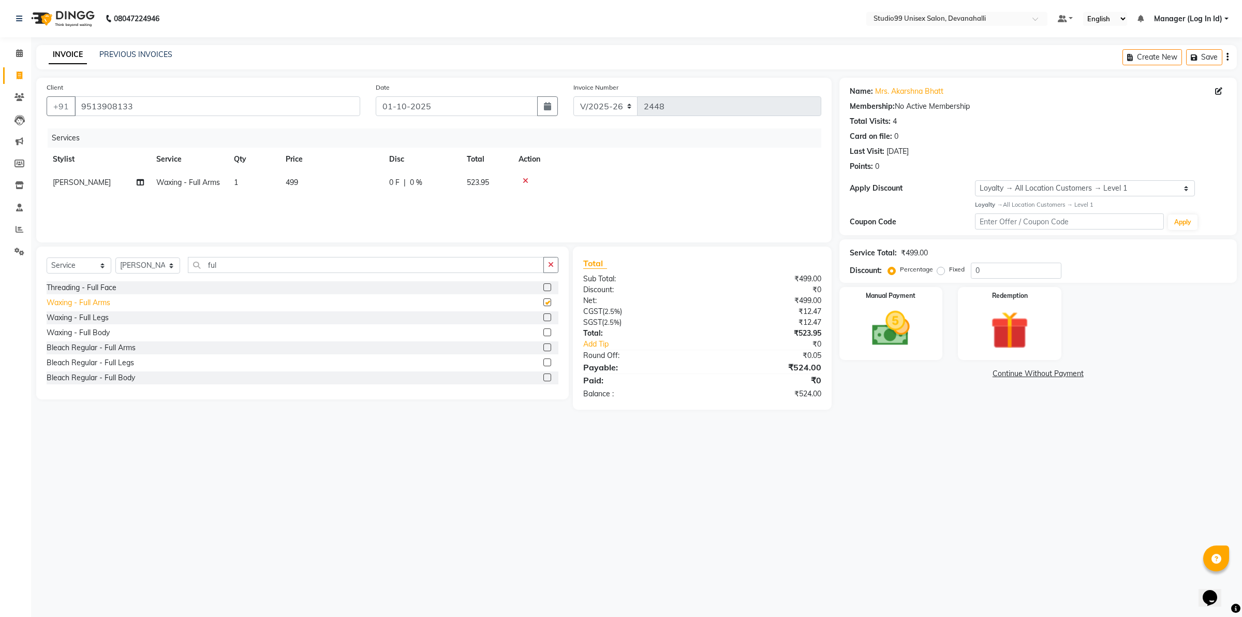
checkbox input "false"
click at [96, 316] on div "Waxing - Full Legs" at bounding box center [78, 317] width 62 height 11
checkbox input "false"
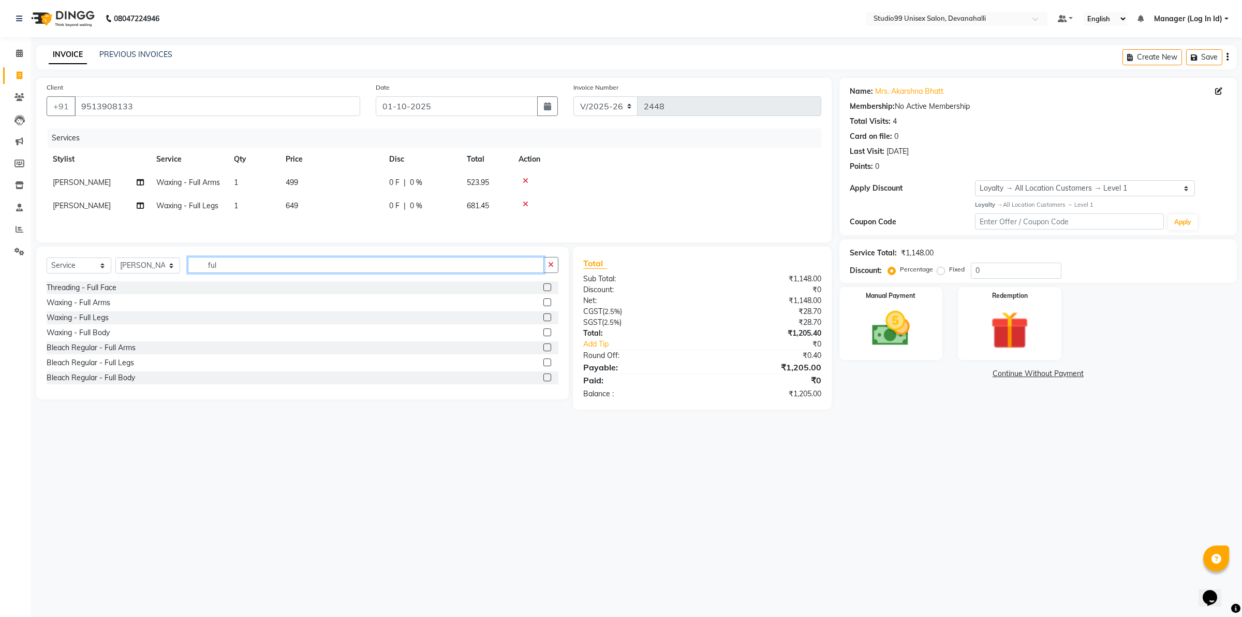
click at [220, 270] on input "ful" at bounding box center [366, 265] width 356 height 16
type input "f"
type input "un"
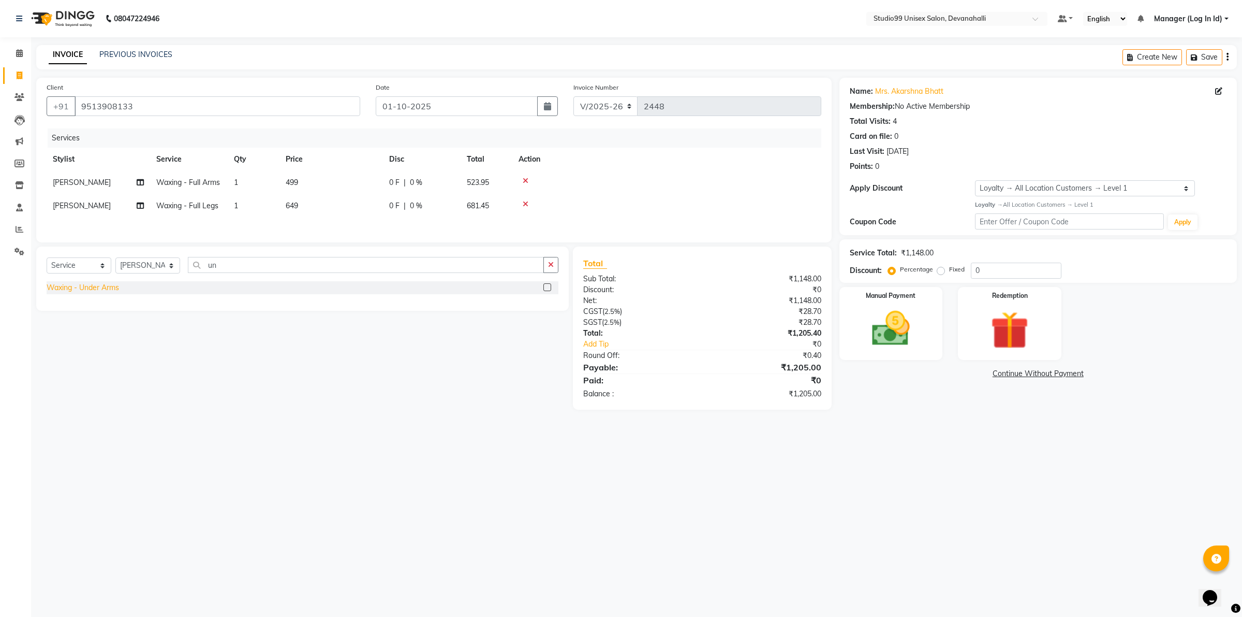
click at [96, 293] on div "Waxing - Under Arms" at bounding box center [83, 287] width 72 height 11
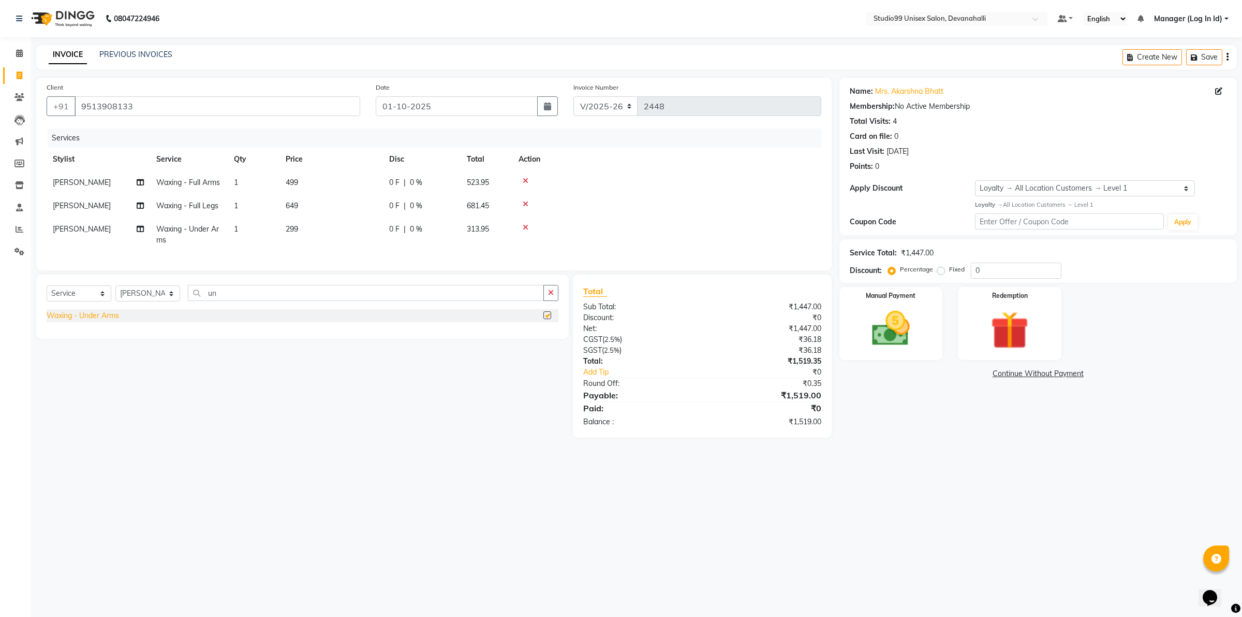
checkbox input "false"
click at [913, 317] on img at bounding box center [891, 328] width 64 height 46
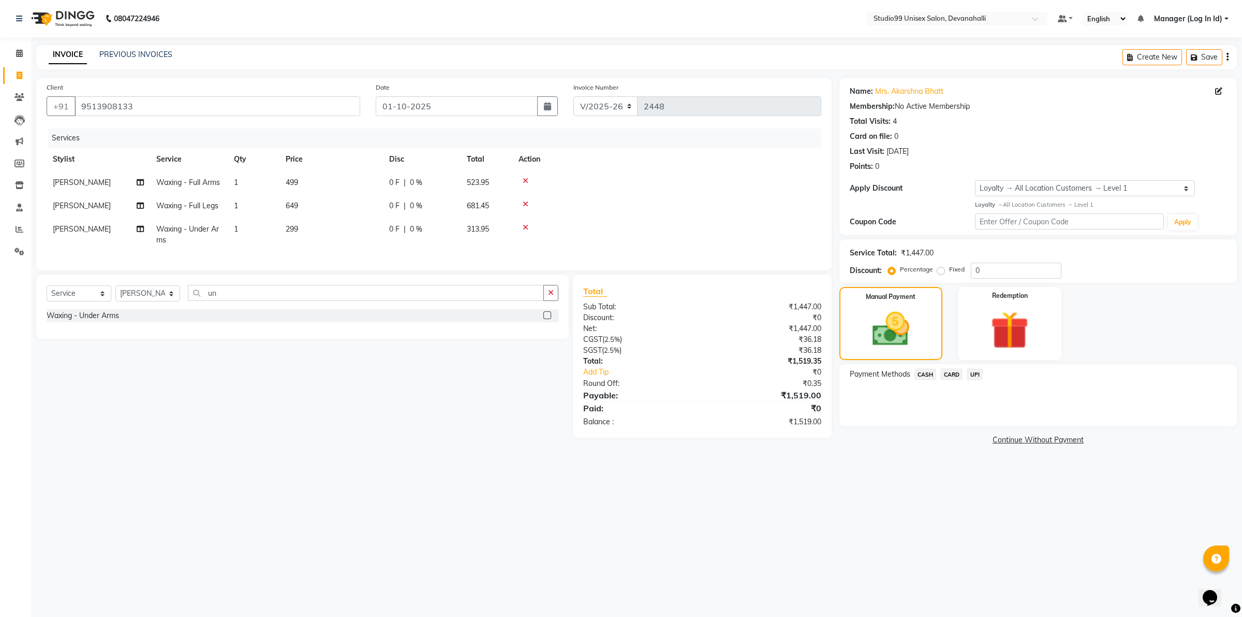
click at [971, 370] on span "UPI" at bounding box center [975, 374] width 16 height 12
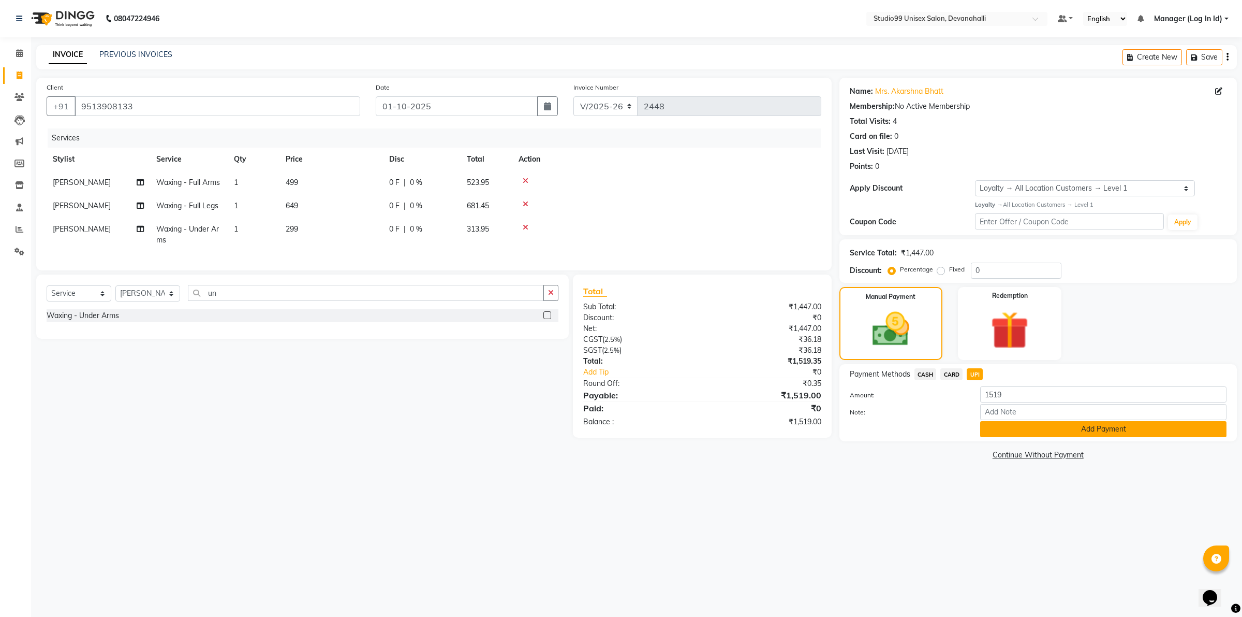
click at [1002, 433] on button "Add Payment" at bounding box center [1103, 429] width 246 height 16
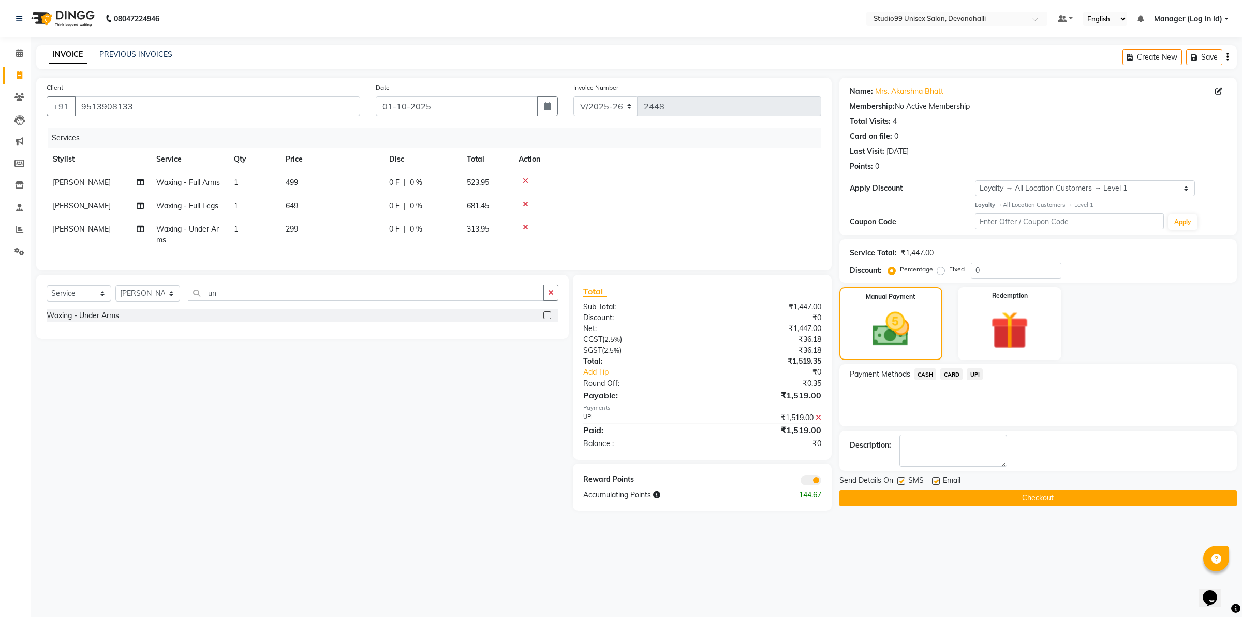
click at [1020, 500] on button "Checkout" at bounding box center [1039, 498] width 398 height 16
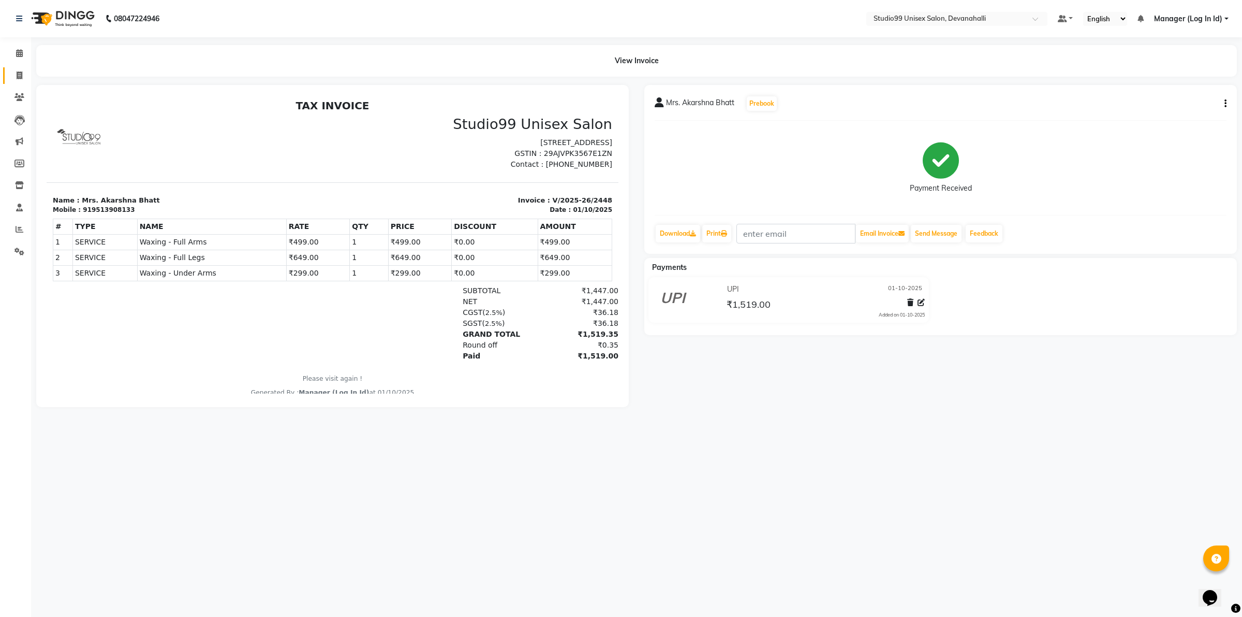
click at [14, 81] on link "Invoice" at bounding box center [15, 75] width 25 height 17
select select "service"
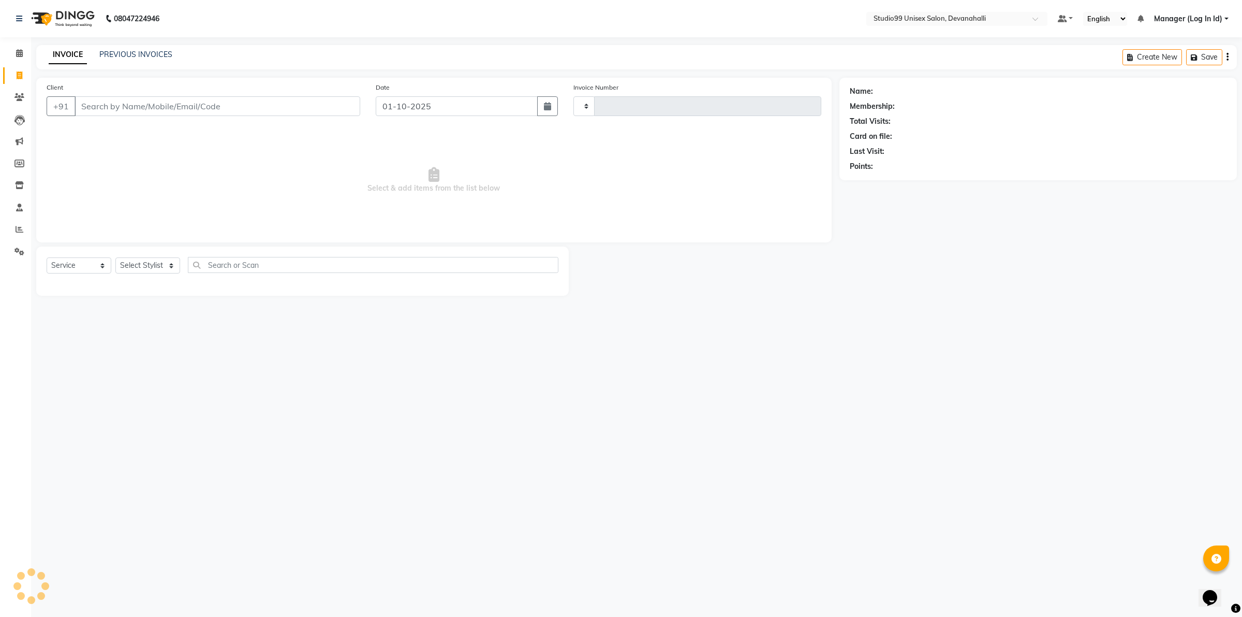
type input "2449"
select select "6467"
click at [99, 113] on input "Client" at bounding box center [218, 106] width 286 height 20
type input "8590676703"
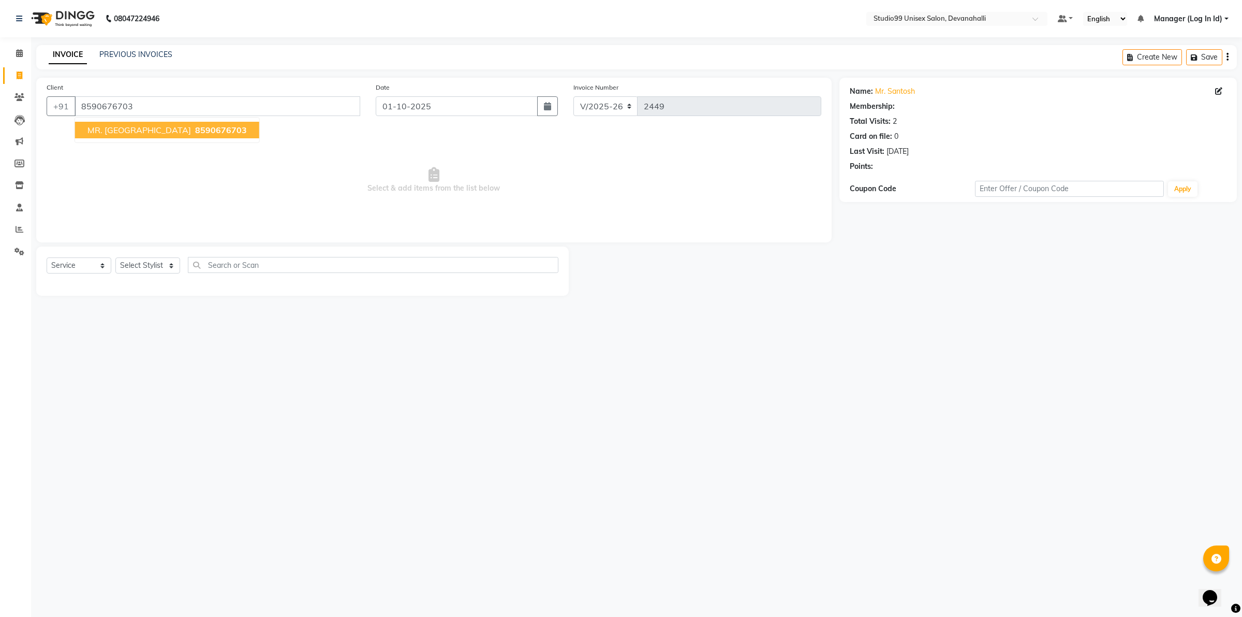
select select "1: Object"
click at [142, 128] on span "MR. [GEOGRAPHIC_DATA]" at bounding box center [139, 130] width 104 height 10
select select "1: Object"
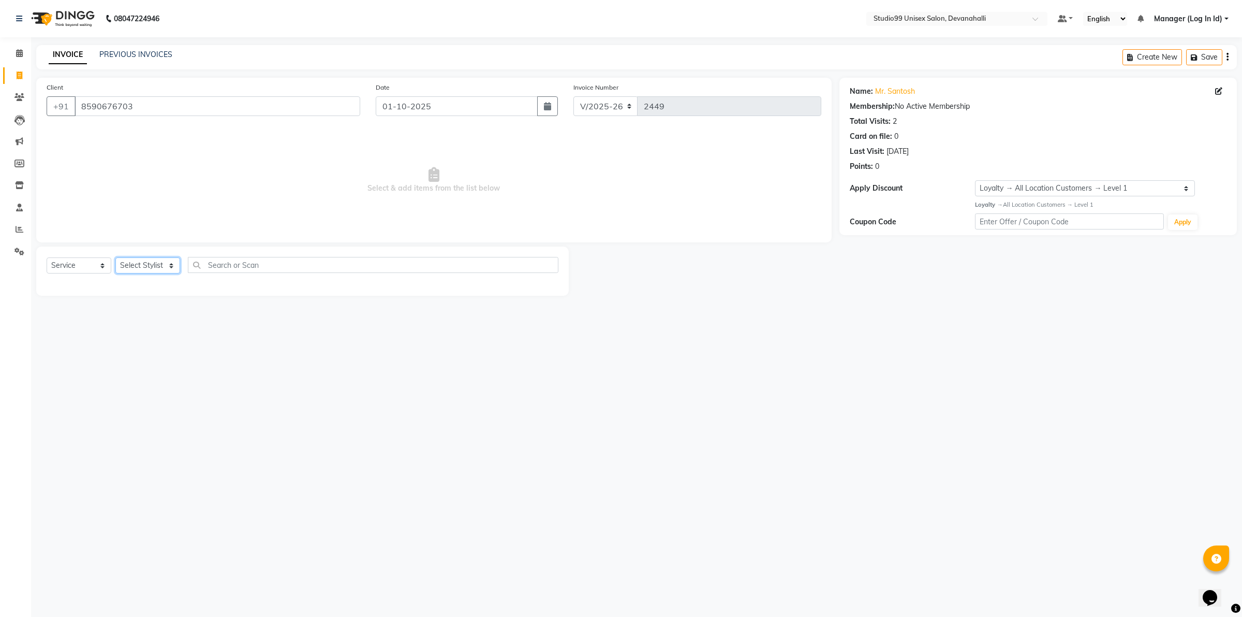
click at [151, 264] on select "Select Stylist AANAYA Manager (Log In Id) Neha [PERSON_NAME] [PERSON_NAME] [PER…" at bounding box center [147, 265] width 65 height 16
select select "49236"
click at [115, 257] on select "Select Stylist AANAYA Manager (Log In Id) Neha [PERSON_NAME] [PERSON_NAME] [PER…" at bounding box center [147, 265] width 65 height 16
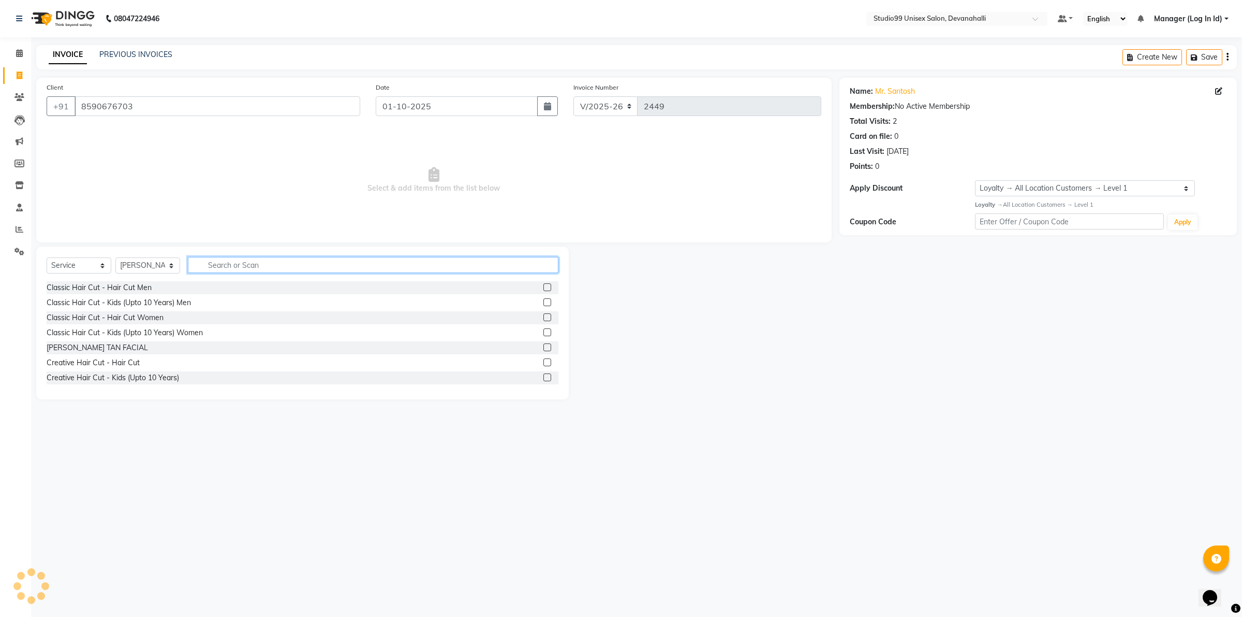
click at [259, 271] on input "text" at bounding box center [373, 265] width 371 height 16
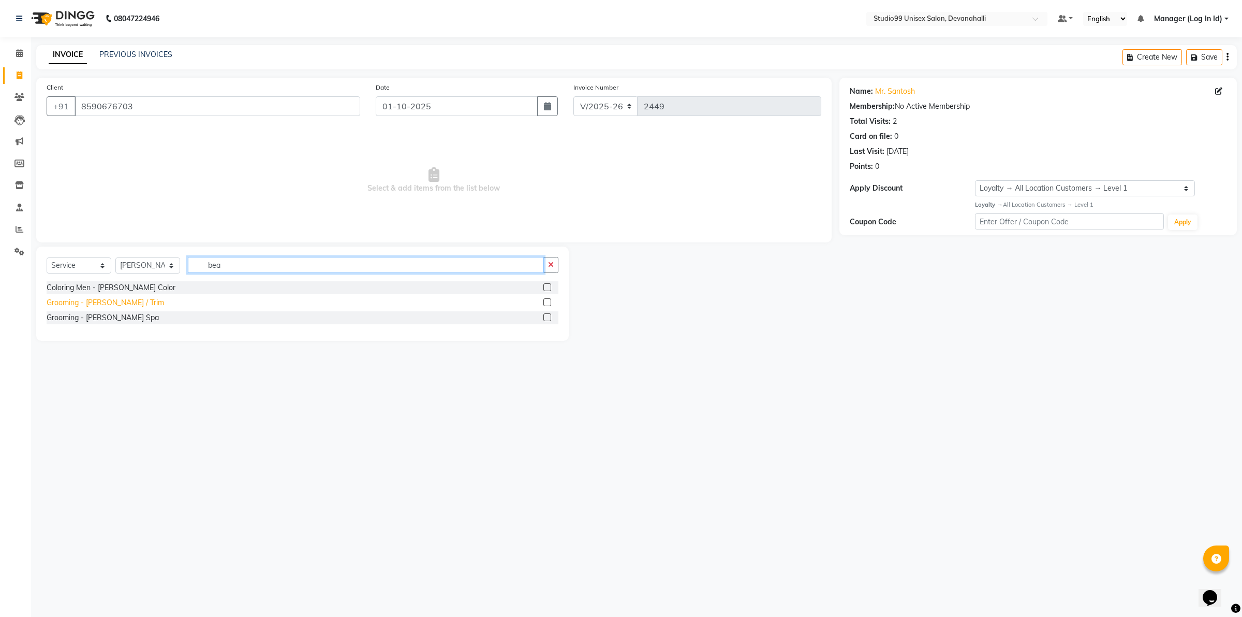
type input "bea"
click at [97, 307] on div "Grooming - [PERSON_NAME] / Trim" at bounding box center [106, 302] width 118 height 11
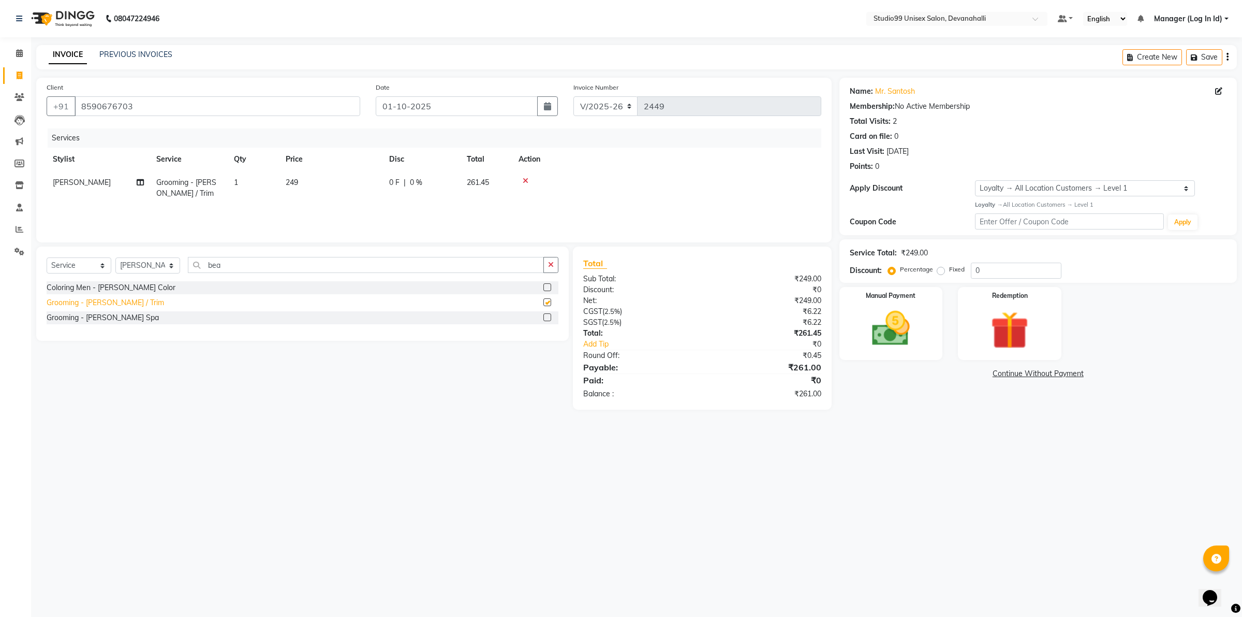
checkbox input "false"
click at [109, 286] on div "Coloring Men - [PERSON_NAME] Color" at bounding box center [111, 287] width 129 height 11
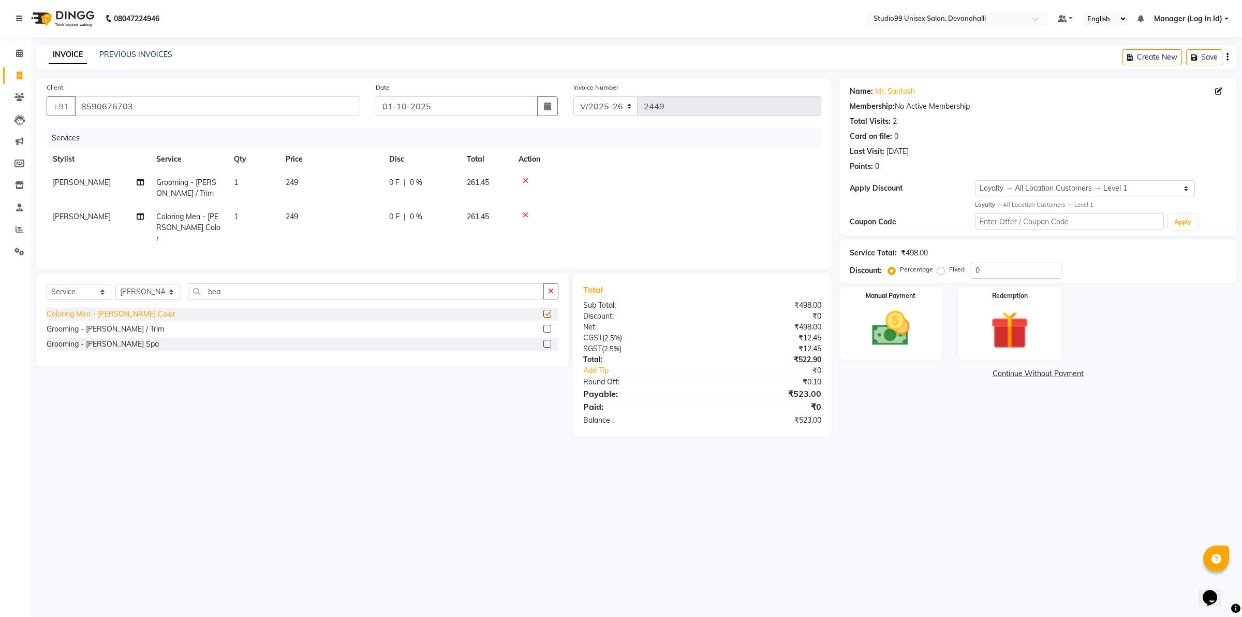
checkbox input "false"
click at [528, 214] on icon at bounding box center [526, 214] width 6 height 7
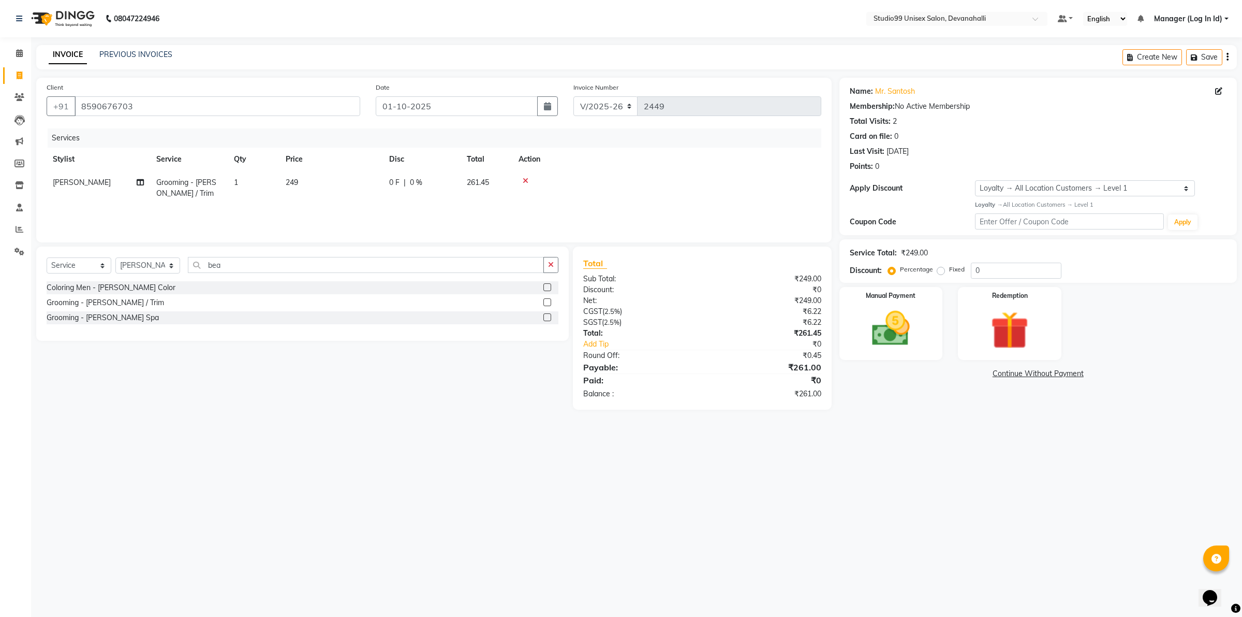
click at [523, 180] on icon at bounding box center [526, 180] width 6 height 7
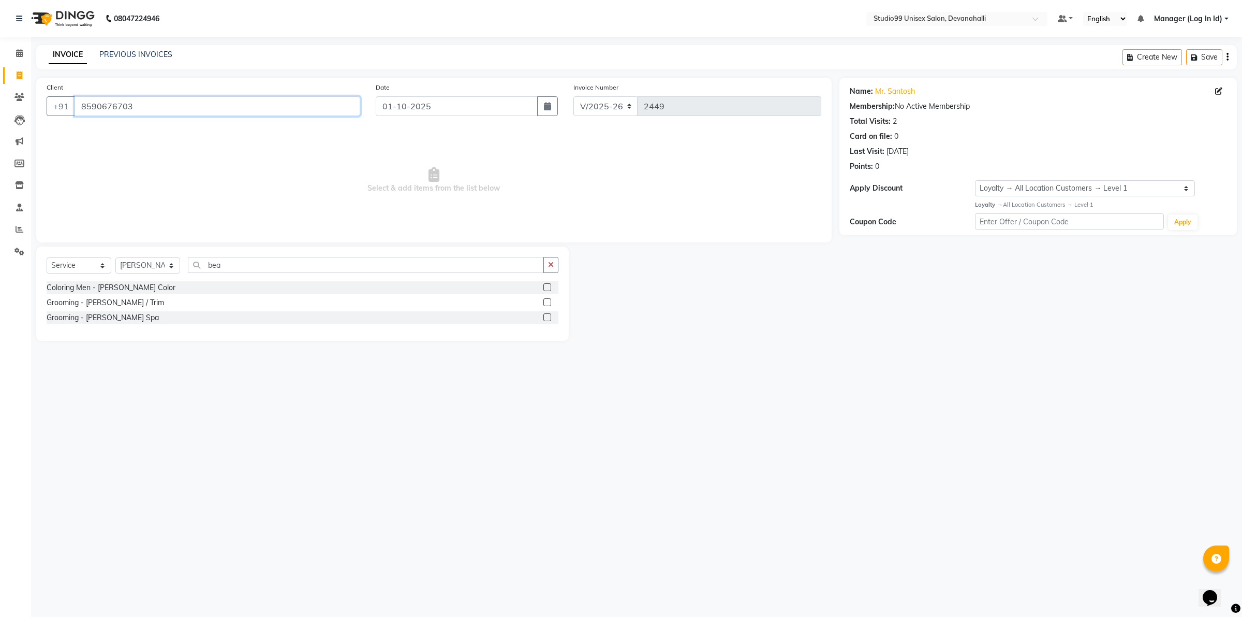
click at [342, 104] on input "8590676703" at bounding box center [218, 106] width 286 height 20
type input "8"
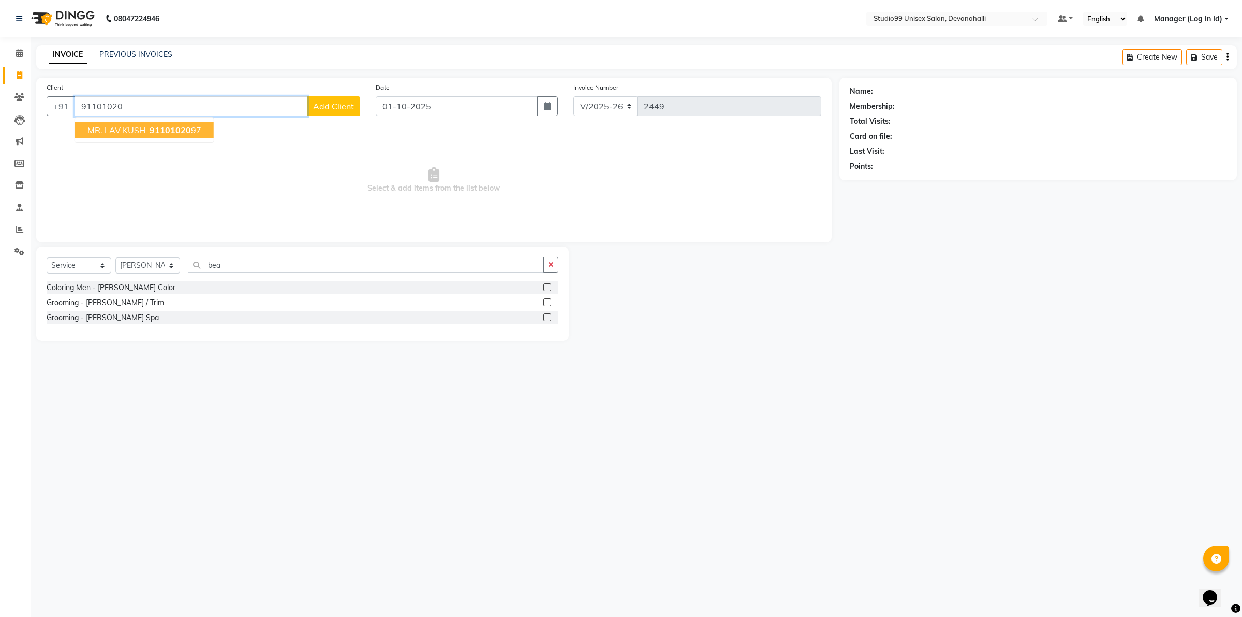
click at [164, 130] on span "91101020" at bounding box center [170, 130] width 41 height 10
type input "9110102097"
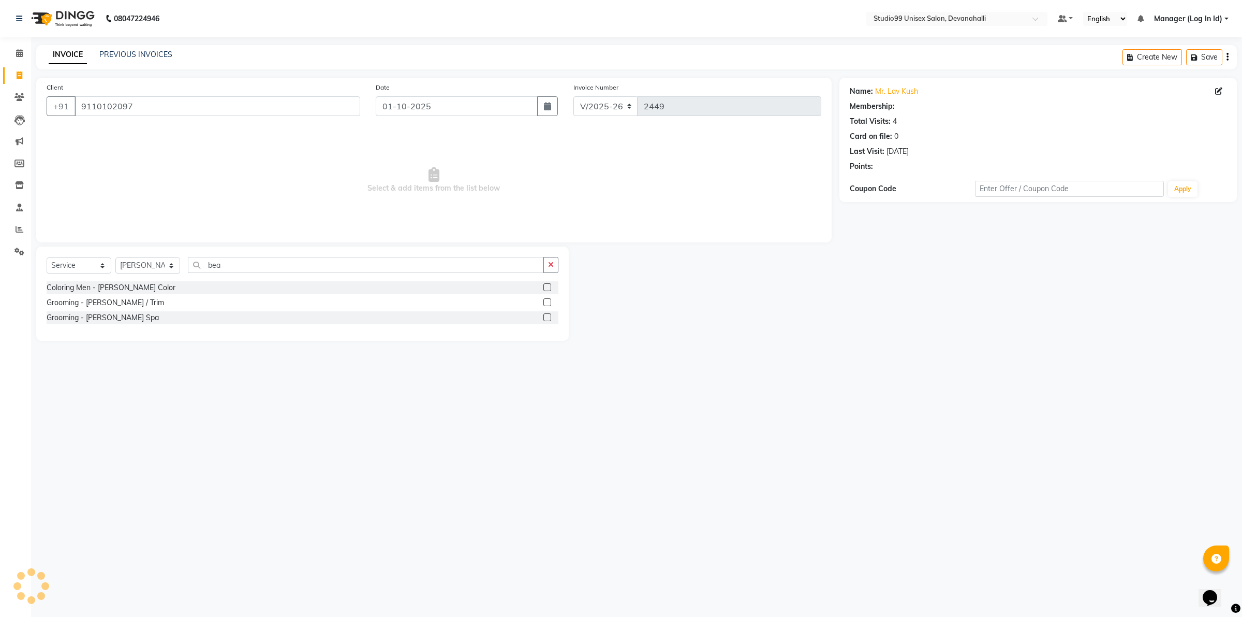
select select "1: Object"
click at [153, 262] on select "Select Stylist AANAYA Manager (Log In Id) Neha [PERSON_NAME] [PERSON_NAME] [PER…" at bounding box center [147, 265] width 65 height 16
select select "91868"
click at [115, 257] on select "Select Stylist AANAYA Manager (Log In Id) Neha [PERSON_NAME] [PERSON_NAME] [PER…" at bounding box center [147, 265] width 65 height 16
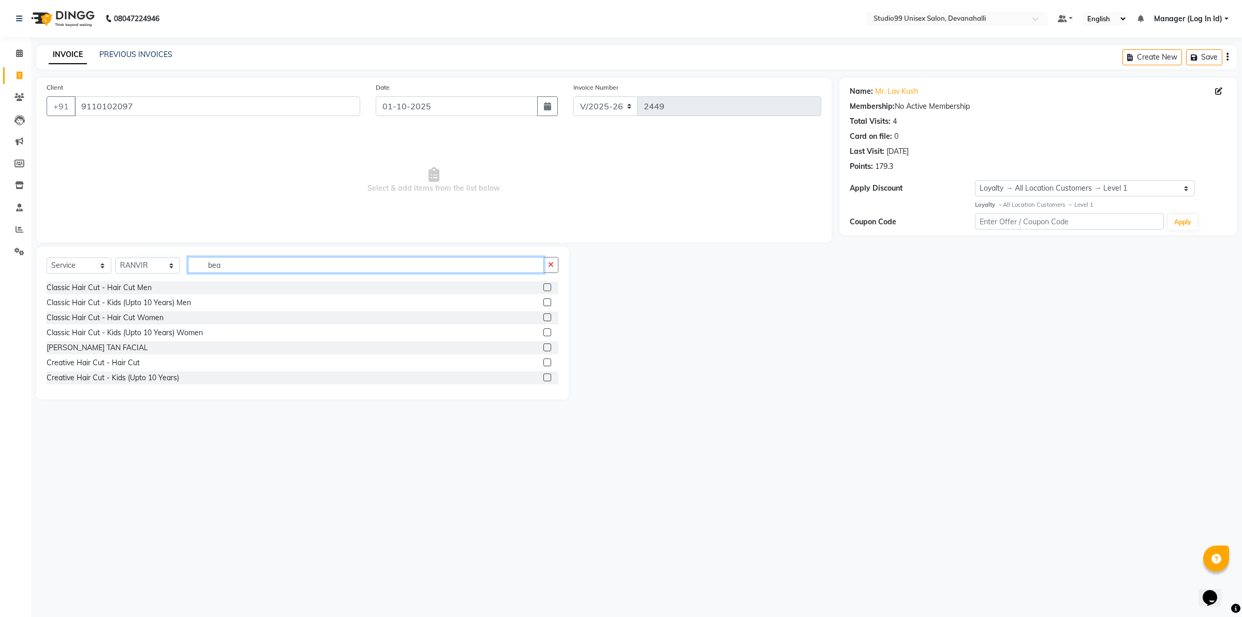
click at [271, 260] on input "bea" at bounding box center [366, 265] width 356 height 16
type input "b"
click at [246, 269] on input "text" at bounding box center [373, 265] width 371 height 16
type input "be"
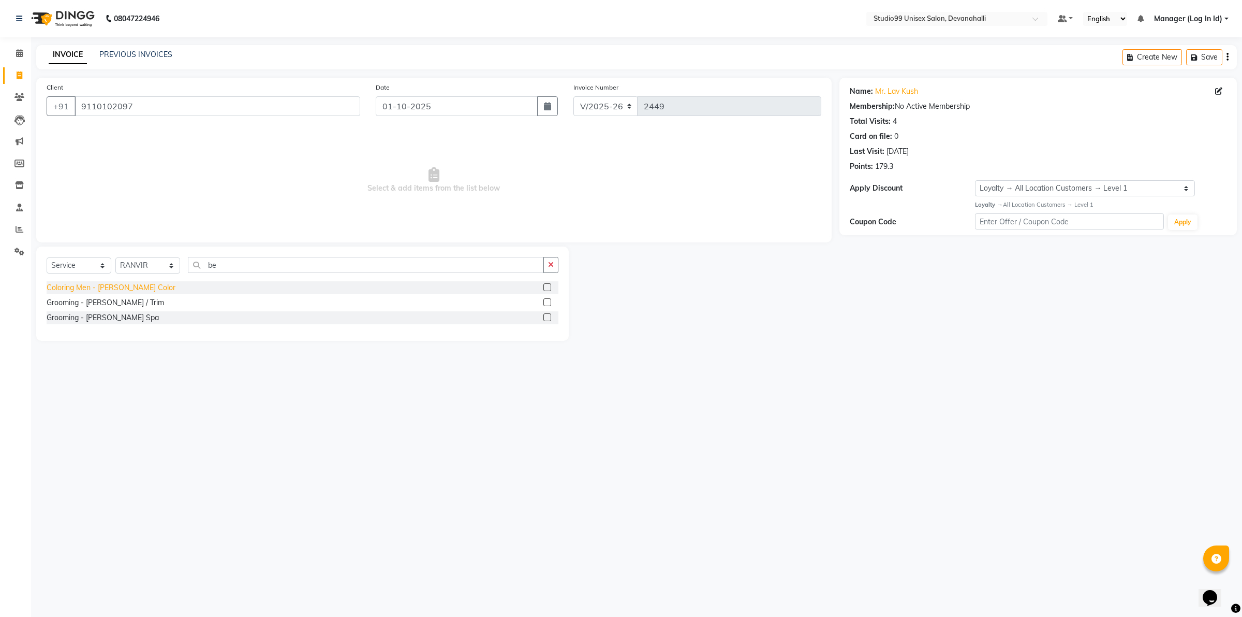
click at [107, 286] on div "Coloring Men - [PERSON_NAME] Color" at bounding box center [111, 287] width 129 height 11
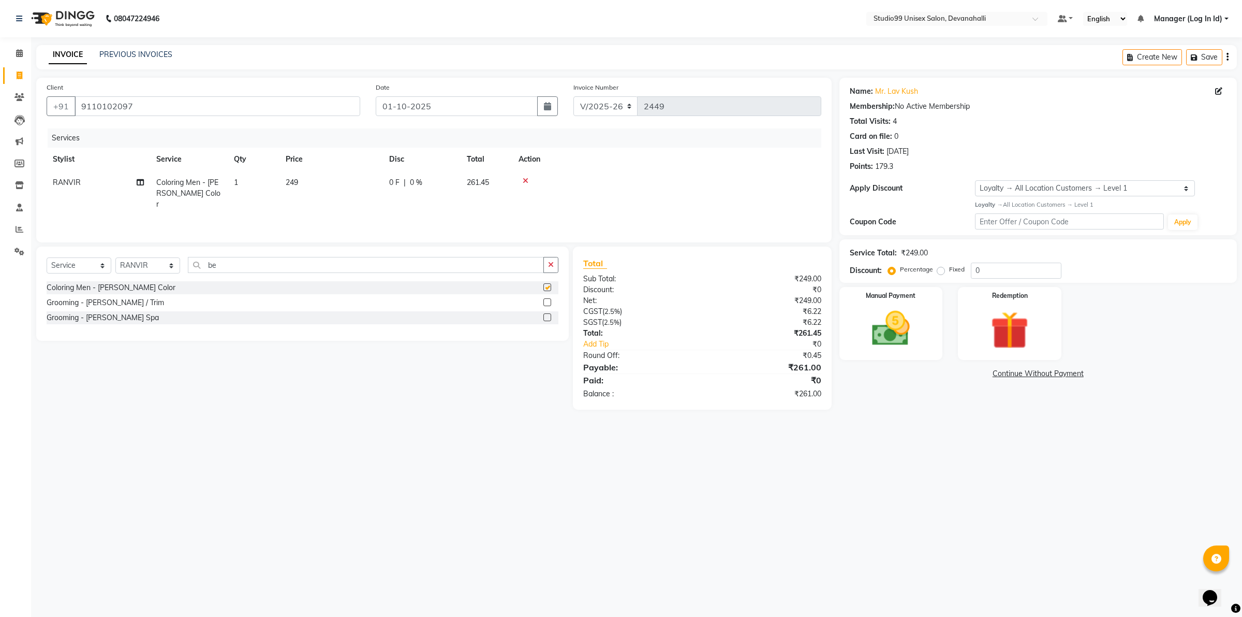
checkbox input "false"
click at [115, 298] on div "Grooming - [PERSON_NAME] / Trim" at bounding box center [106, 302] width 118 height 11
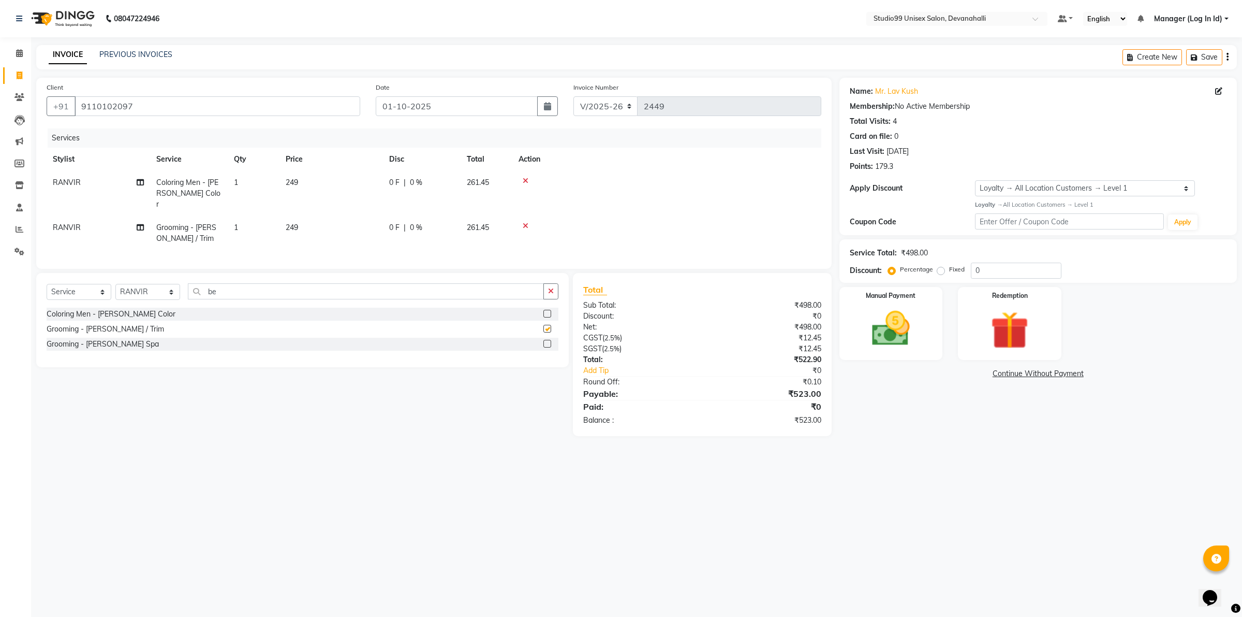
checkbox input "false"
click at [860, 334] on img at bounding box center [891, 328] width 64 height 46
click at [979, 373] on span "UPI" at bounding box center [975, 374] width 16 height 12
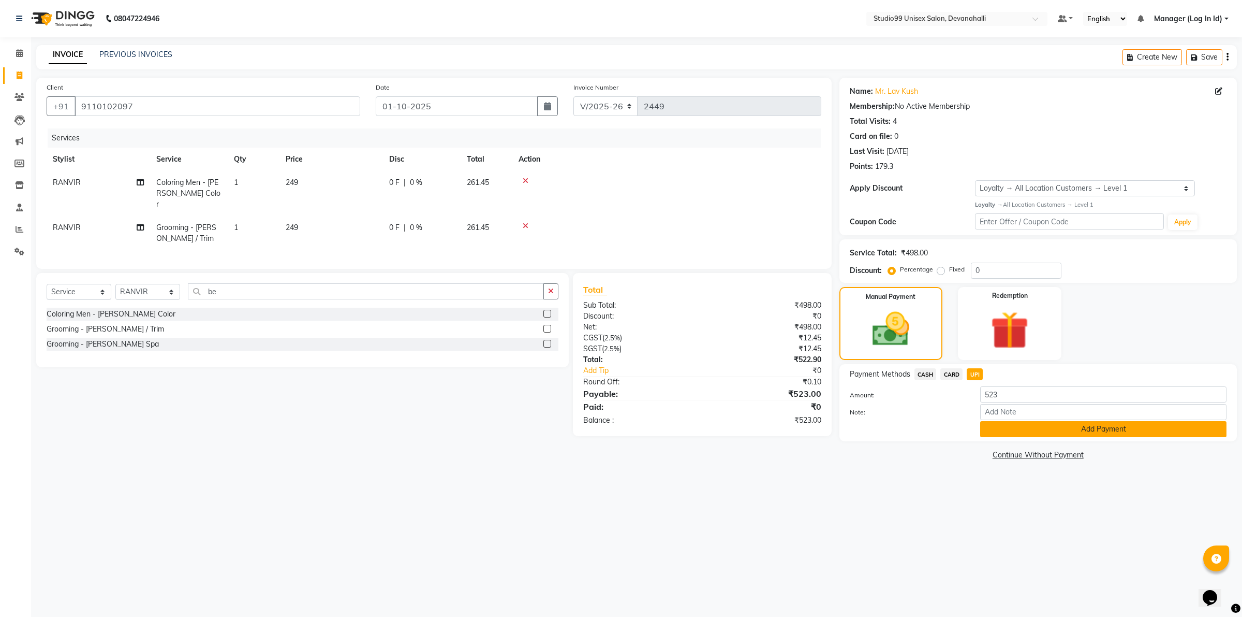
click at [999, 423] on button "Add Payment" at bounding box center [1103, 429] width 246 height 16
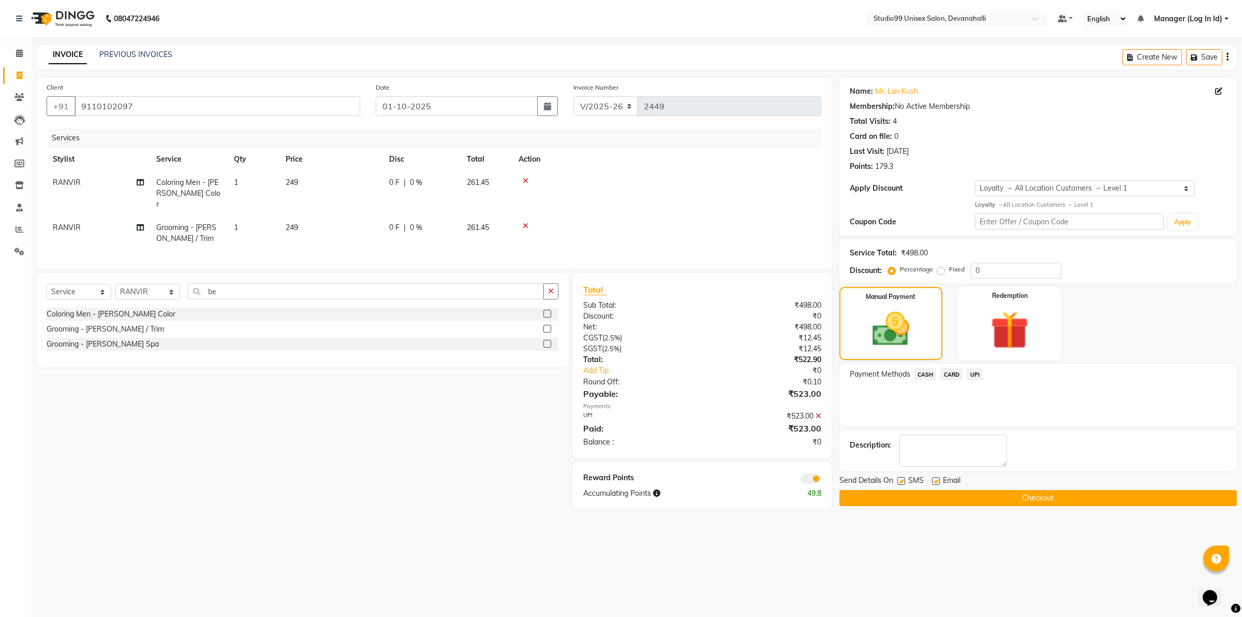
click at [1016, 503] on button "Checkout" at bounding box center [1039, 498] width 398 height 16
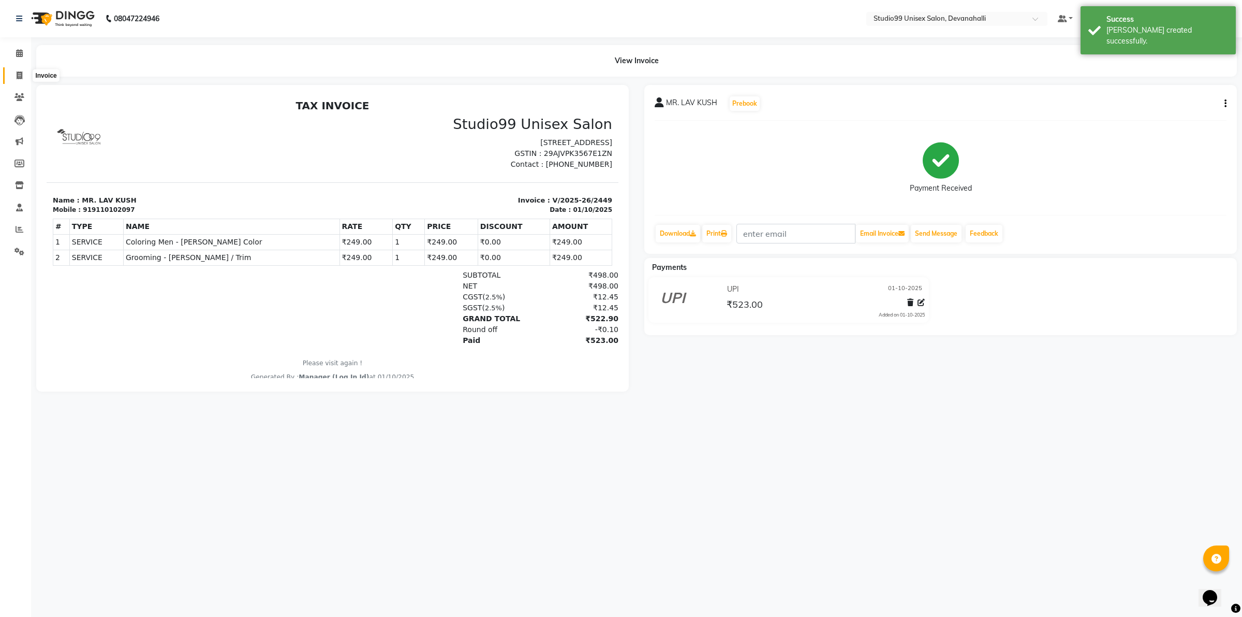
click at [24, 73] on span at bounding box center [19, 76] width 18 height 12
select select "service"
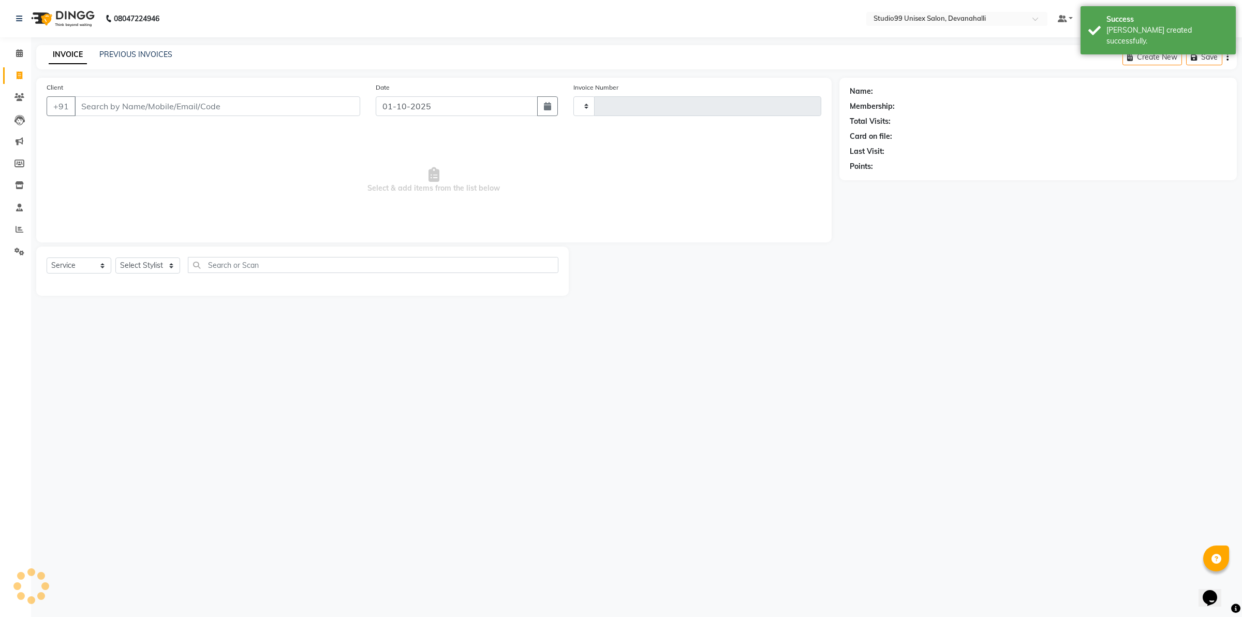
type input "2450"
select select "6467"
click at [169, 107] on input "Client" at bounding box center [218, 106] width 286 height 20
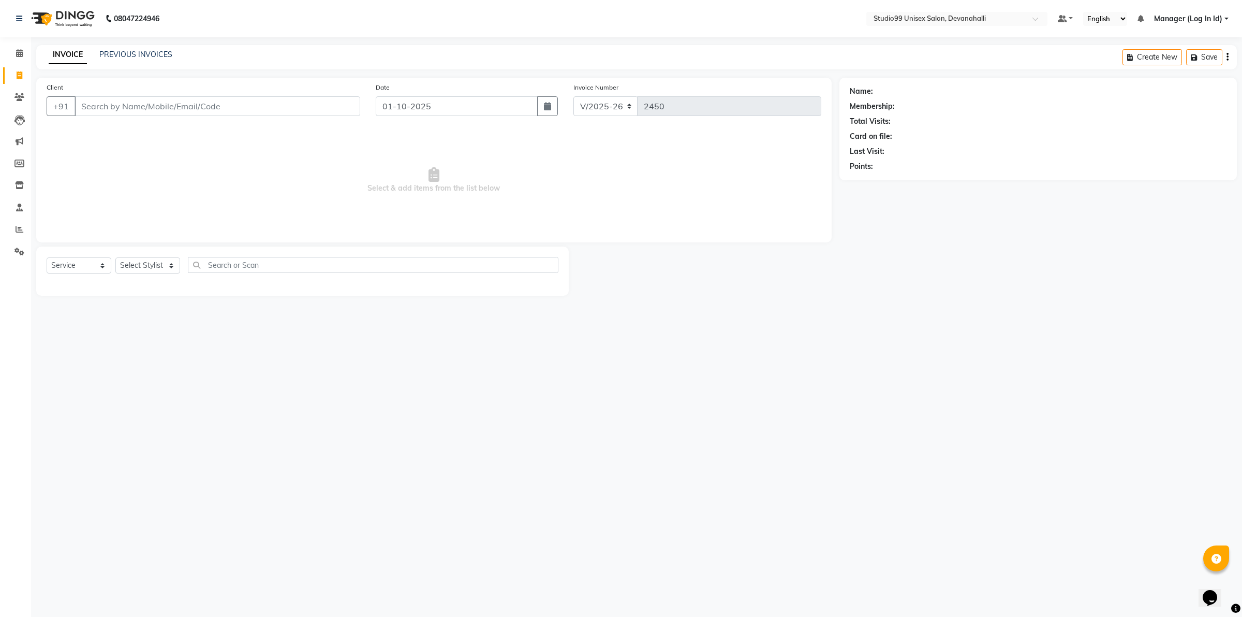
click at [169, 107] on input "Client" at bounding box center [218, 106] width 286 height 20
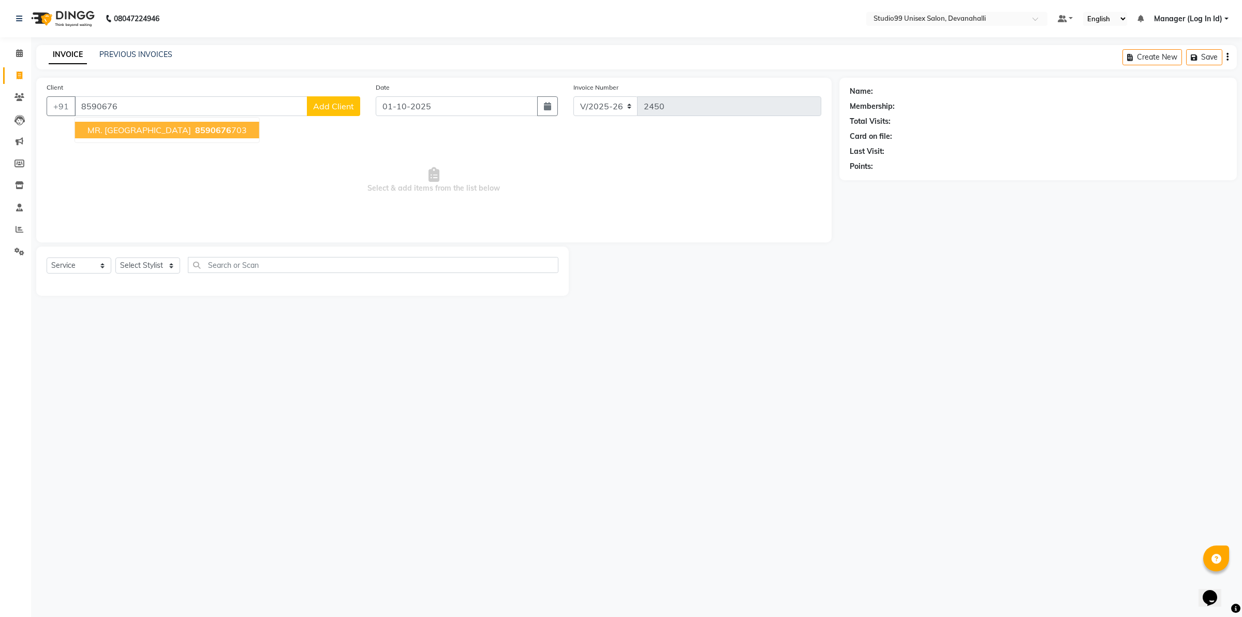
click at [195, 125] on span "8590676" at bounding box center [213, 130] width 36 height 10
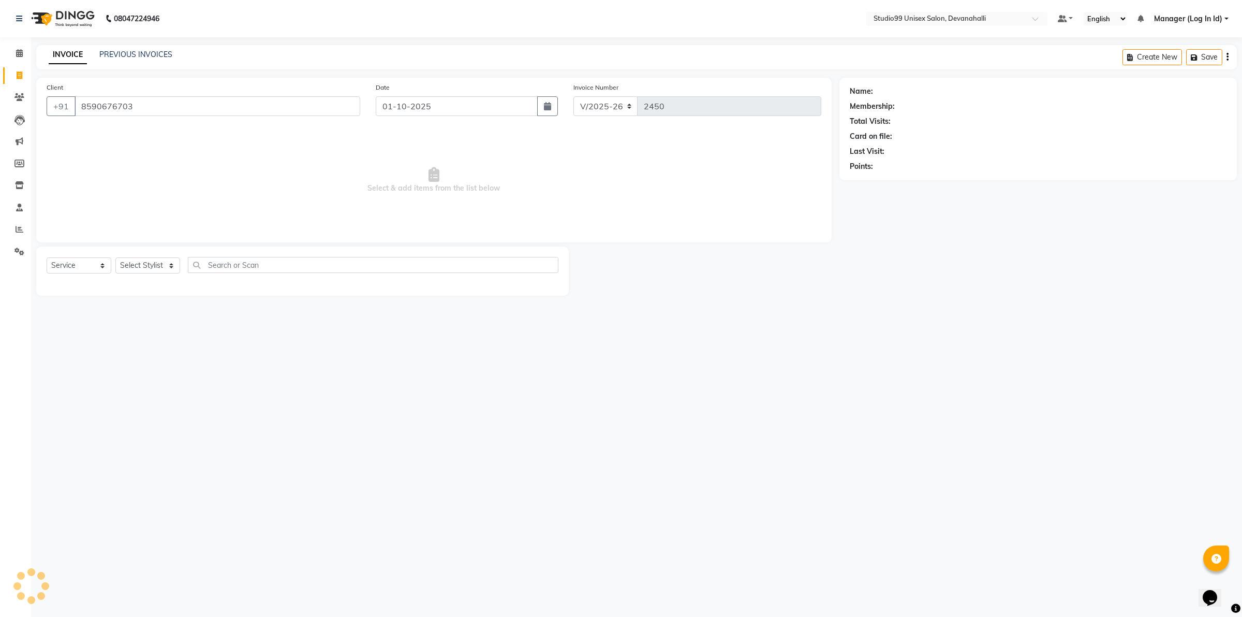
type input "8590676703"
select select "1: Object"
drag, startPoint x: 146, startPoint y: 265, endPoint x: 149, endPoint y: 271, distance: 6.3
click at [146, 267] on select "Select Stylist AANAYA Manager (Log In Id) Neha [PERSON_NAME] [PERSON_NAME] [PER…" at bounding box center [147, 265] width 65 height 16
click at [152, 448] on div "08047224946 Select Location × Studio99 Unisex Salon, Devanahalli Default Panel …" at bounding box center [621, 308] width 1242 height 617
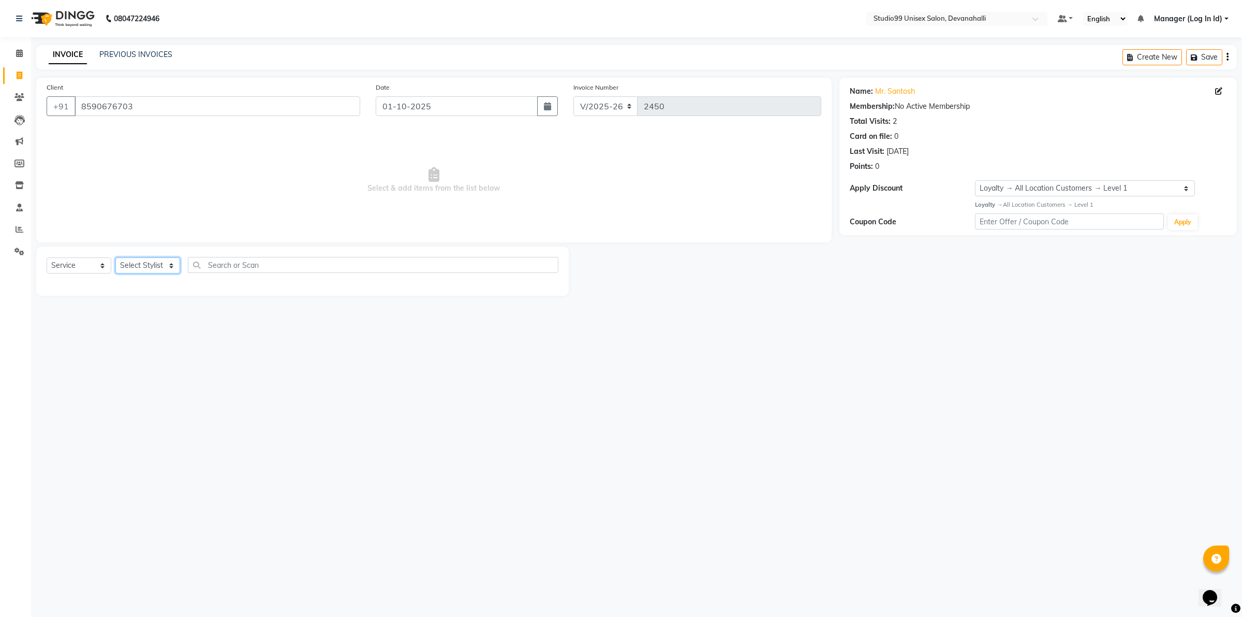
click at [151, 268] on select "Select Stylist AANAYA Manager (Log In Id) Neha [PERSON_NAME] [PERSON_NAME] [PER…" at bounding box center [147, 265] width 65 height 16
select select "49236"
click at [115, 257] on select "Select Stylist AANAYA Manager (Log In Id) Neha [PERSON_NAME] [PERSON_NAME] [PER…" at bounding box center [147, 265] width 65 height 16
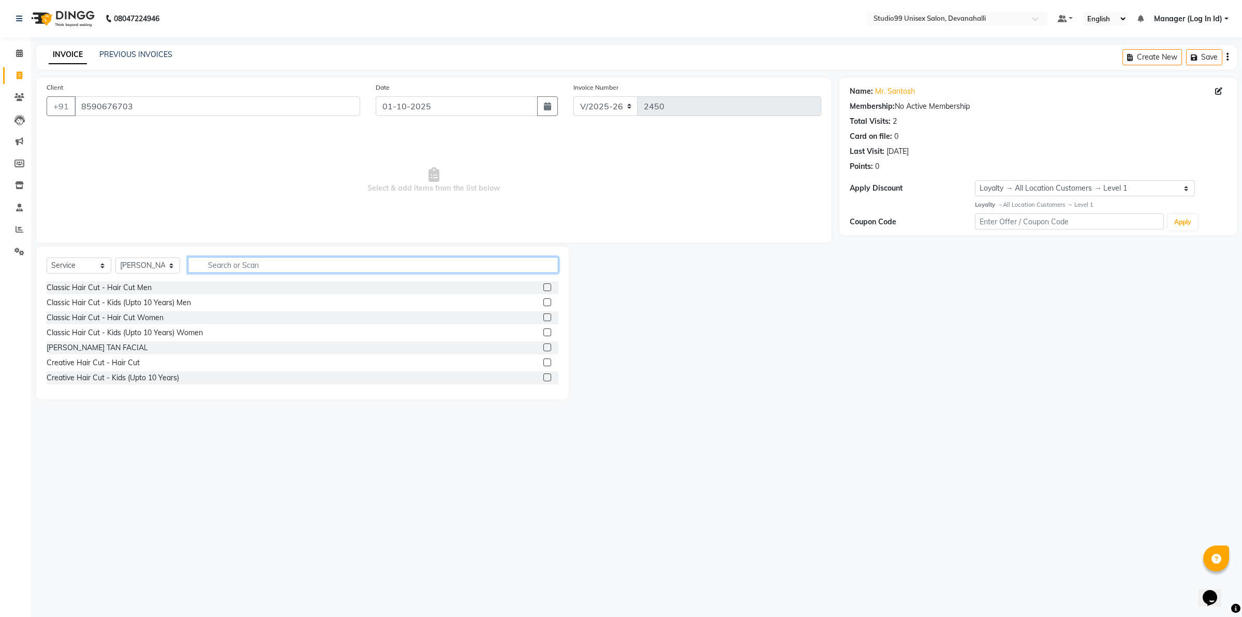
click at [244, 260] on input "text" at bounding box center [373, 265] width 371 height 16
type input "ha"
click at [114, 288] on div "Classic Hair Cut - Hair Cut Men" at bounding box center [99, 287] width 105 height 11
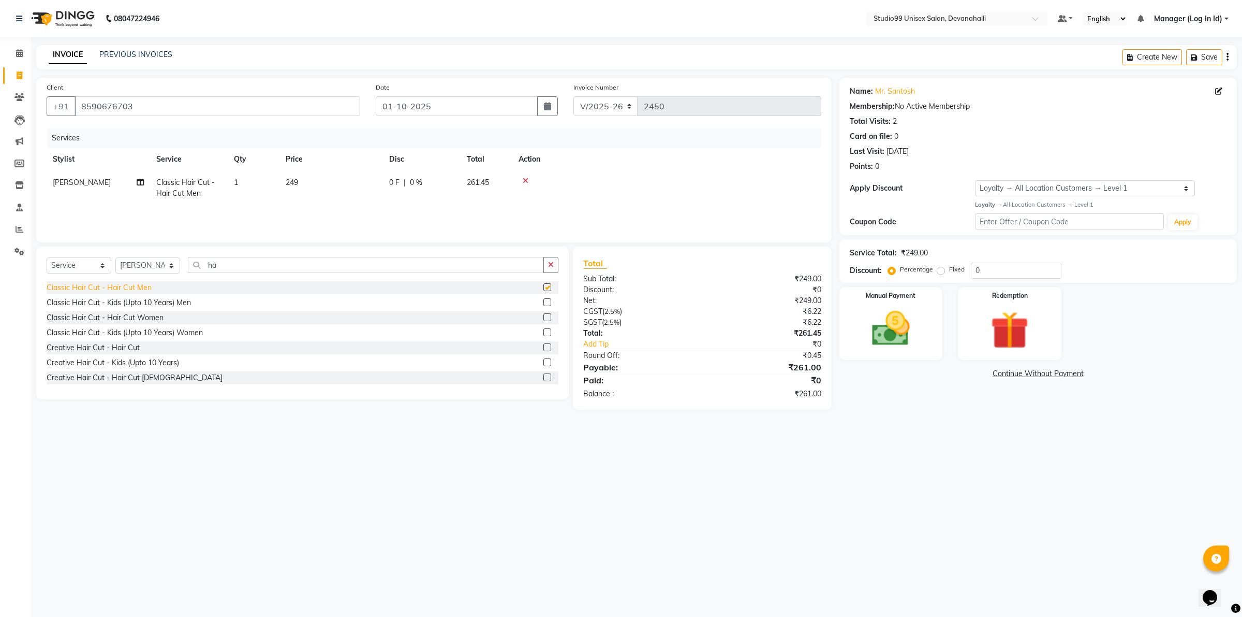
checkbox input "false"
click at [250, 267] on input "ha" at bounding box center [366, 265] width 356 height 16
type input "h"
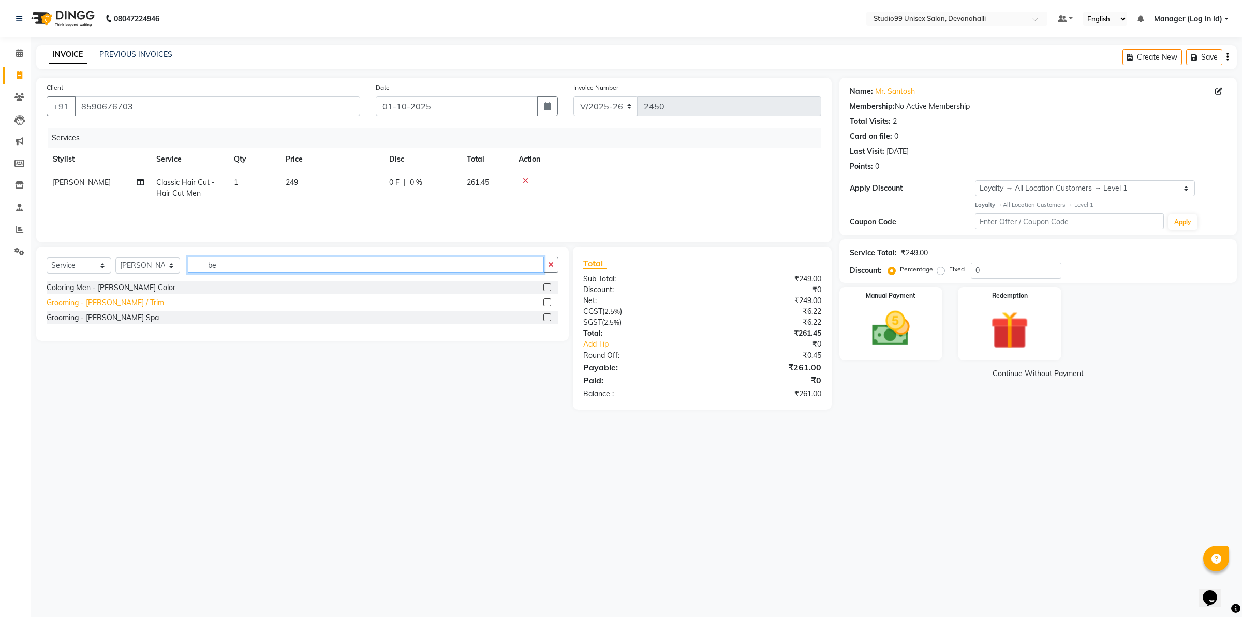
type input "be"
click at [114, 306] on div "Grooming - [PERSON_NAME] / Trim" at bounding box center [106, 302] width 118 height 11
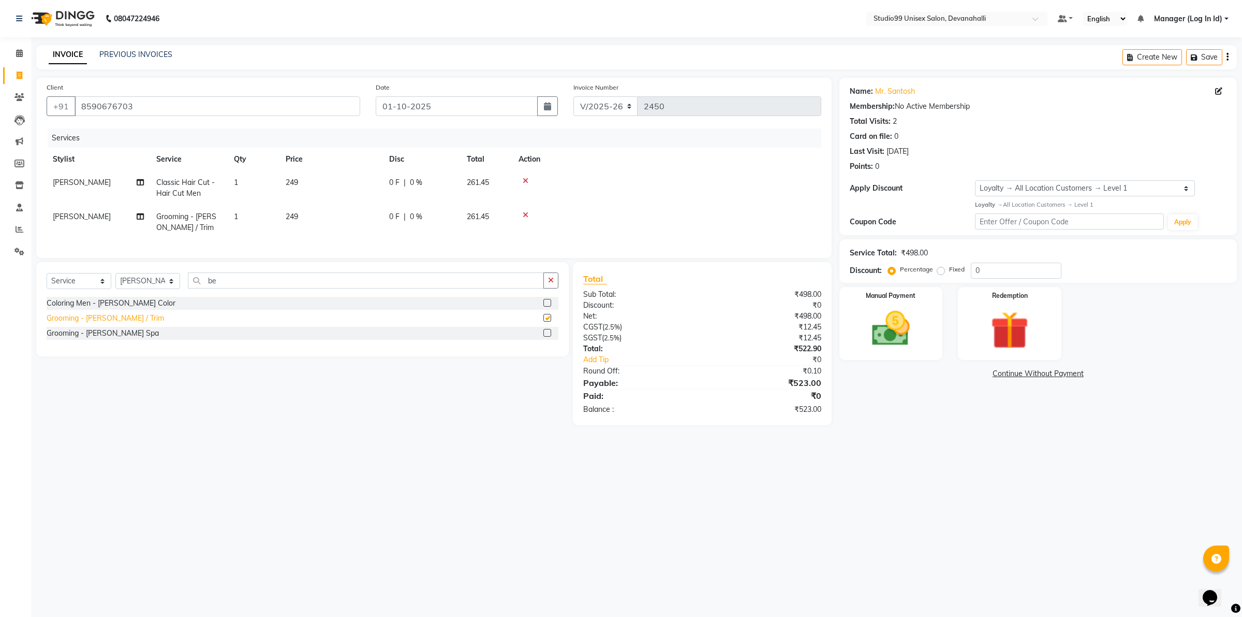
checkbox input "false"
click at [239, 284] on input "be" at bounding box center [366, 280] width 356 height 16
type input "b"
type input "shav"
click at [125, 309] on div "Grooming - Classic Shave" at bounding box center [89, 303] width 85 height 11
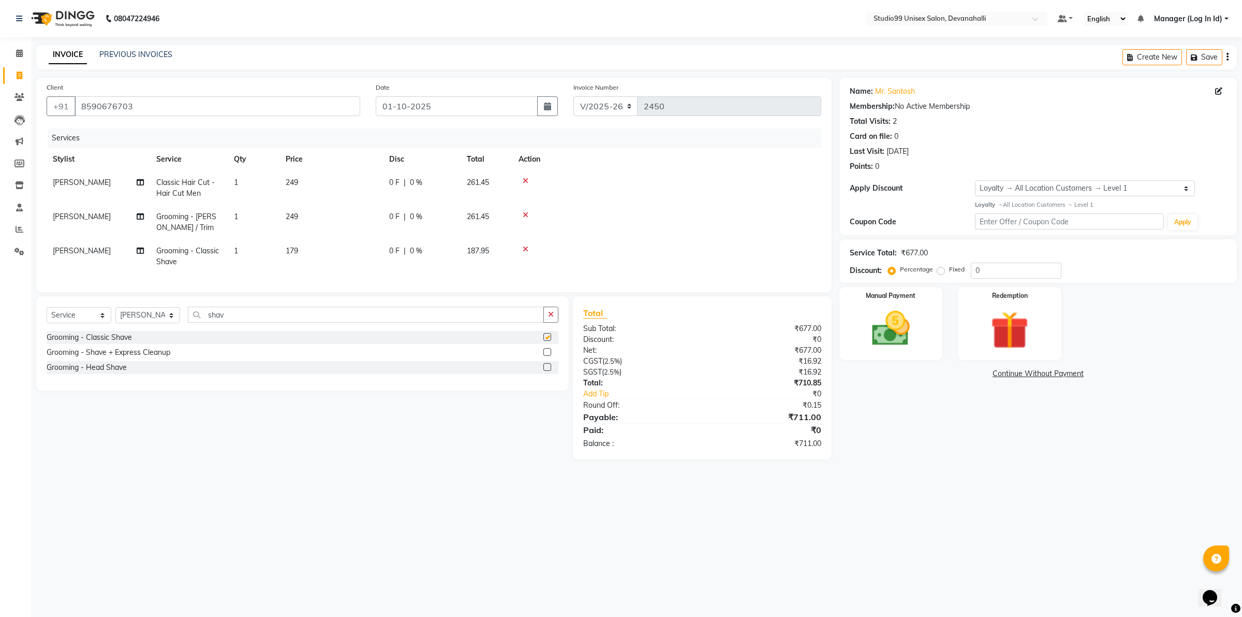
checkbox input "false"
click at [529, 211] on div at bounding box center [667, 214] width 297 height 7
click at [527, 212] on icon at bounding box center [526, 214] width 6 height 7
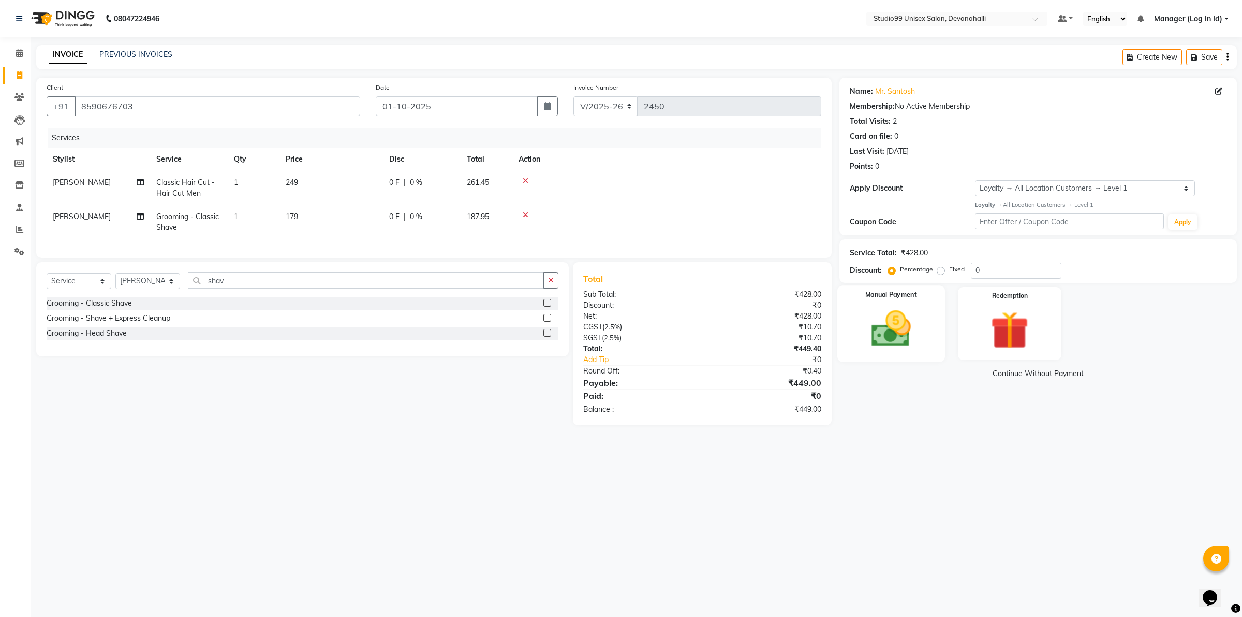
click at [899, 318] on img at bounding box center [891, 328] width 64 height 46
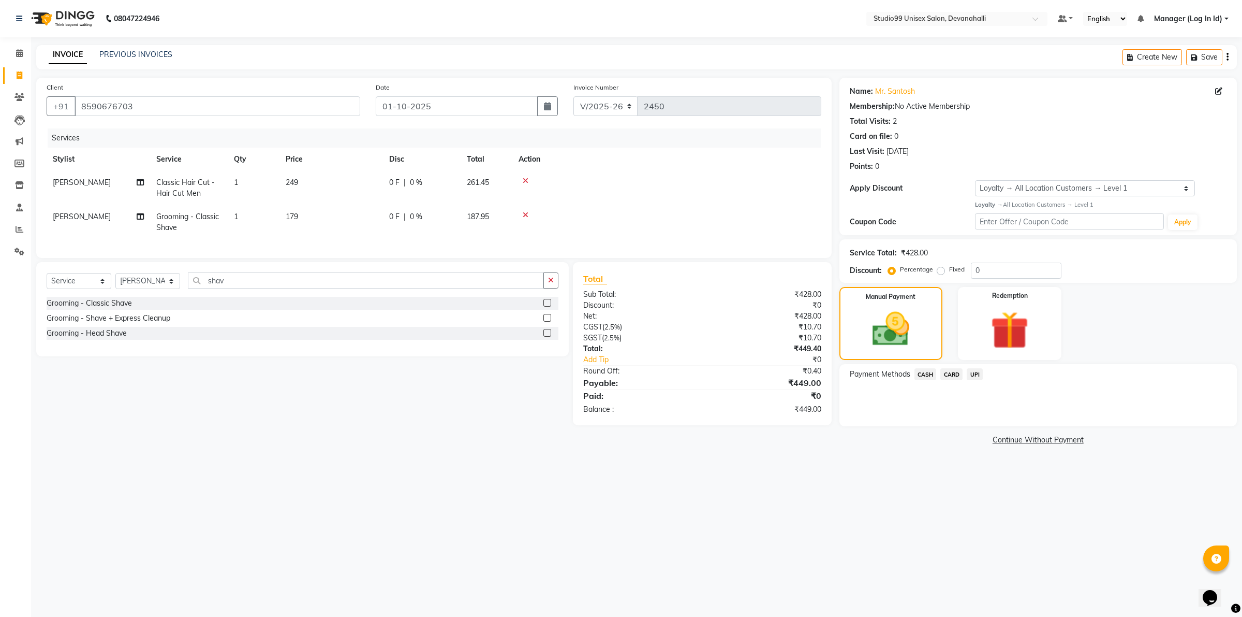
click at [975, 368] on span "UPI" at bounding box center [975, 374] width 16 height 12
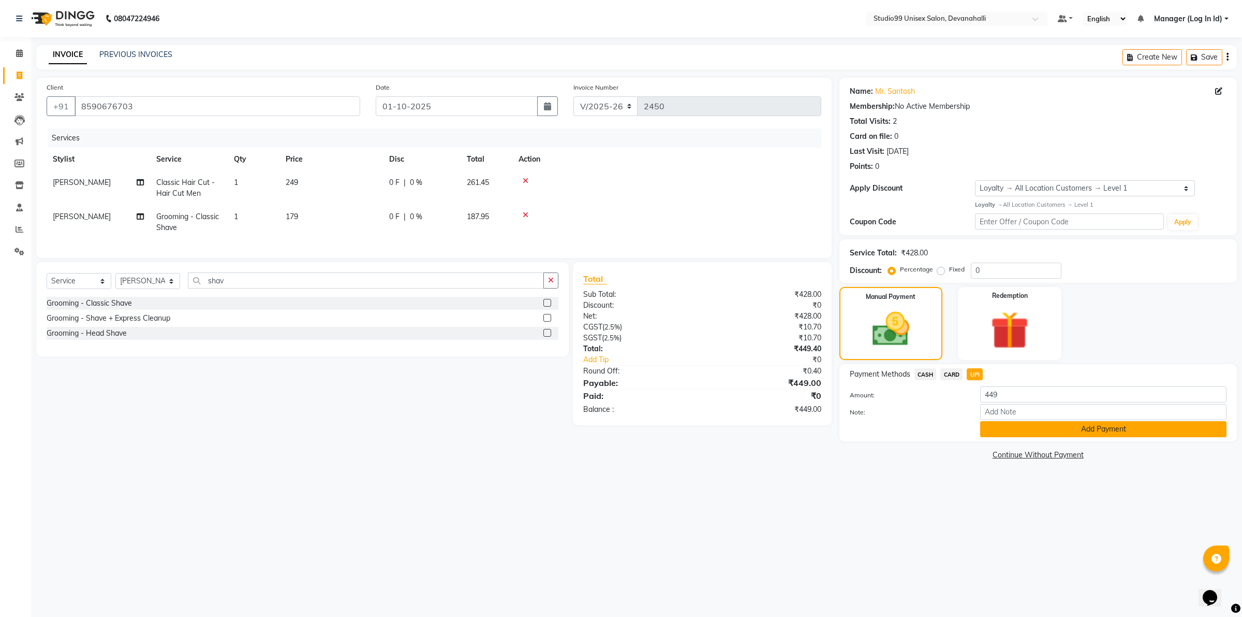
click at [1000, 430] on button "Add Payment" at bounding box center [1103, 429] width 246 height 16
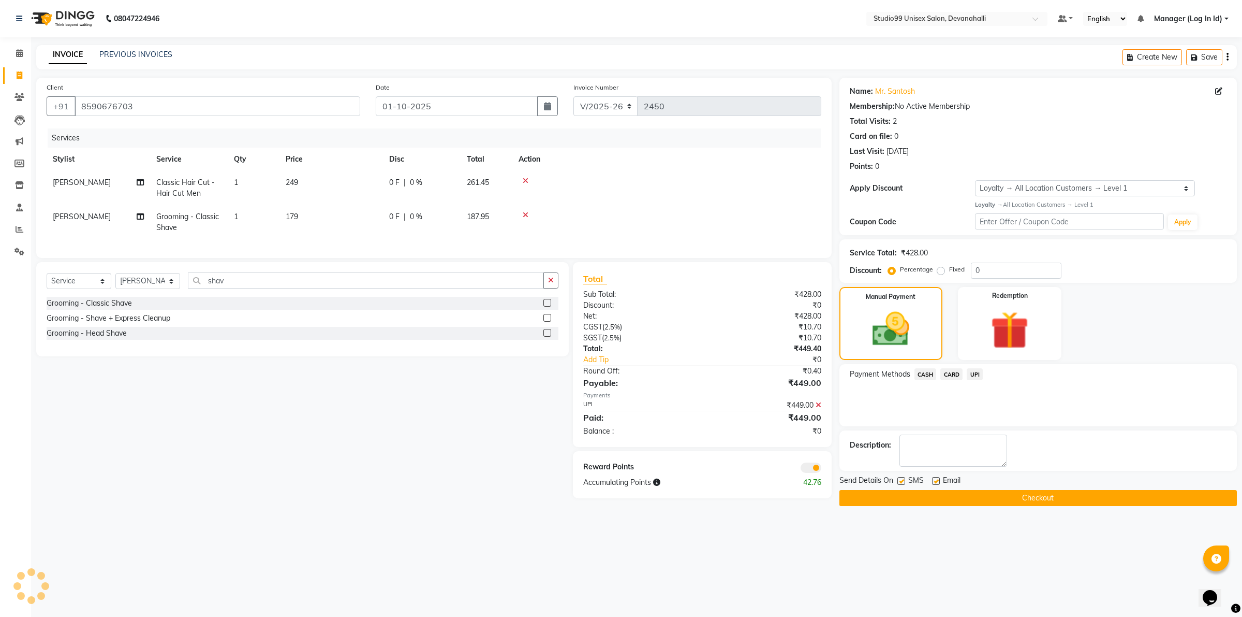
click at [959, 496] on button "Checkout" at bounding box center [1039, 498] width 398 height 16
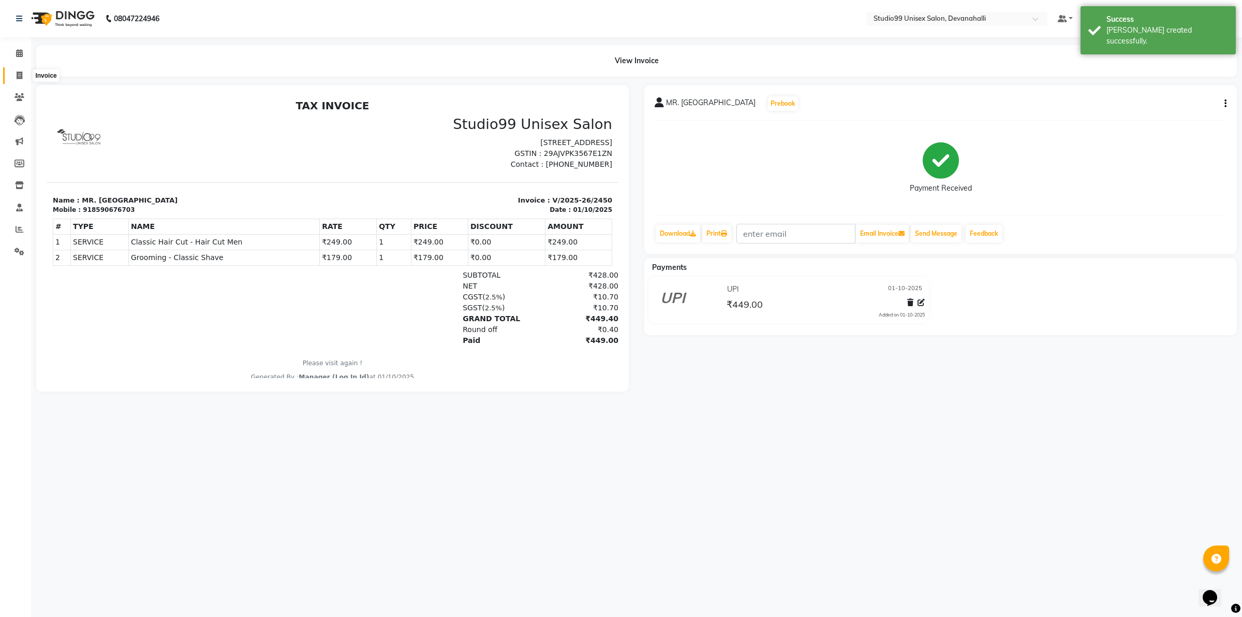
click at [11, 81] on span at bounding box center [19, 76] width 18 height 12
select select "service"
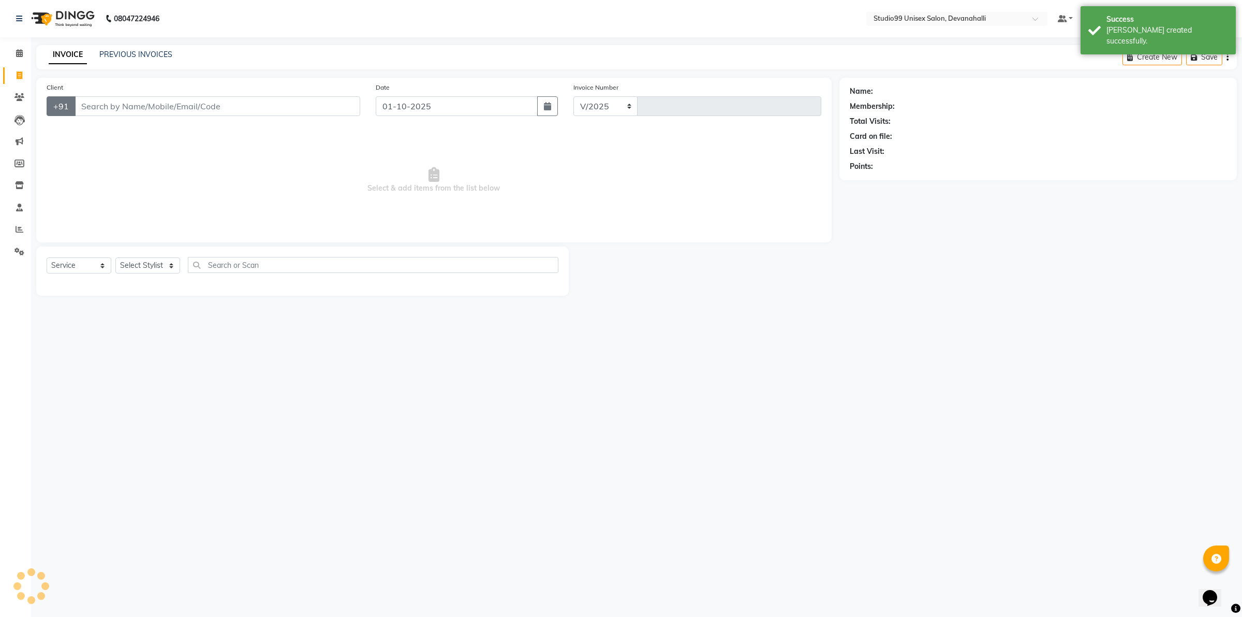
select select "6467"
type input "2451"
click at [123, 111] on input "Client" at bounding box center [218, 106] width 286 height 20
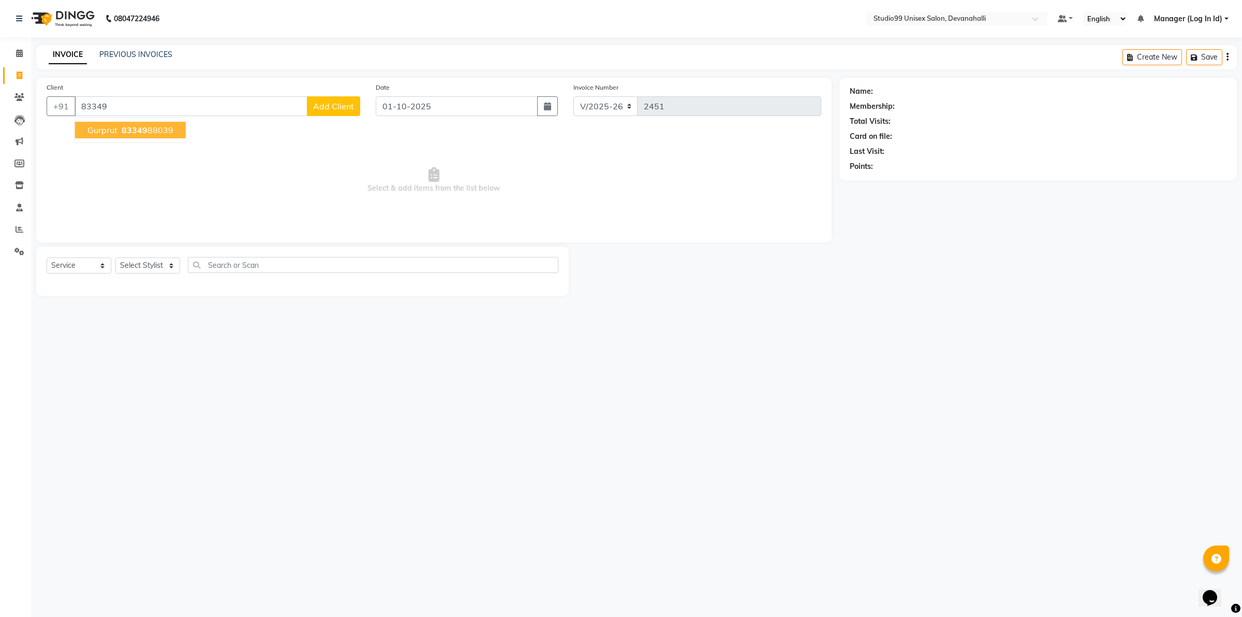
click at [125, 130] on span "83349" at bounding box center [135, 130] width 26 height 10
type input "8334988039"
select select "1: Object"
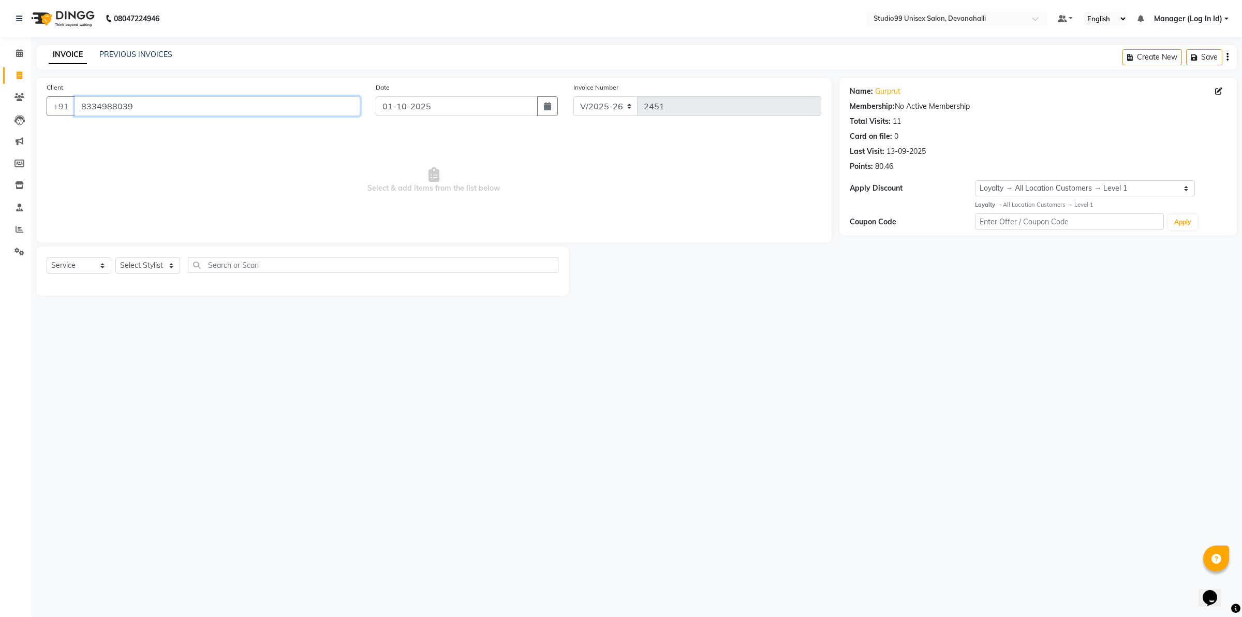
click at [192, 104] on input "8334988039" at bounding box center [218, 106] width 286 height 20
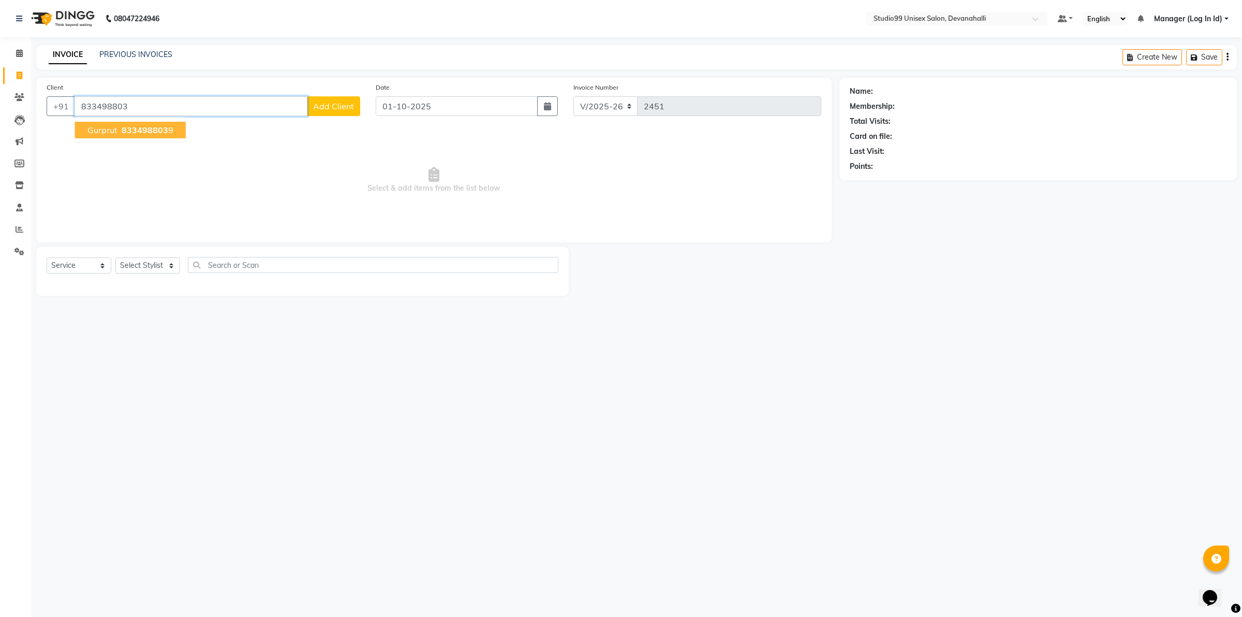
click at [168, 127] on ngb-highlight "833498803 9" at bounding box center [147, 130] width 54 height 10
type input "8334988039"
select select "1: Object"
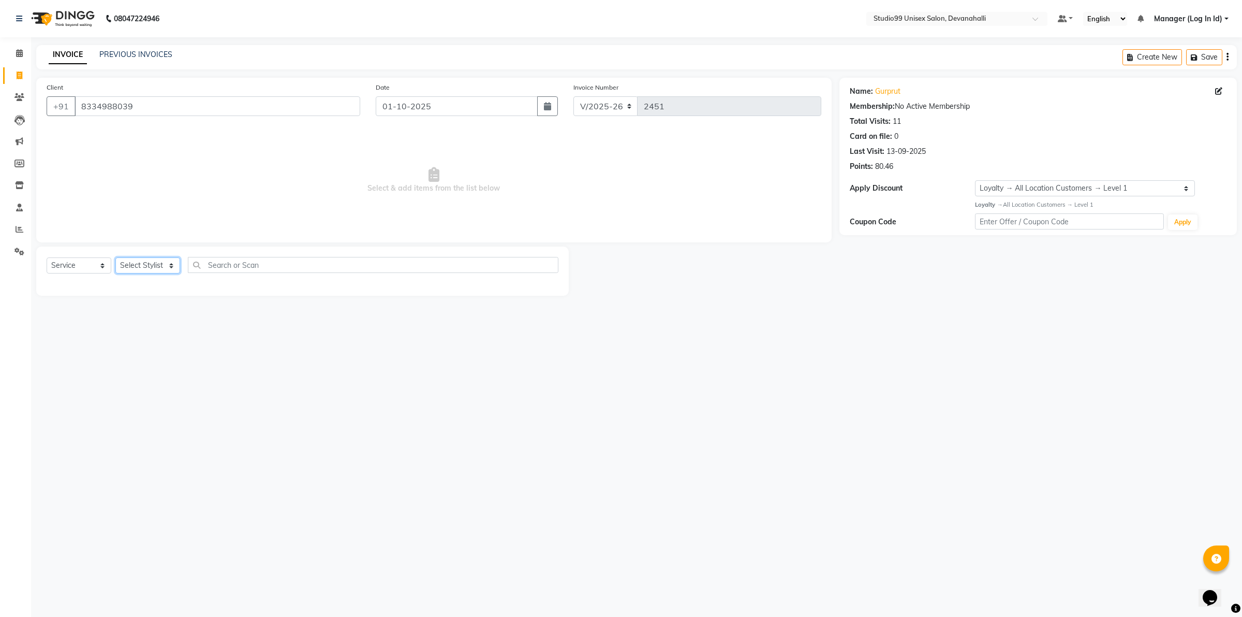
click at [145, 267] on select "Select Stylist AANAYA Manager (Log In Id) Neha [PERSON_NAME] [PERSON_NAME] [PER…" at bounding box center [147, 265] width 65 height 16
select select "82290"
click at [115, 257] on select "Select Stylist AANAYA Manager (Log In Id) Neha [PERSON_NAME] [PERSON_NAME] [PER…" at bounding box center [147, 265] width 65 height 16
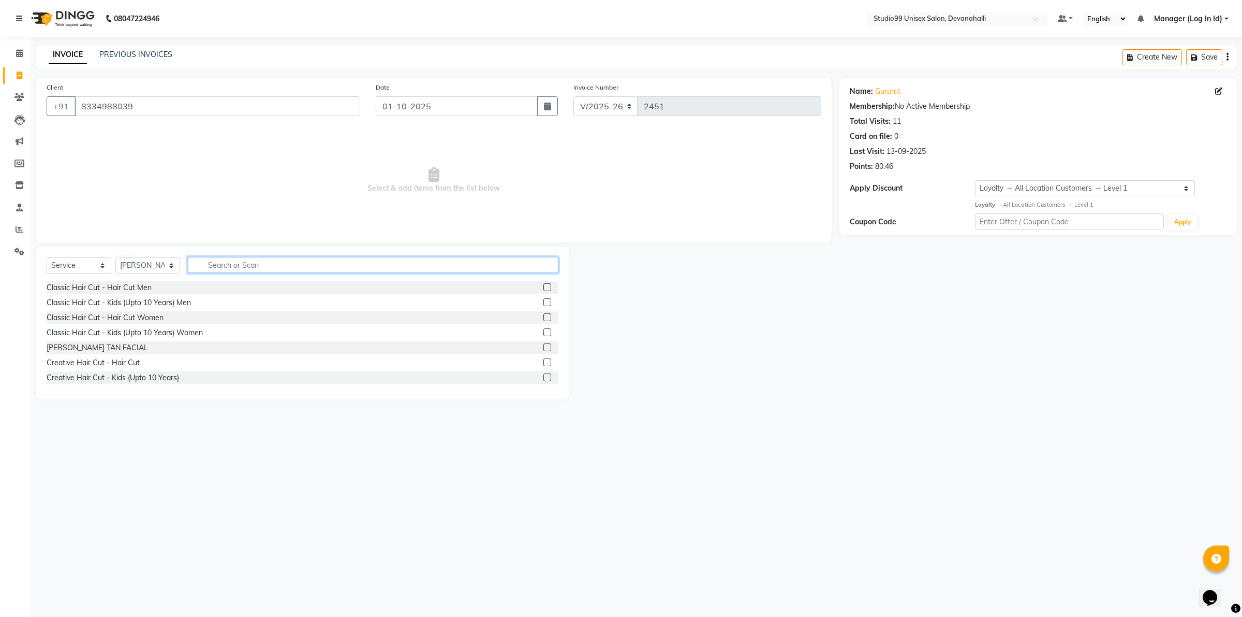
click at [240, 265] on input "text" at bounding box center [373, 265] width 371 height 16
type input "e"
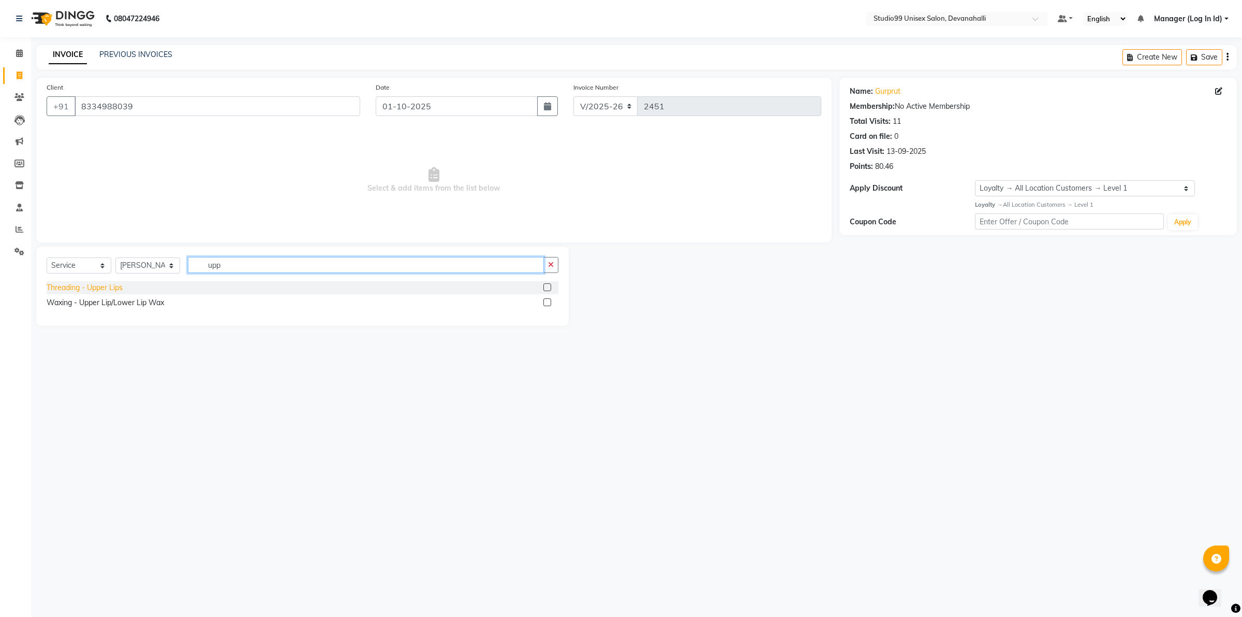
type input "upp"
click at [114, 286] on div "Threading - Upper Lips" at bounding box center [85, 287] width 76 height 11
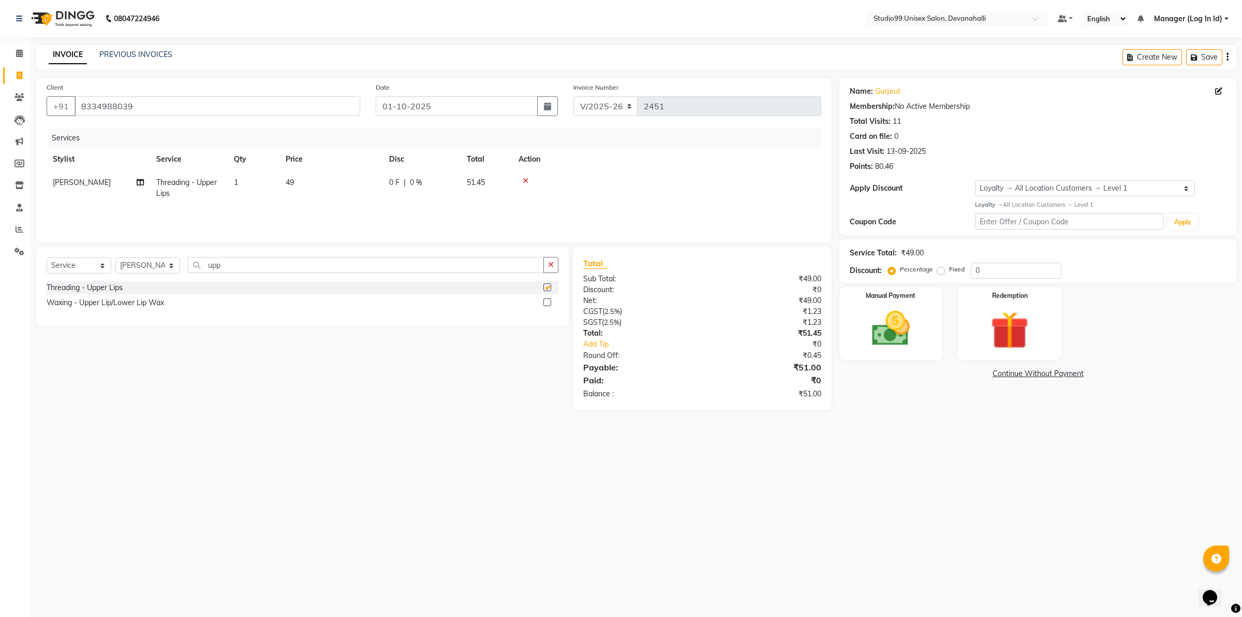
checkbox input "false"
click at [247, 265] on input "upp" at bounding box center [366, 265] width 356 height 16
type input "u"
type input "chi"
click at [94, 285] on div "Threading - Chin" at bounding box center [74, 287] width 55 height 11
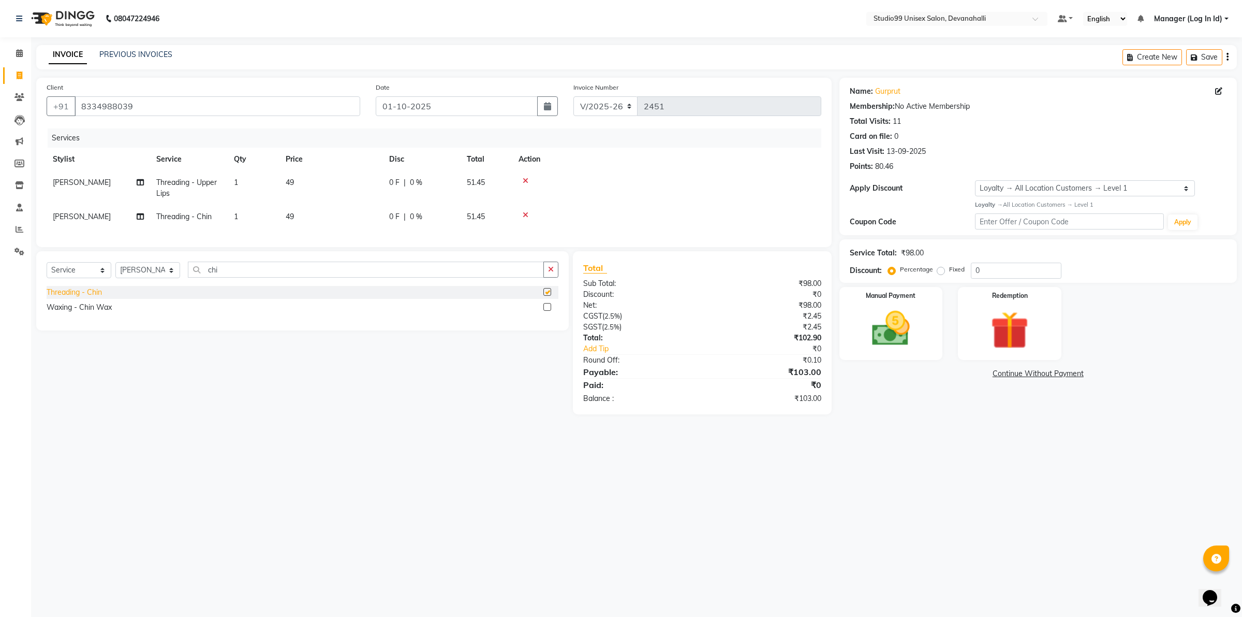
checkbox input "false"
click at [909, 335] on img at bounding box center [891, 328] width 64 height 46
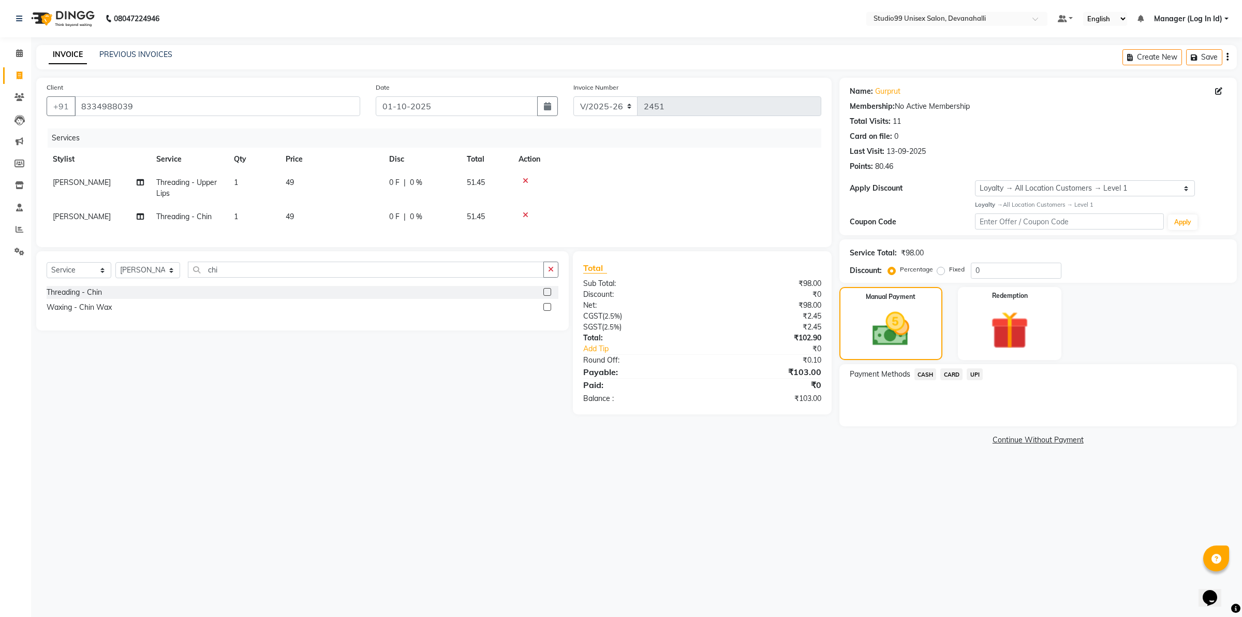
click at [977, 371] on span "UPI" at bounding box center [975, 374] width 16 height 12
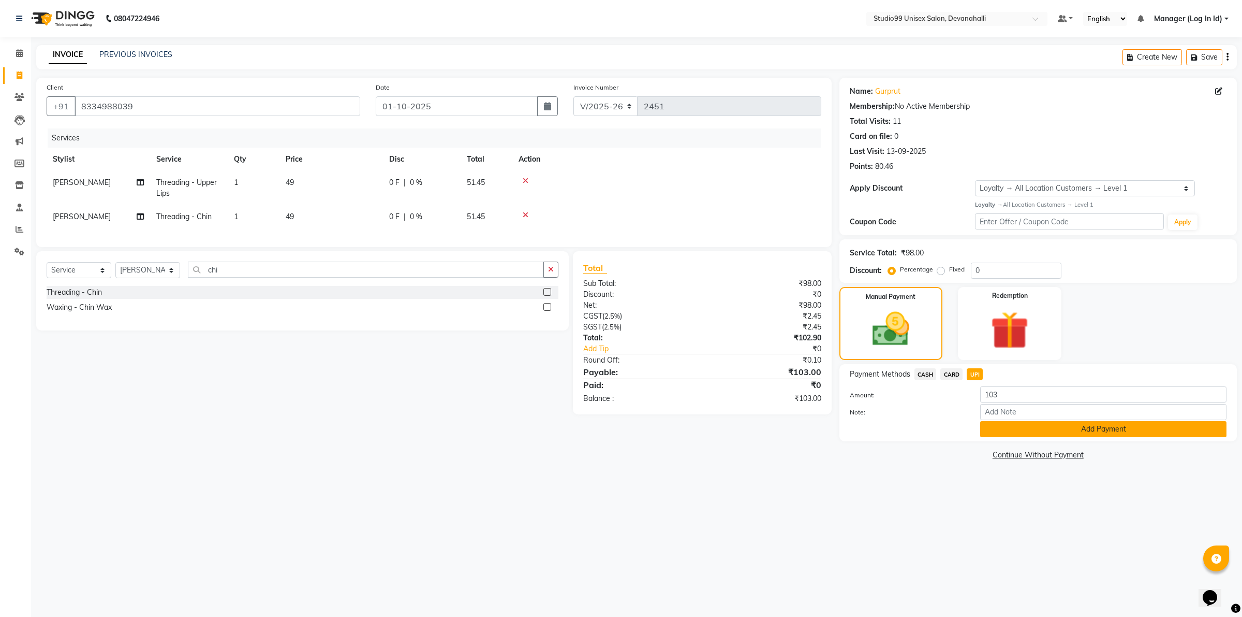
click at [1013, 423] on button "Add Payment" at bounding box center [1103, 429] width 246 height 16
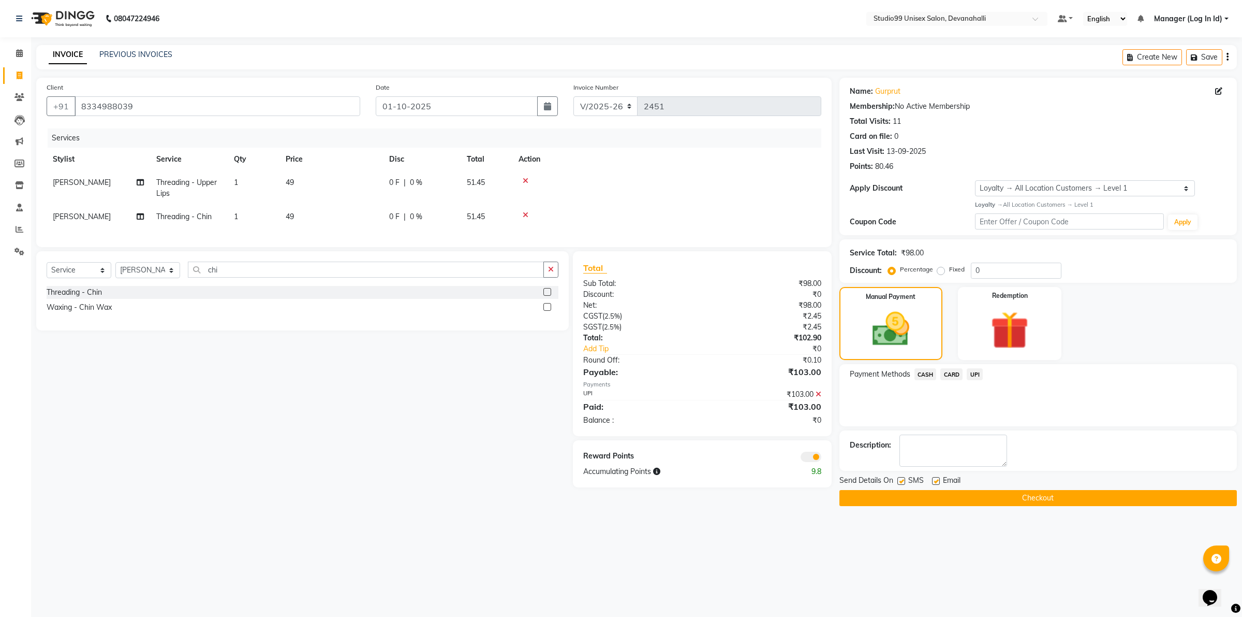
click at [984, 497] on button "Checkout" at bounding box center [1039, 498] width 398 height 16
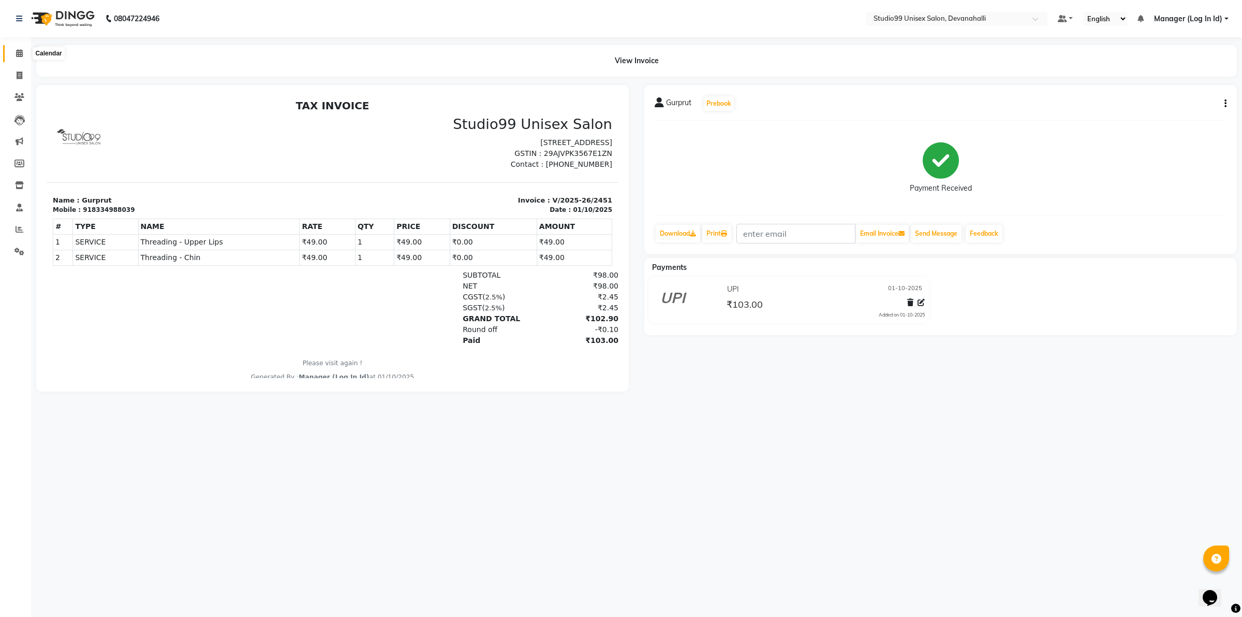
click at [21, 50] on icon at bounding box center [19, 53] width 7 height 8
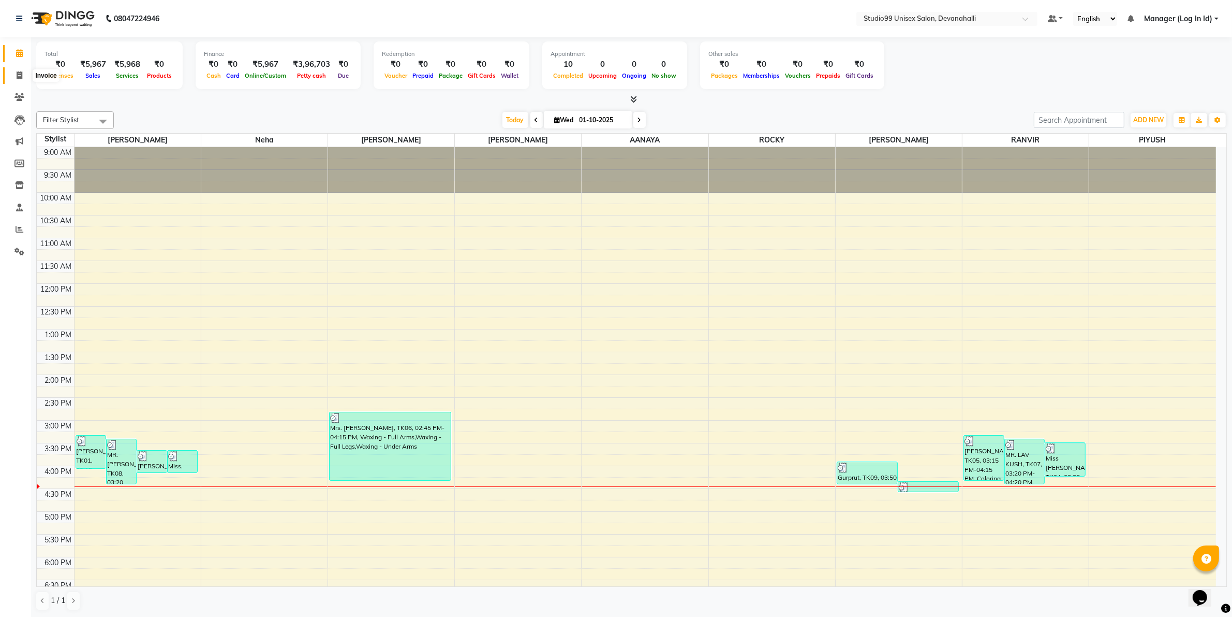
click at [23, 72] on span at bounding box center [19, 76] width 18 height 12
select select "service"
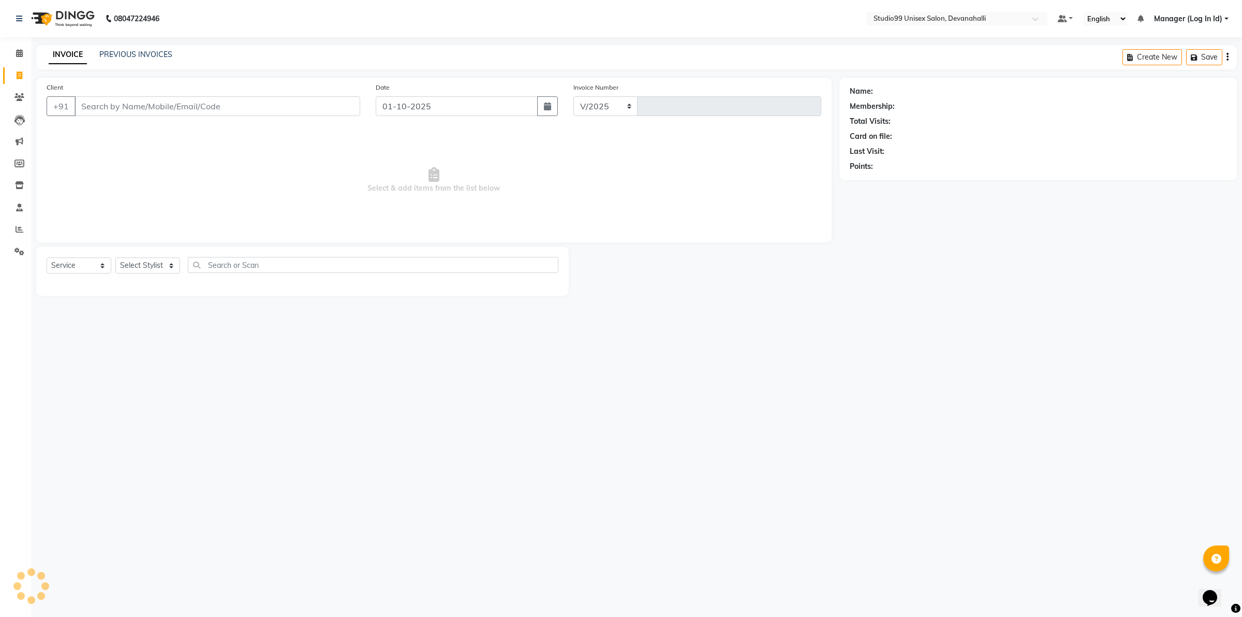
select select "6467"
type input "2452"
click at [148, 55] on link "PREVIOUS INVOICES" at bounding box center [135, 54] width 73 height 9
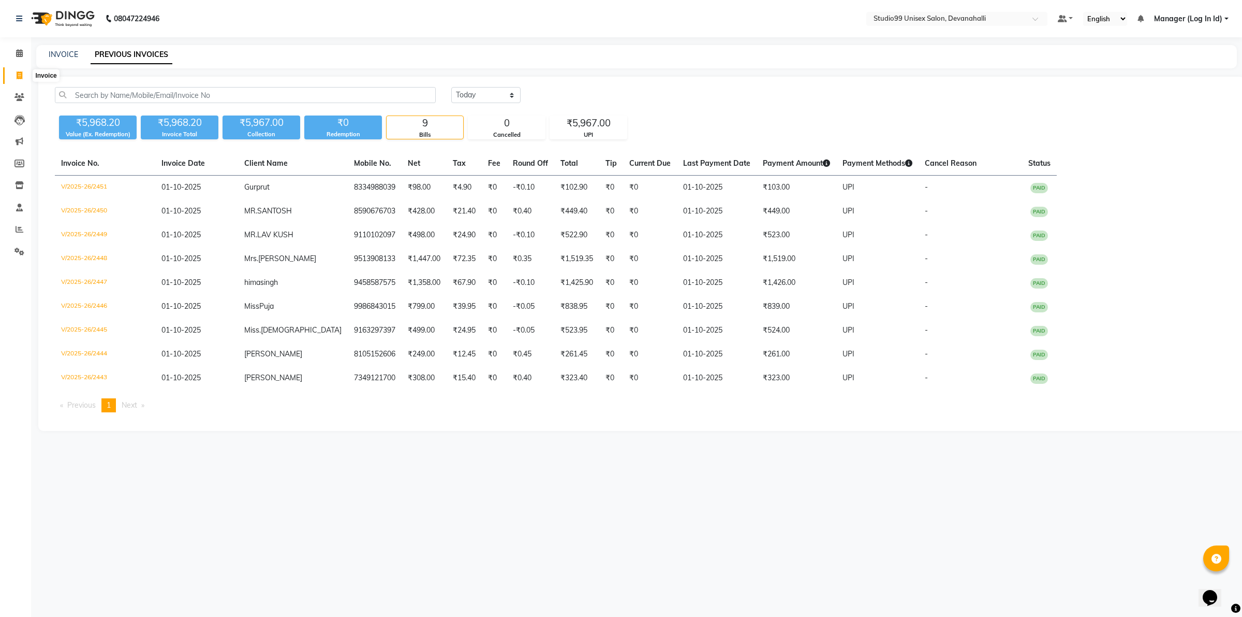
click at [22, 79] on icon at bounding box center [20, 75] width 6 height 8
select select "service"
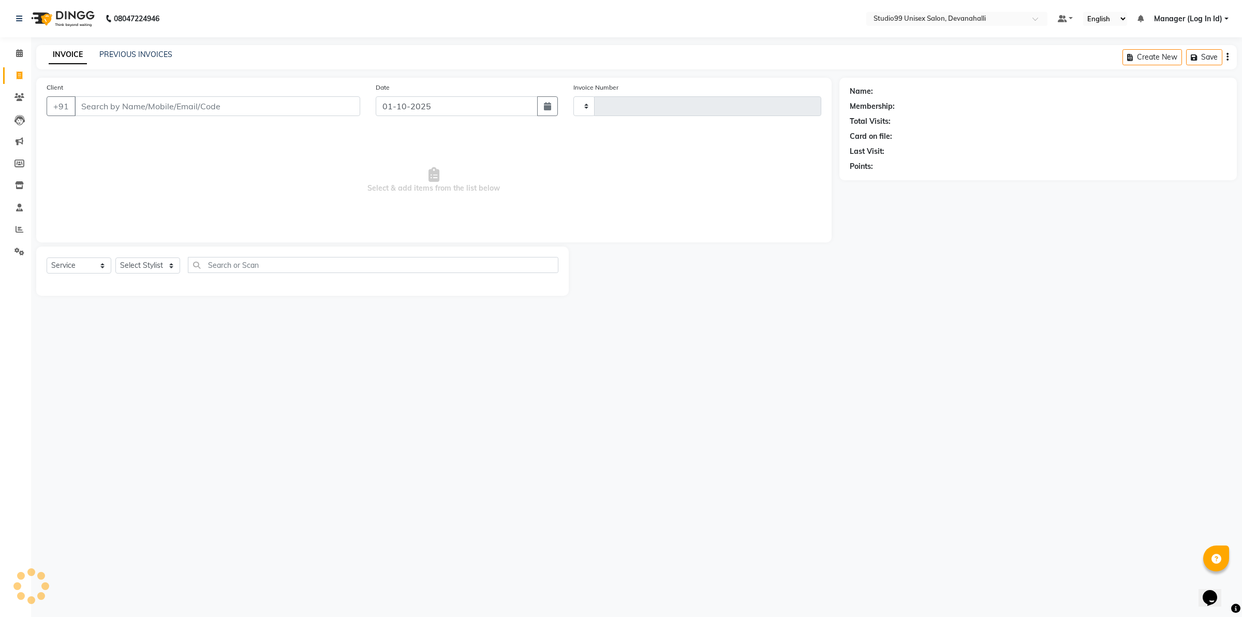
type input "2452"
select select "6467"
click at [245, 105] on input "Client" at bounding box center [218, 106] width 286 height 20
click at [135, 125] on span "783848730" at bounding box center [150, 130] width 47 height 10
type input "7838487306"
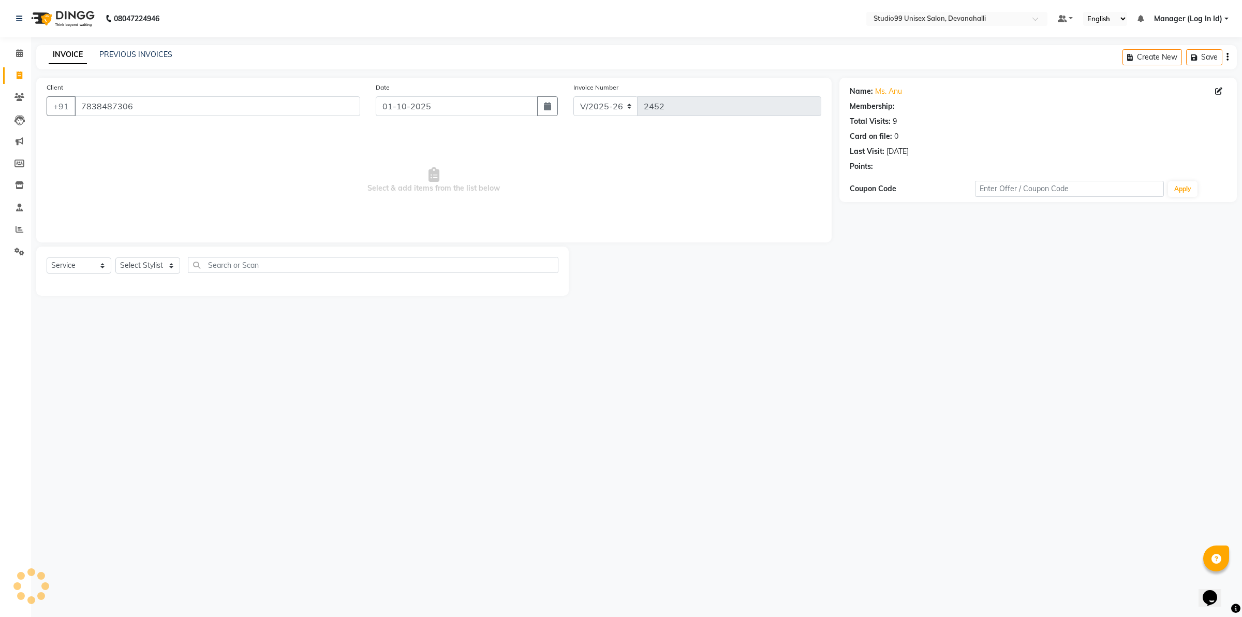
select select "1: Object"
click at [145, 268] on select "Select Stylist AANAYA Manager (Log In Id) Neha [PERSON_NAME] [PERSON_NAME] [PER…" at bounding box center [147, 265] width 65 height 16
select select "91868"
click at [115, 257] on select "Select Stylist AANAYA Manager (Log In Id) Neha [PERSON_NAME] [PERSON_NAME] [PER…" at bounding box center [147, 265] width 65 height 16
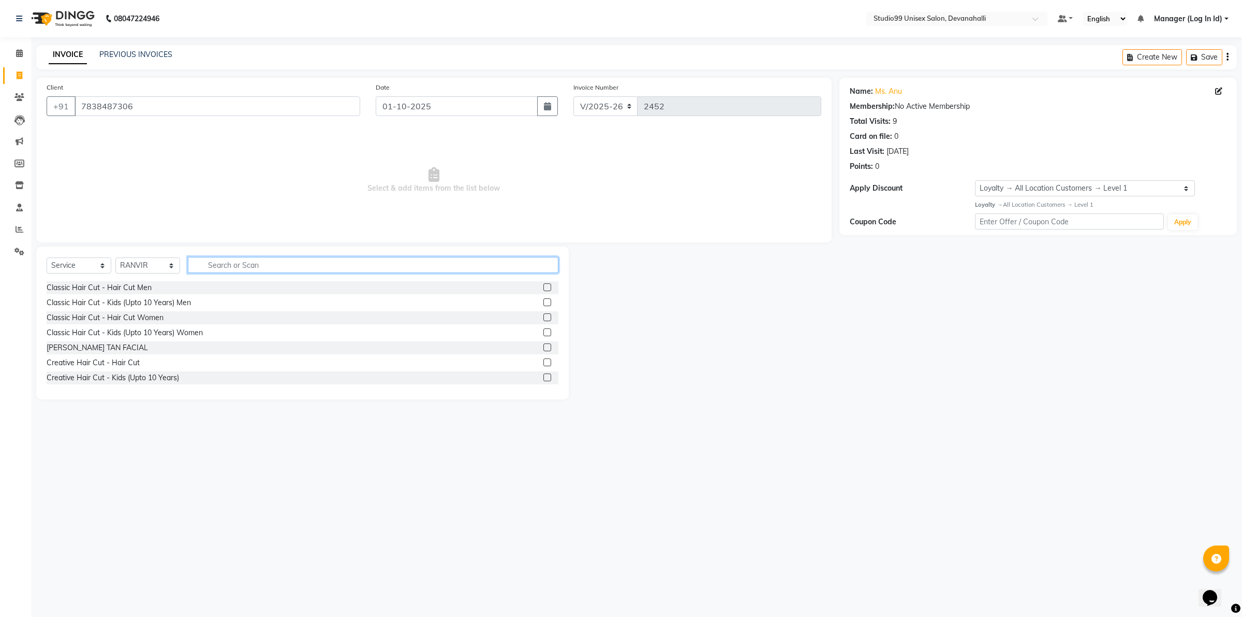
click at [253, 267] on input "text" at bounding box center [373, 265] width 371 height 16
type input "cre"
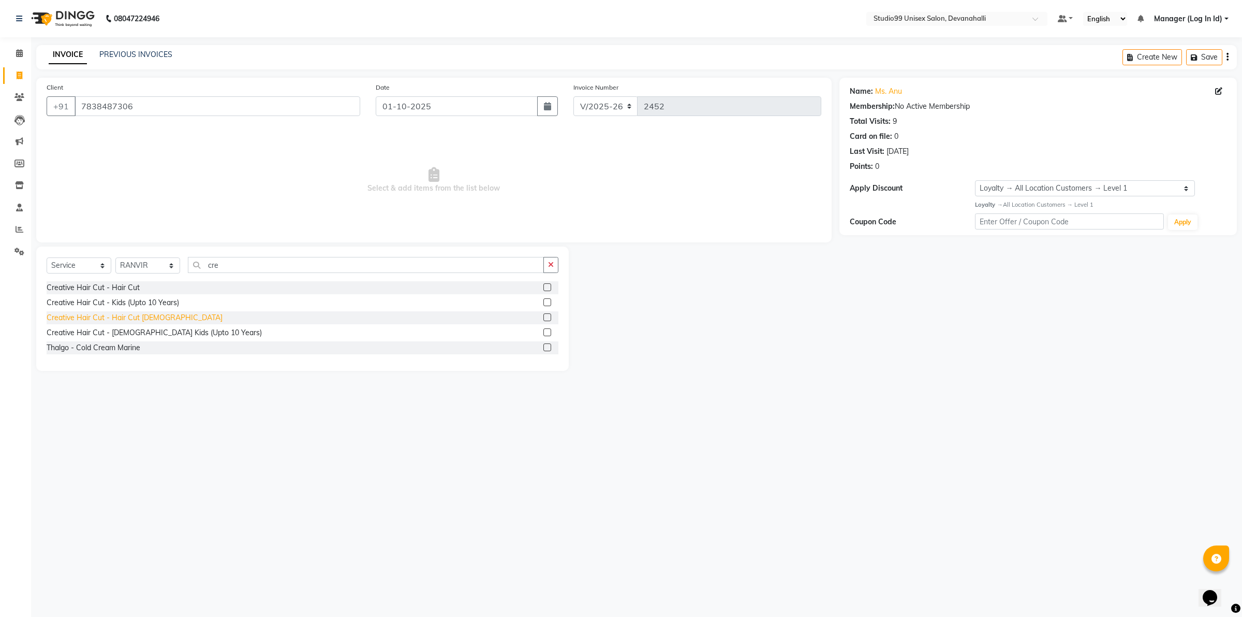
click at [128, 319] on div "Creative Hair Cut - Hair Cut [DEMOGRAPHIC_DATA]" at bounding box center [135, 317] width 176 height 11
checkbox input "false"
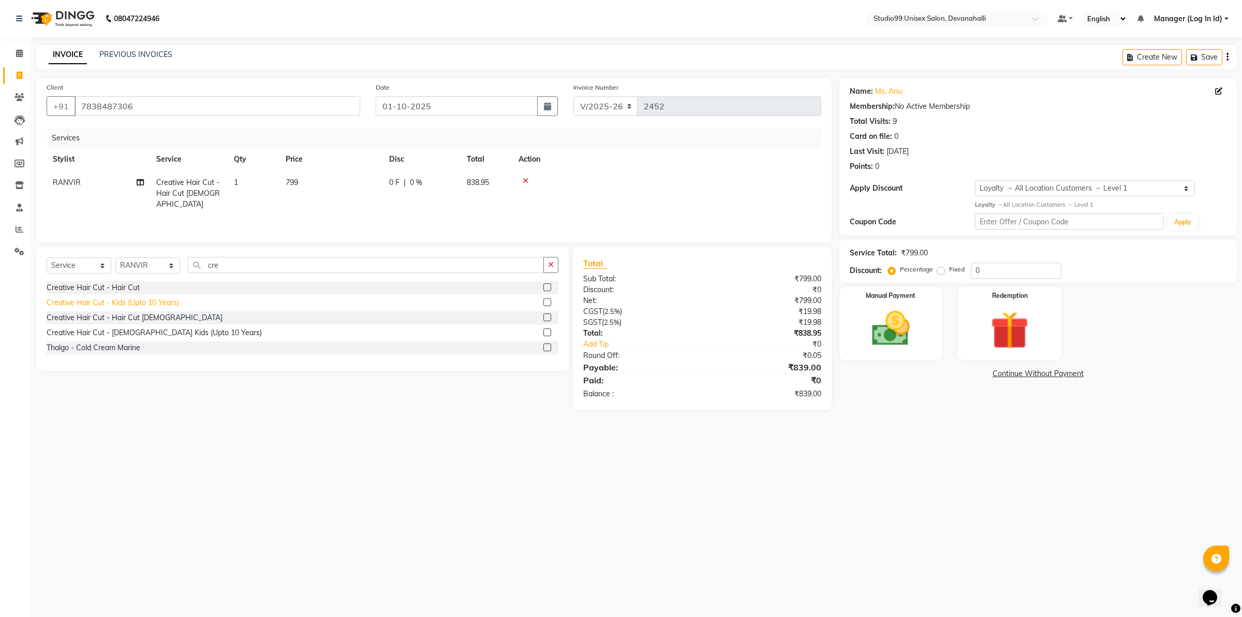
click at [158, 299] on div "Creative Hair Cut - Kids (Upto 10 Years)" at bounding box center [113, 302] width 133 height 11
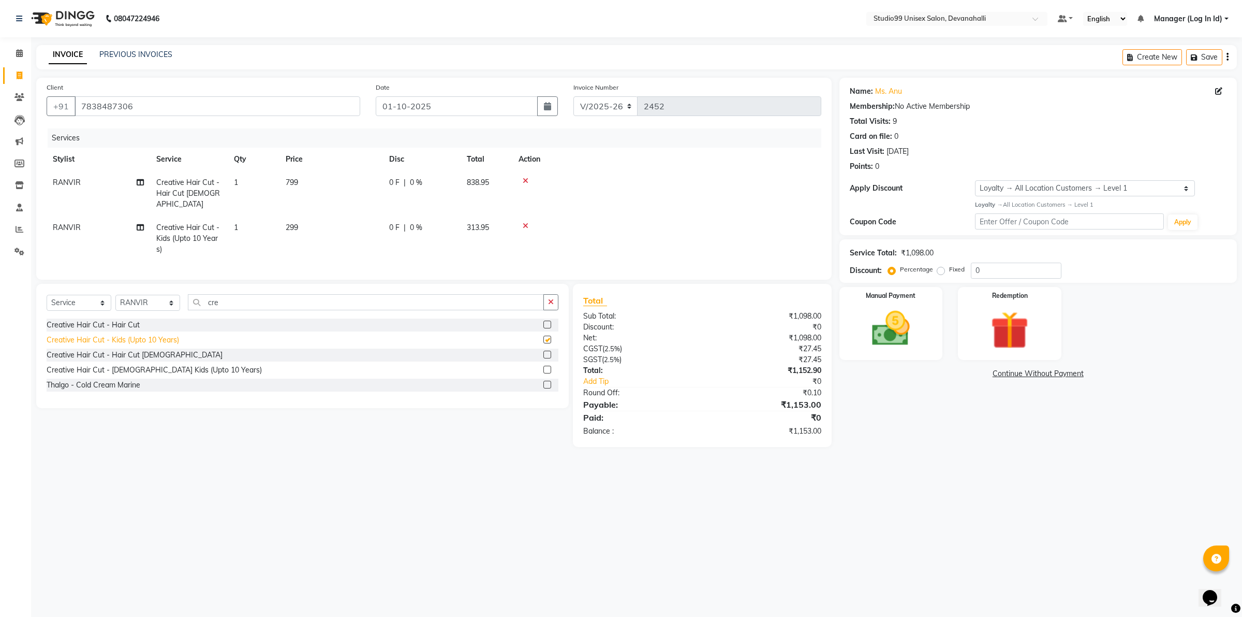
checkbox input "false"
click at [143, 365] on div "Creative Hair Cut - [DEMOGRAPHIC_DATA] Kids (Upto 10 Years)" at bounding box center [154, 369] width 215 height 11
checkbox input "false"
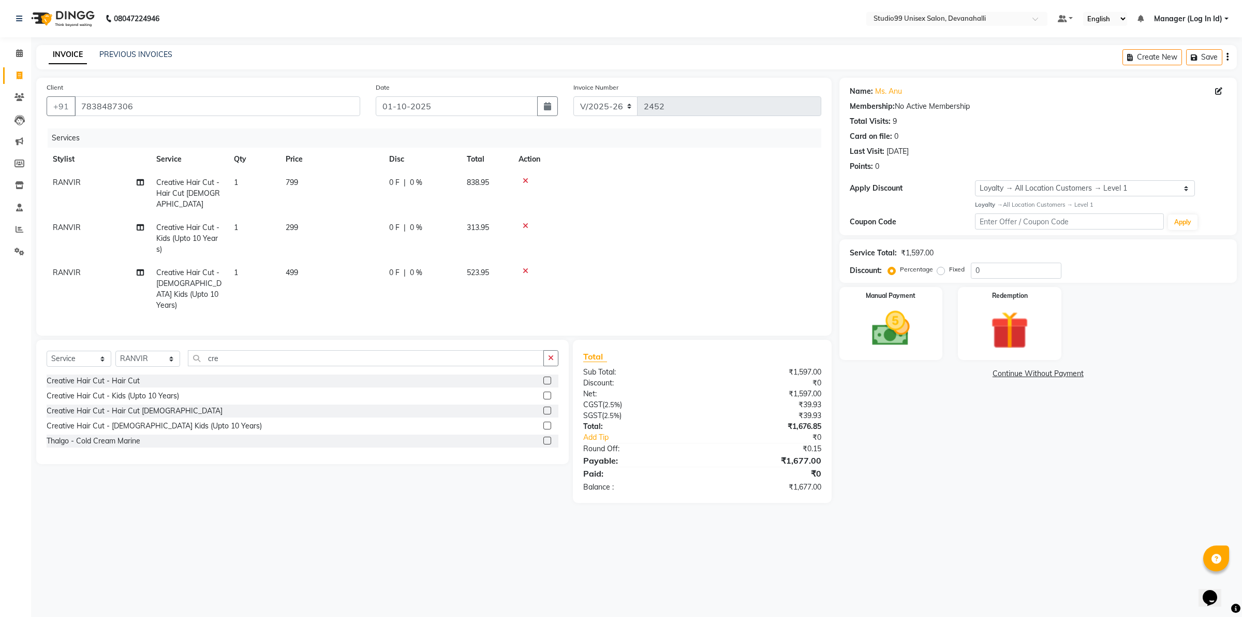
click at [523, 222] on icon at bounding box center [526, 225] width 6 height 7
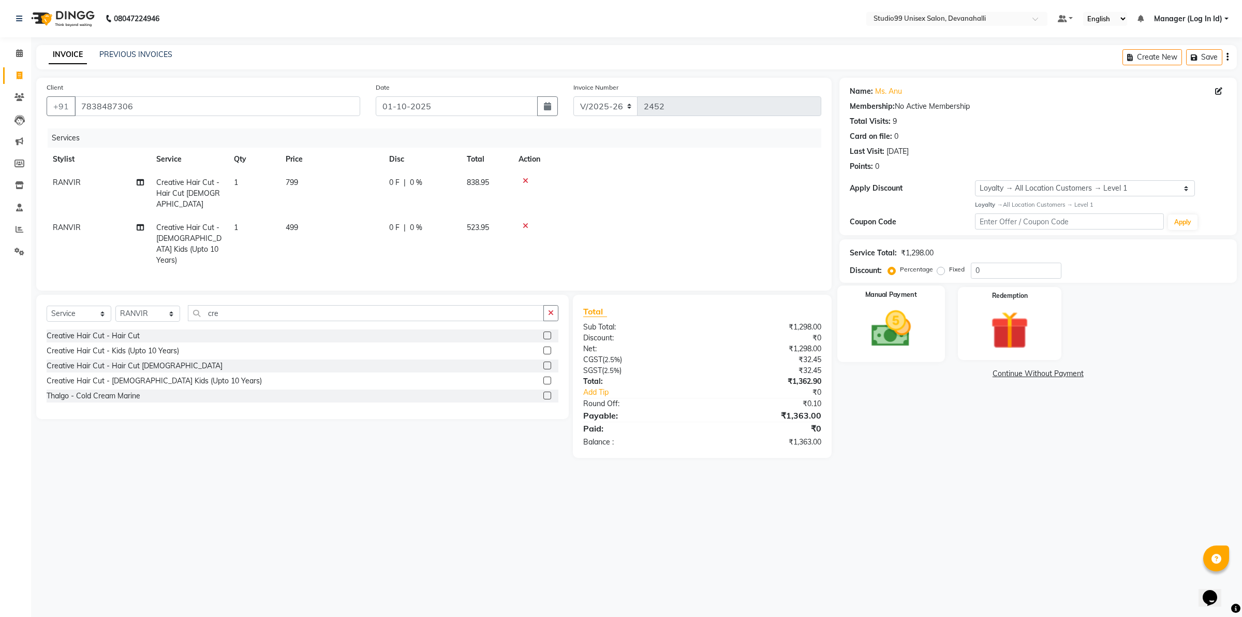
click at [905, 340] on img at bounding box center [891, 328] width 64 height 46
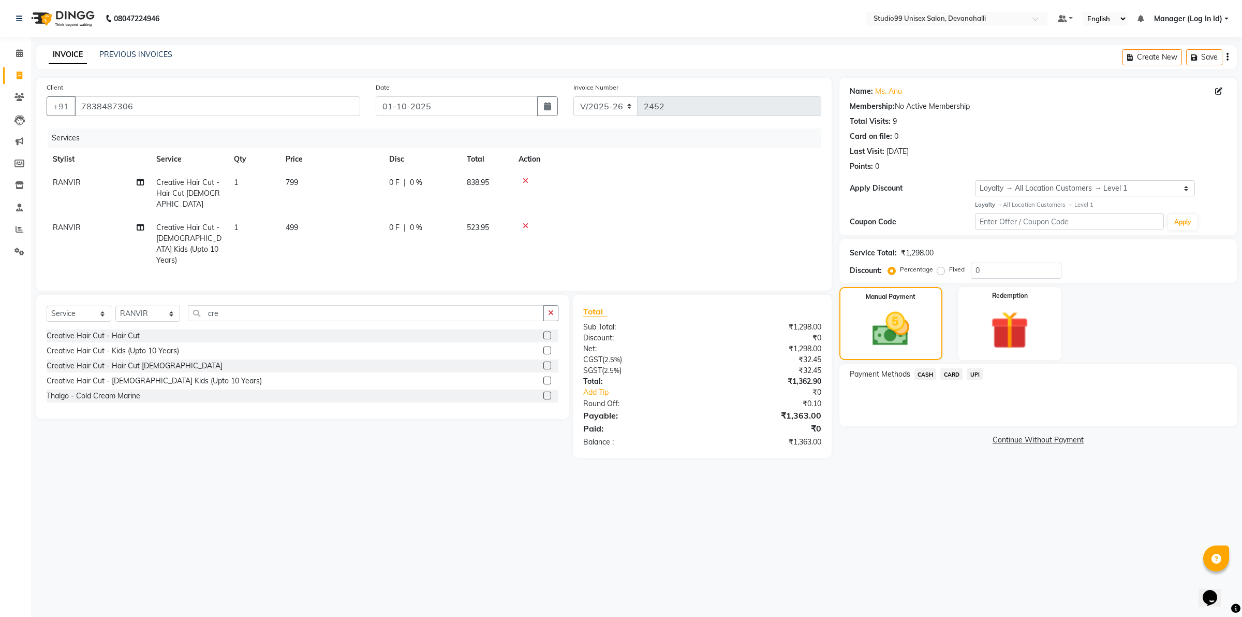
click at [976, 371] on span "UPI" at bounding box center [975, 374] width 16 height 12
